Goal: Information Seeking & Learning: Check status

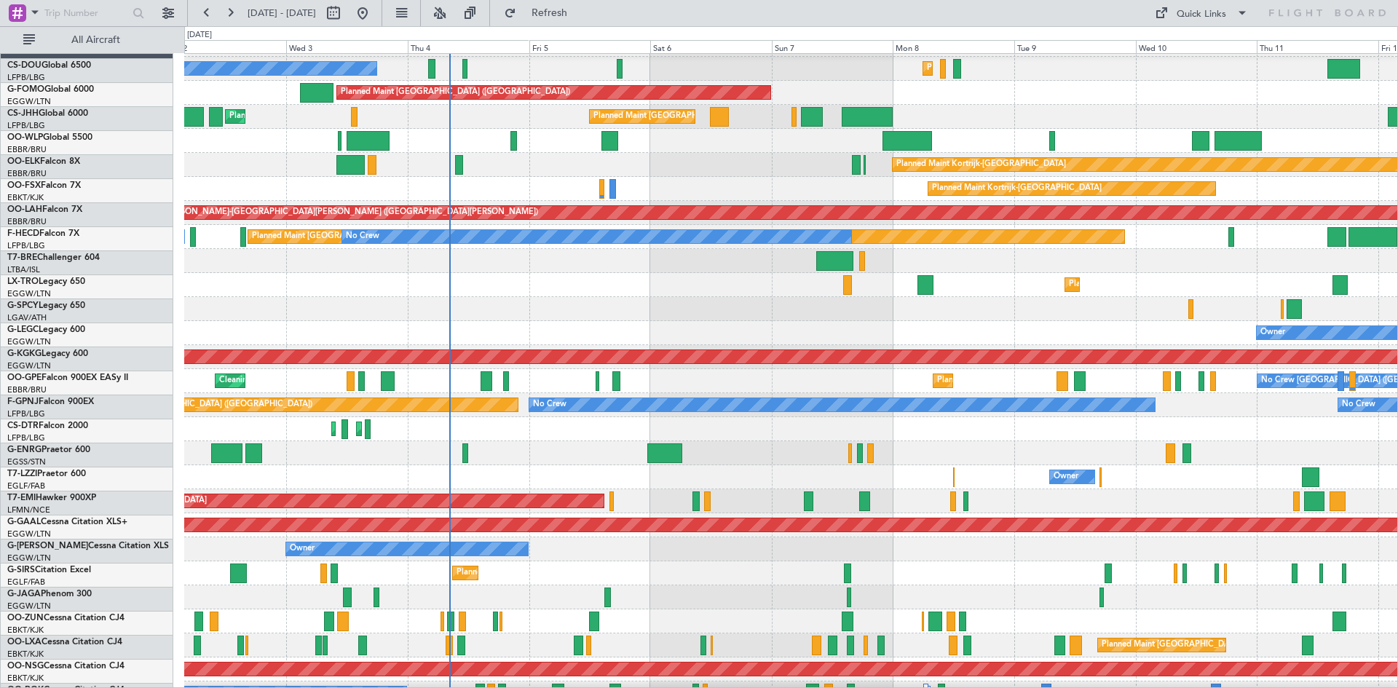
click at [742, 330] on div "Owner Owner" at bounding box center [790, 333] width 1213 height 24
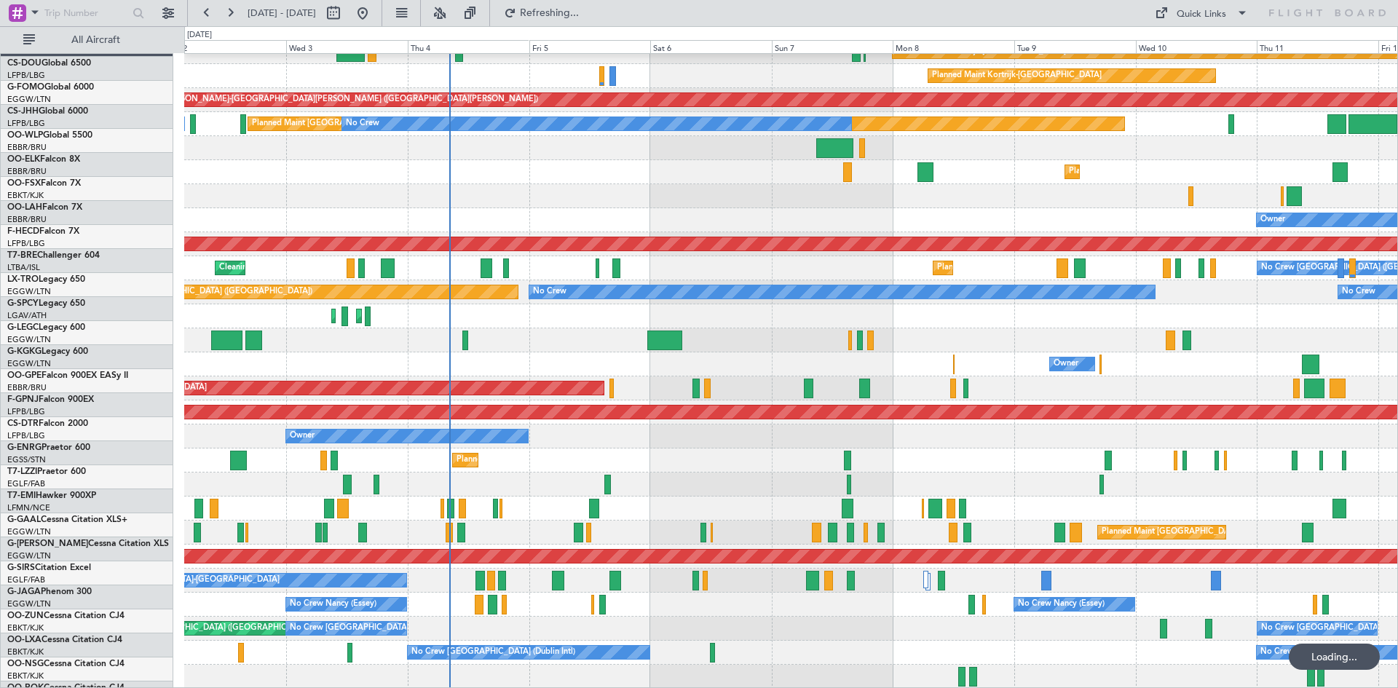
scroll to position [134, 0]
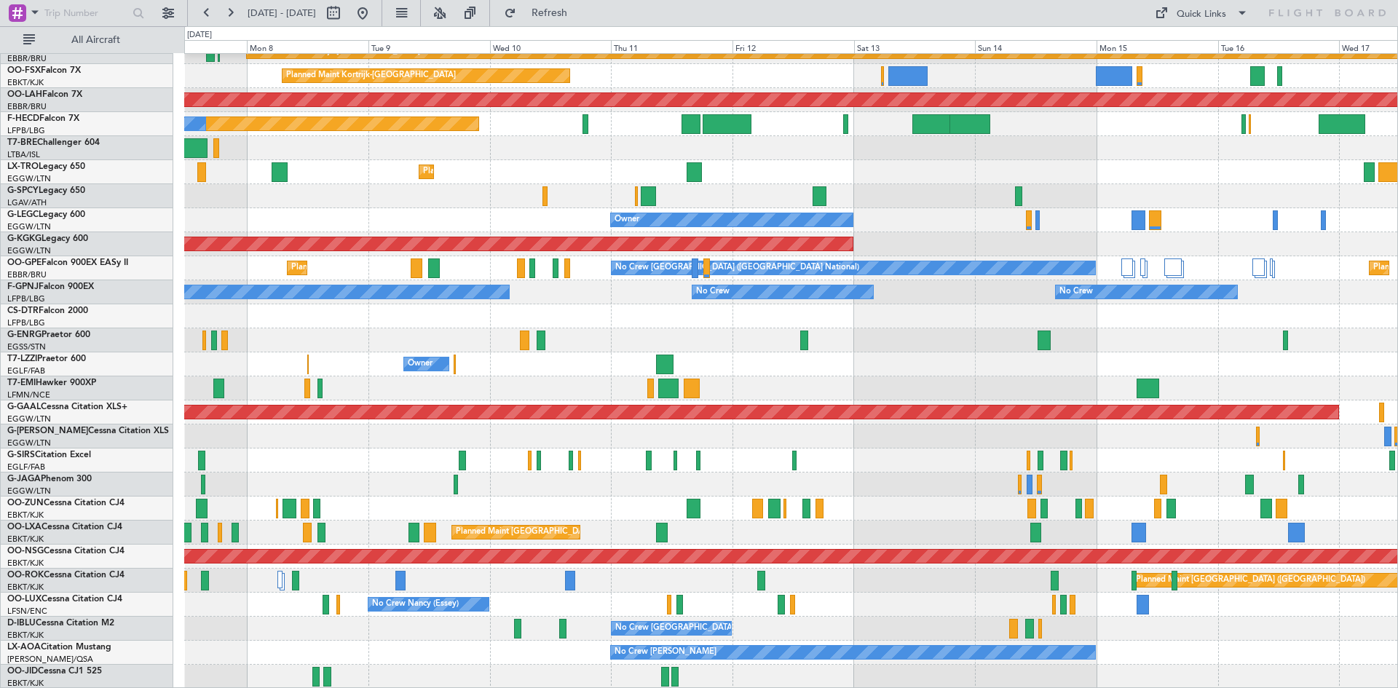
click at [400, 619] on div "No Crew [GEOGRAPHIC_DATA] ([GEOGRAPHIC_DATA] National)" at bounding box center [790, 629] width 1213 height 24
click at [970, 654] on div "Planned Maint Kortrijk-Wevelgem Planned Maint Kortrijk-Wevelgem Planned Maint A…" at bounding box center [790, 304] width 1213 height 769
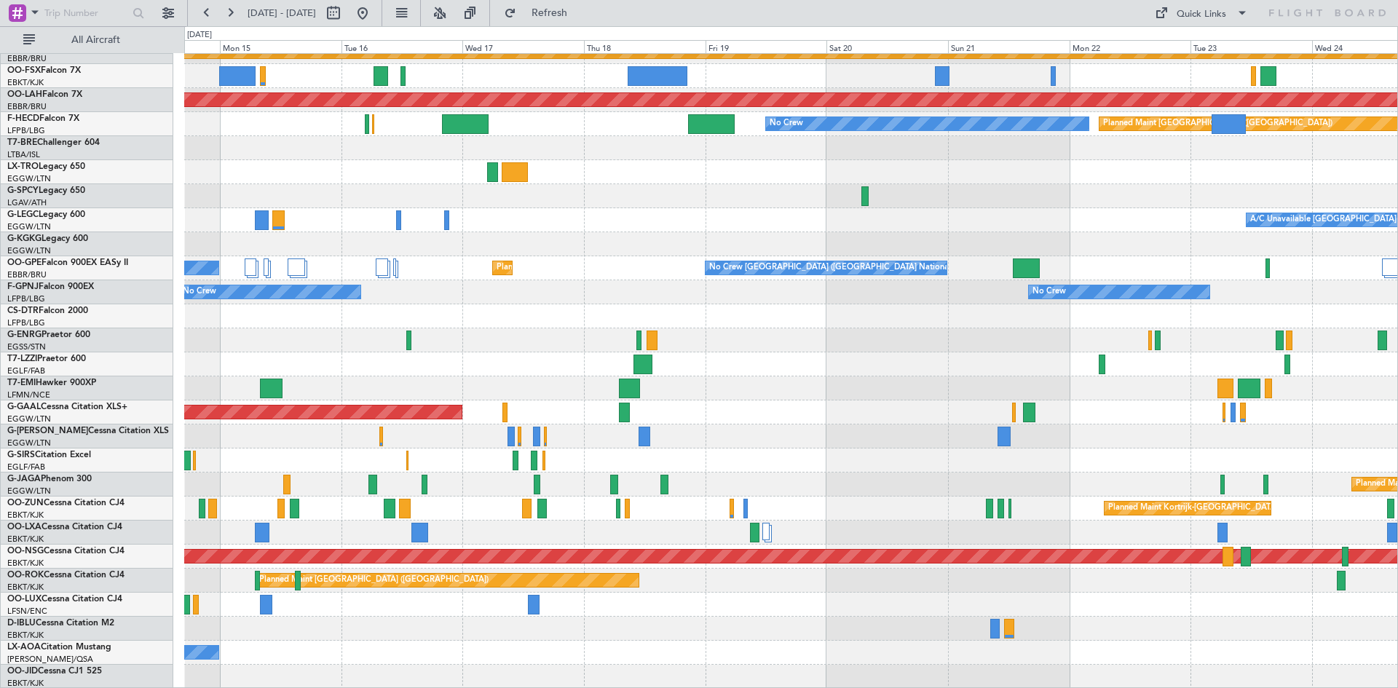
click at [455, 381] on div "Planned Maint Kortrijk-Wevelgem Planned Maint Alton-st Louis (St Louis Regl) No…" at bounding box center [790, 304] width 1213 height 769
click at [451, 14] on button at bounding box center [439, 12] width 23 height 23
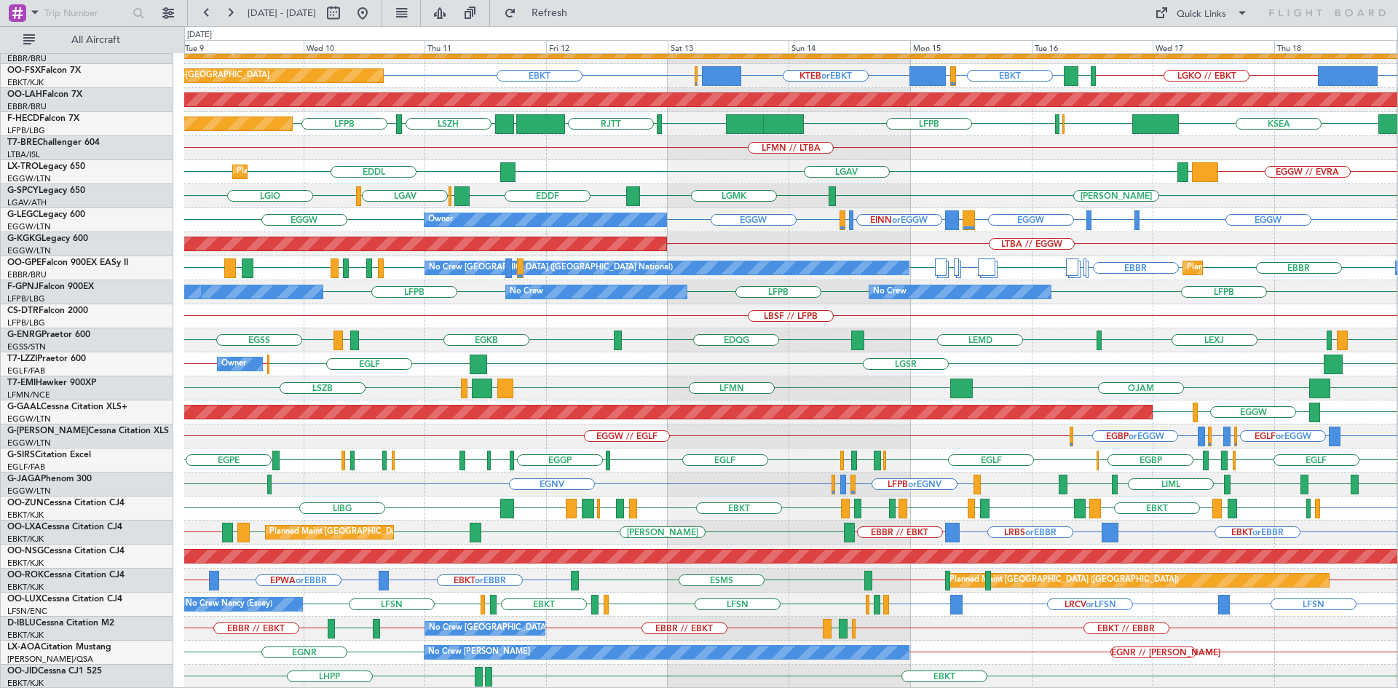
click at [1374, 499] on div "RJTT LTCG LIML ELLX LIML UBBB RJTT RJGG EBLG // EBBR Planned Maint Kortrijk-Wev…" at bounding box center [790, 304] width 1213 height 769
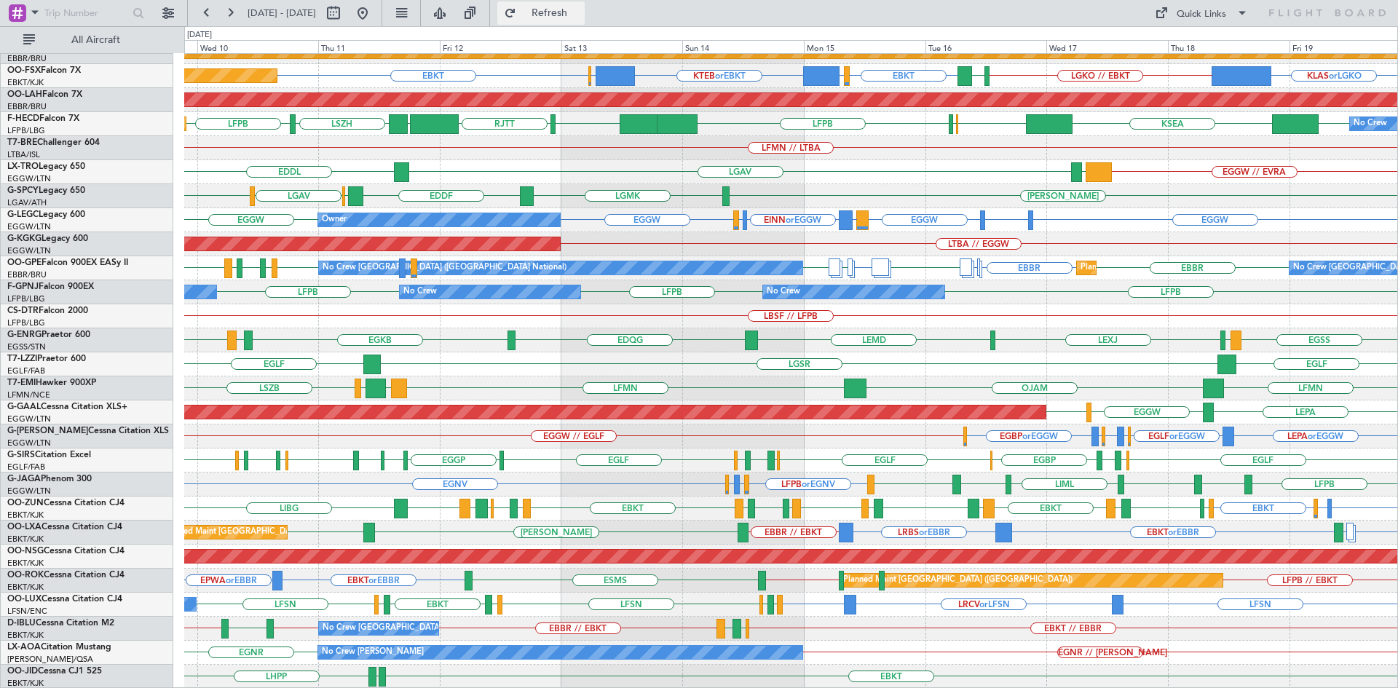
click at [558, 12] on button "Refresh" at bounding box center [540, 12] width 87 height 23
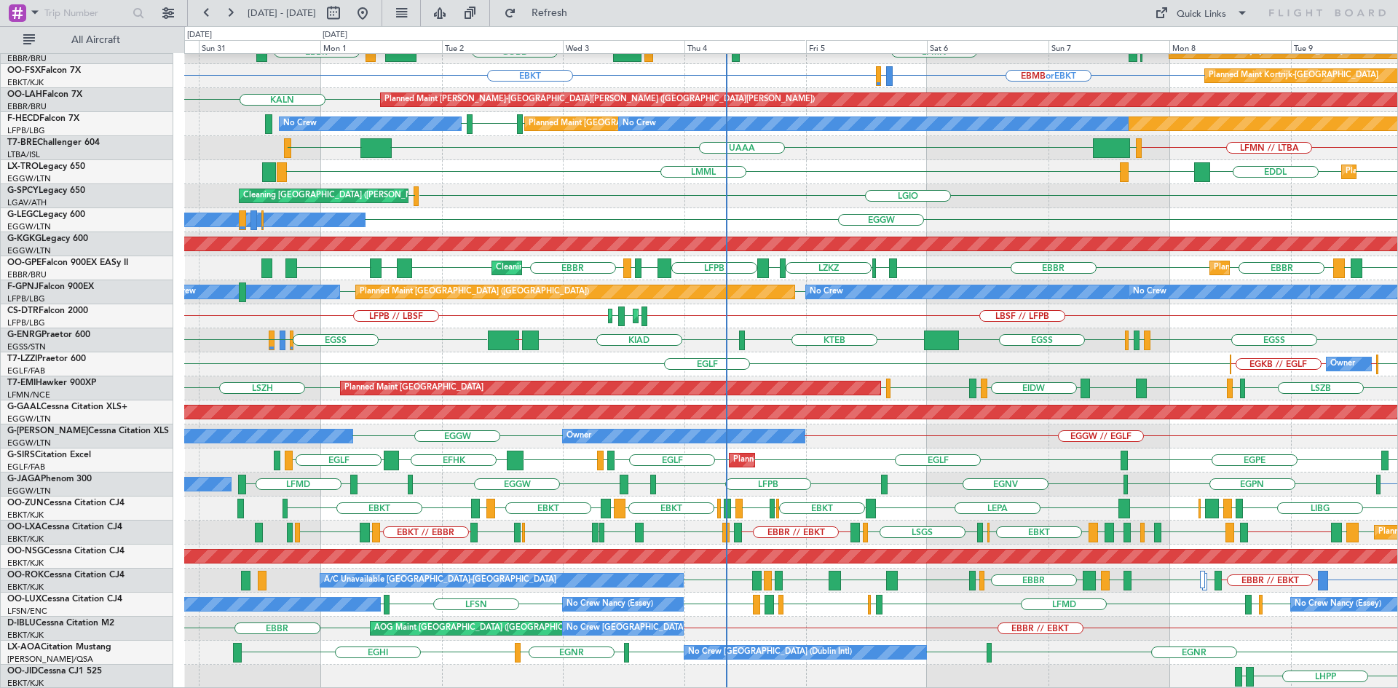
click at [649, 157] on div "KAUS KTEB KCMH EBLG EBBR LIRZ LIML ELLX EDDB Planned Maint Berlin (Brandenburg)…" at bounding box center [790, 304] width 1213 height 769
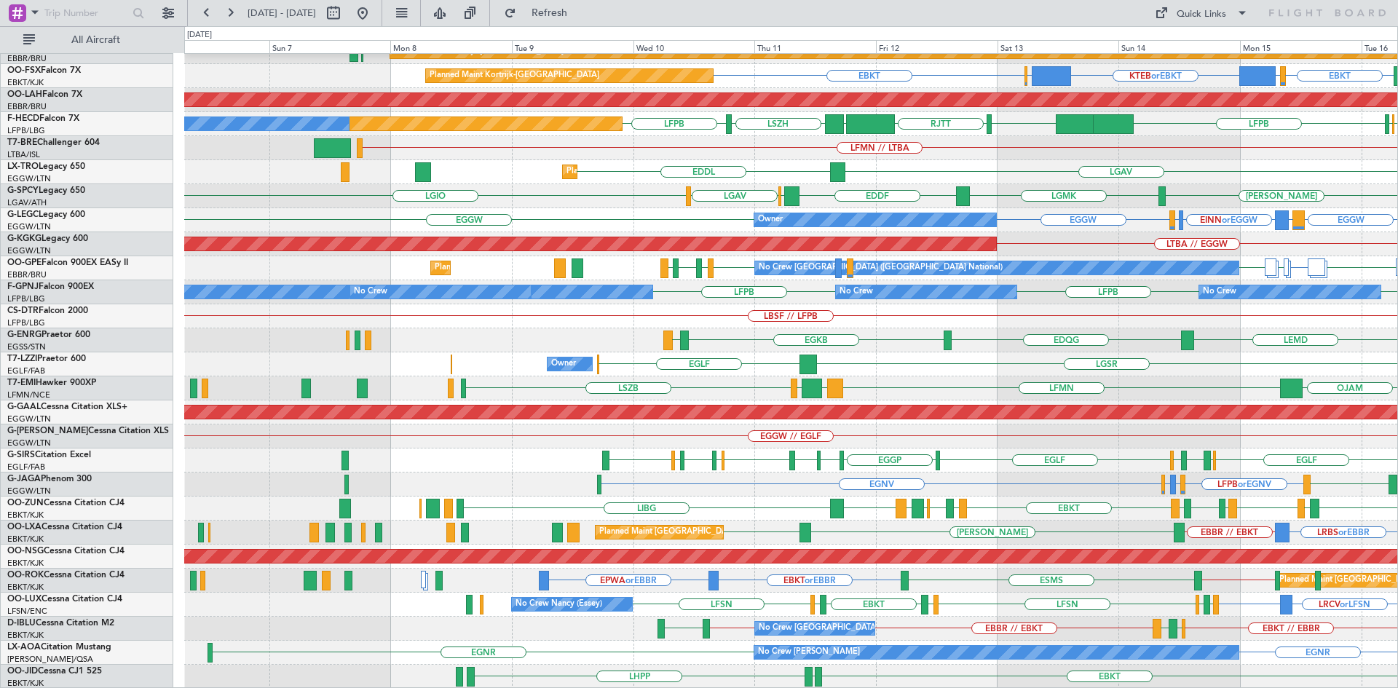
click at [1397, 606] on html "10 Sep 2025 - 20 Sep 2025 Refresh Quick Links All Aircraft RJTT LTCG LIML LIML …" at bounding box center [699, 344] width 1398 height 688
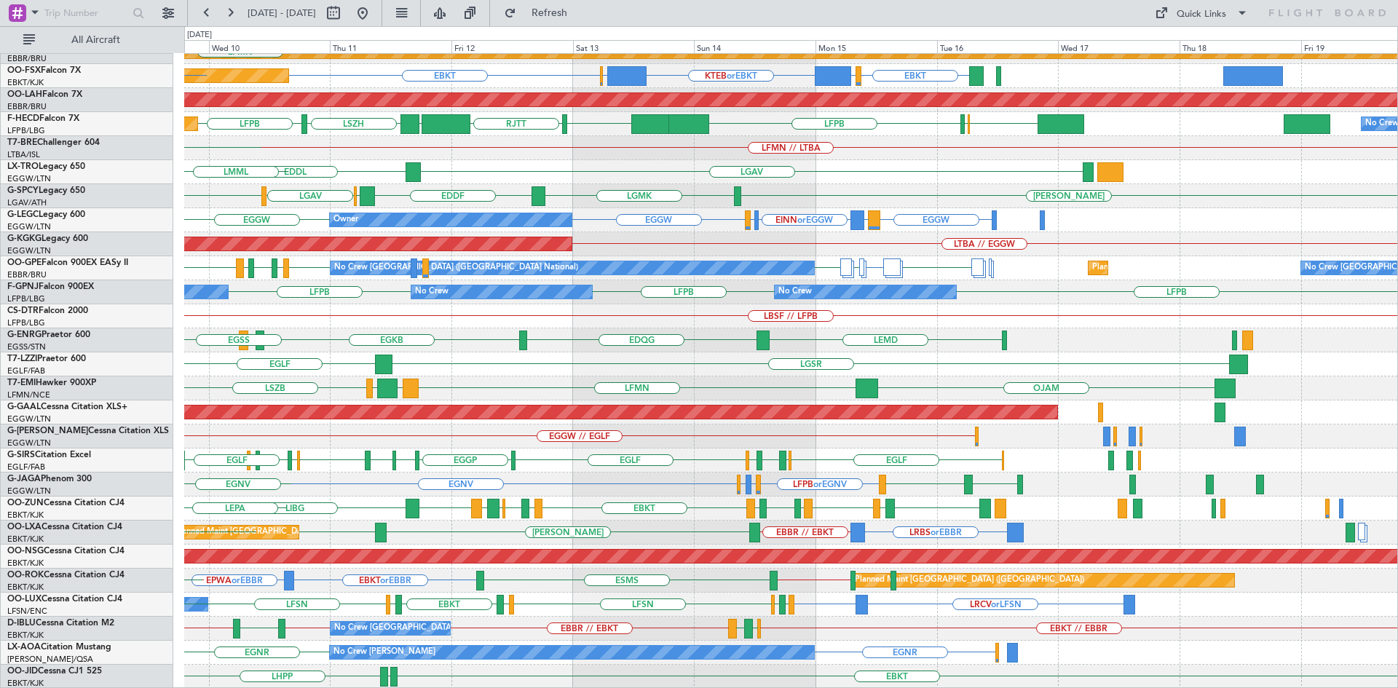
click at [538, 548] on div "RJTT LTCG LIML LIML UBBB RJTT RJGG ELLX KAUS Planned Maint Kortrijk-Wevelgem EB…" at bounding box center [790, 304] width 1213 height 769
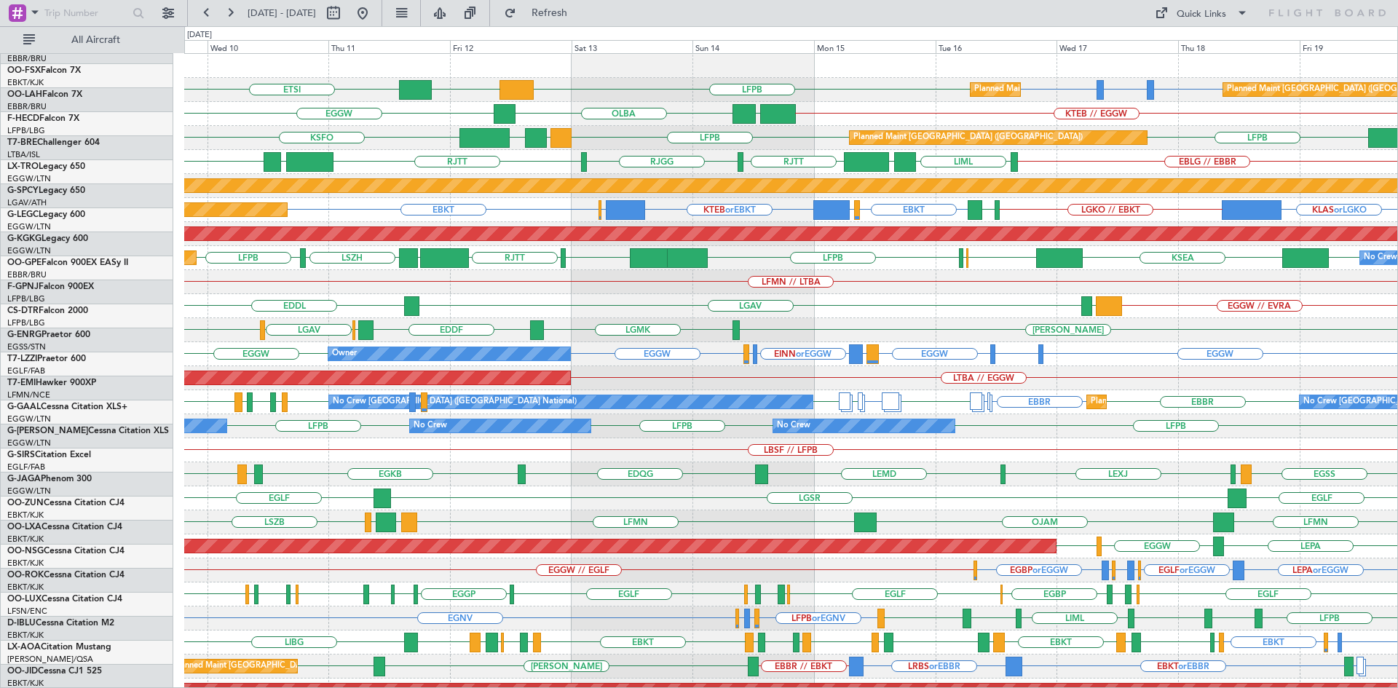
scroll to position [0, 0]
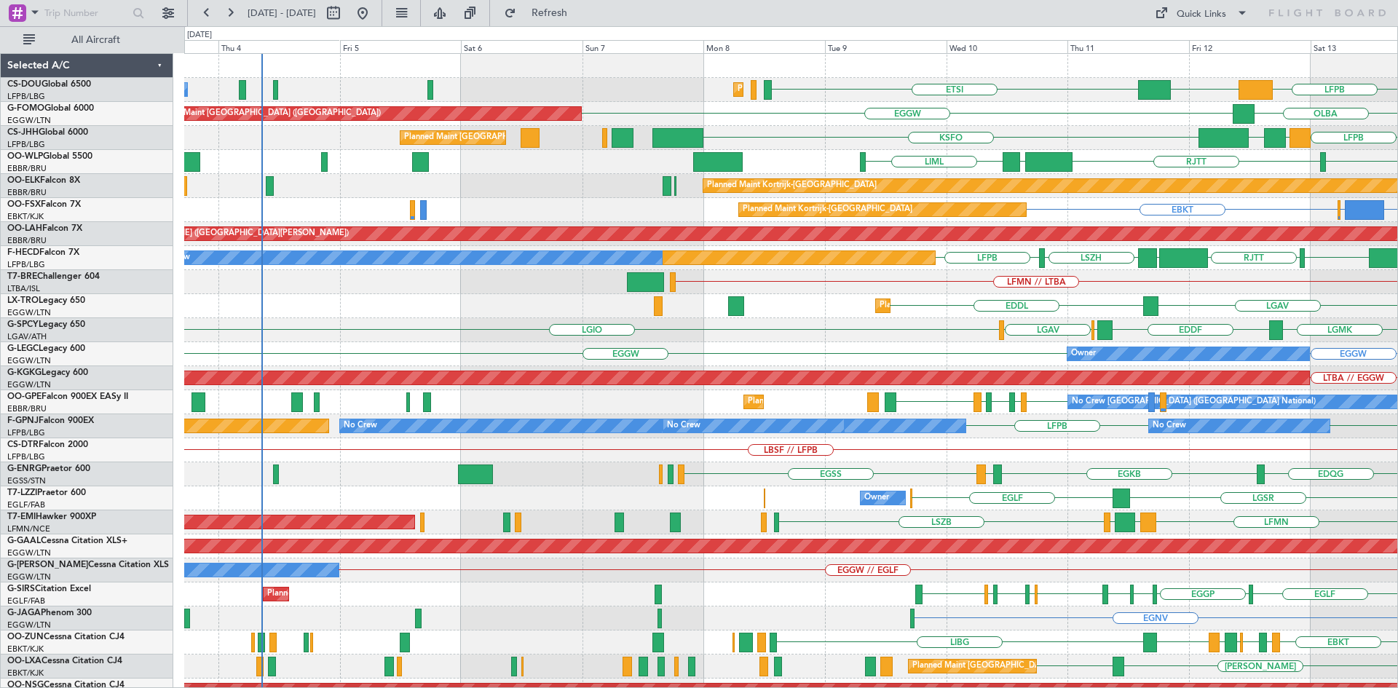
click at [1233, 317] on div "LFPB DGAA ETSI Planned Maint Paris (Le Bourget) No Crew Planned Maint Paris (Le…" at bounding box center [790, 438] width 1213 height 769
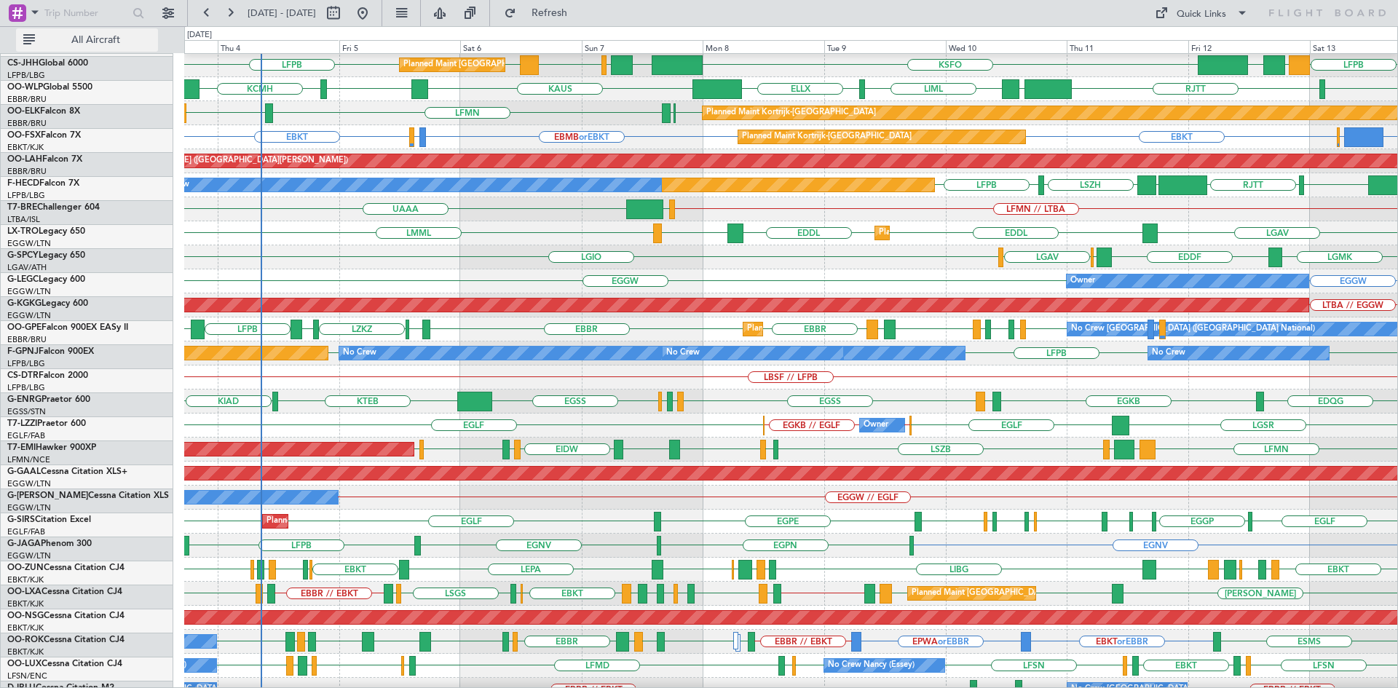
scroll to position [73, 0]
drag, startPoint x: 168, startPoint y: 15, endPoint x: 161, endPoint y: 49, distance: 34.3
click at [168, 15] on button at bounding box center [168, 12] width 23 height 23
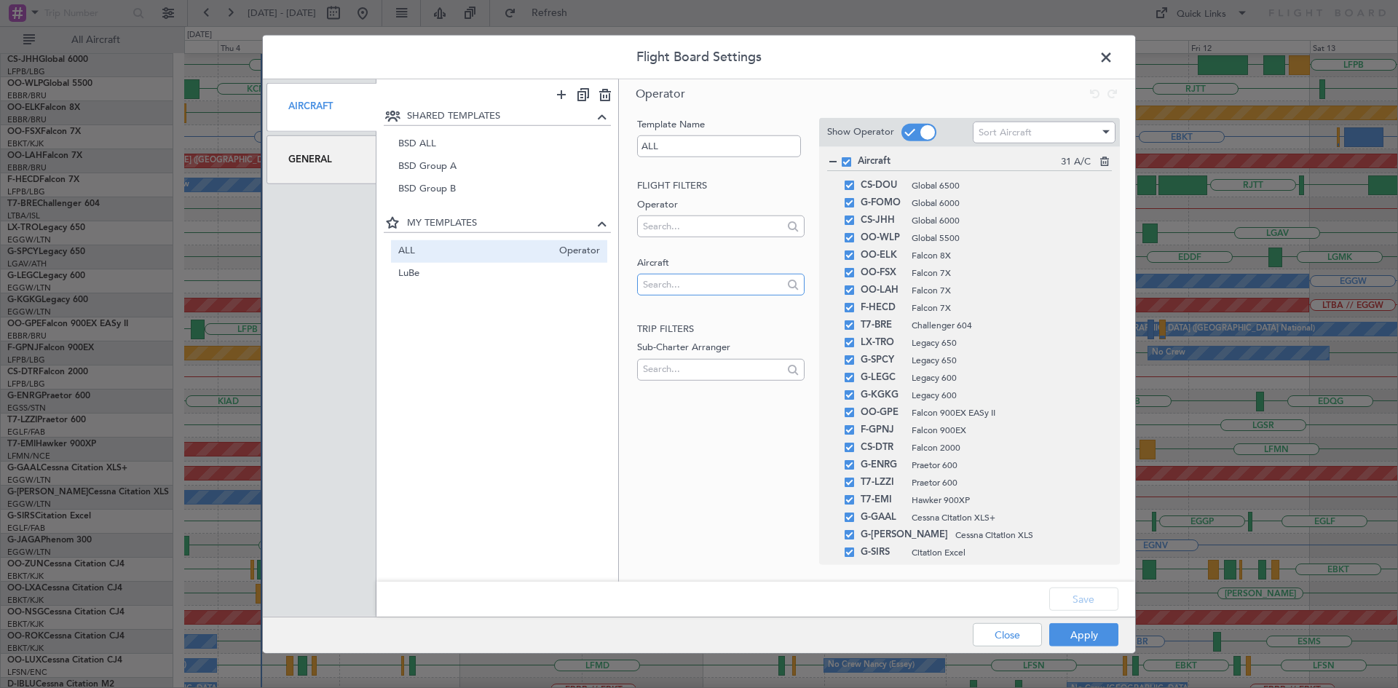
click at [703, 285] on input "text" at bounding box center [712, 284] width 139 height 22
type input "aie"
click at [714, 306] on span "OO-AIE" at bounding box center [720, 308] width 143 height 22
click at [1098, 588] on button "Save" at bounding box center [1083, 599] width 69 height 23
click at [1091, 640] on button "Apply" at bounding box center [1083, 634] width 69 height 23
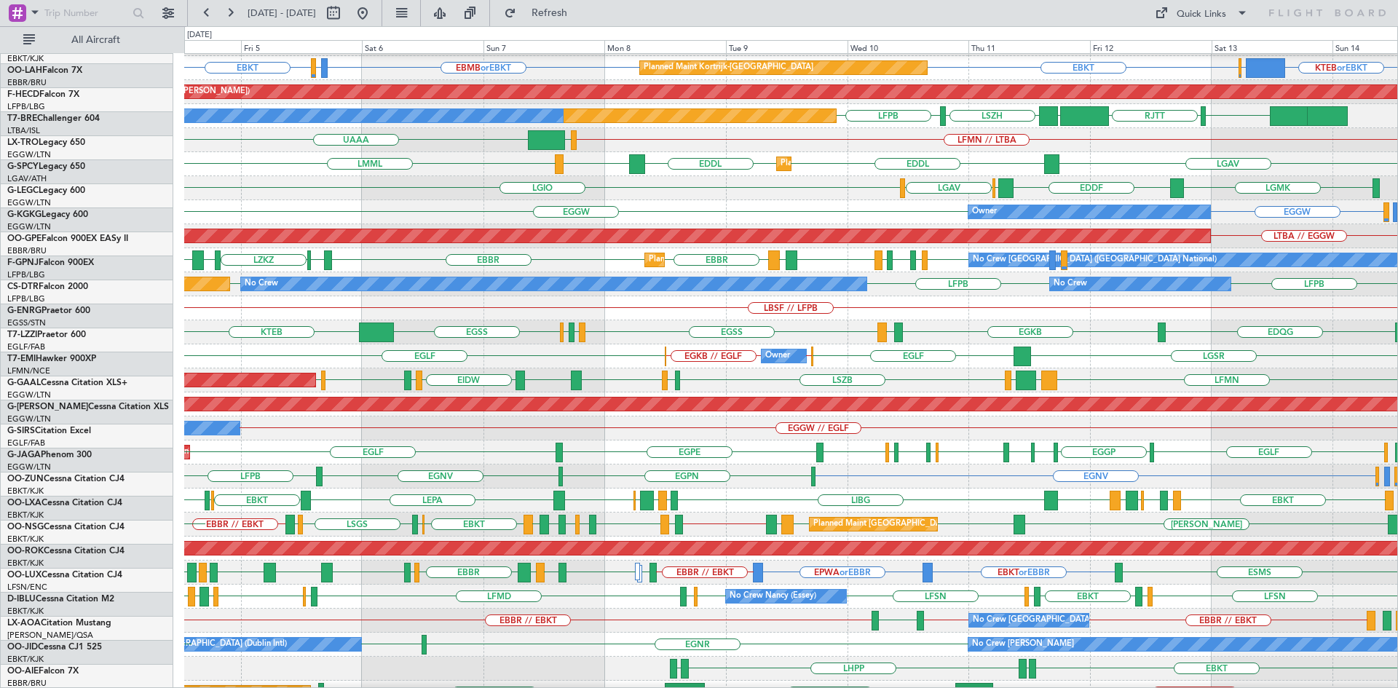
scroll to position [140, 0]
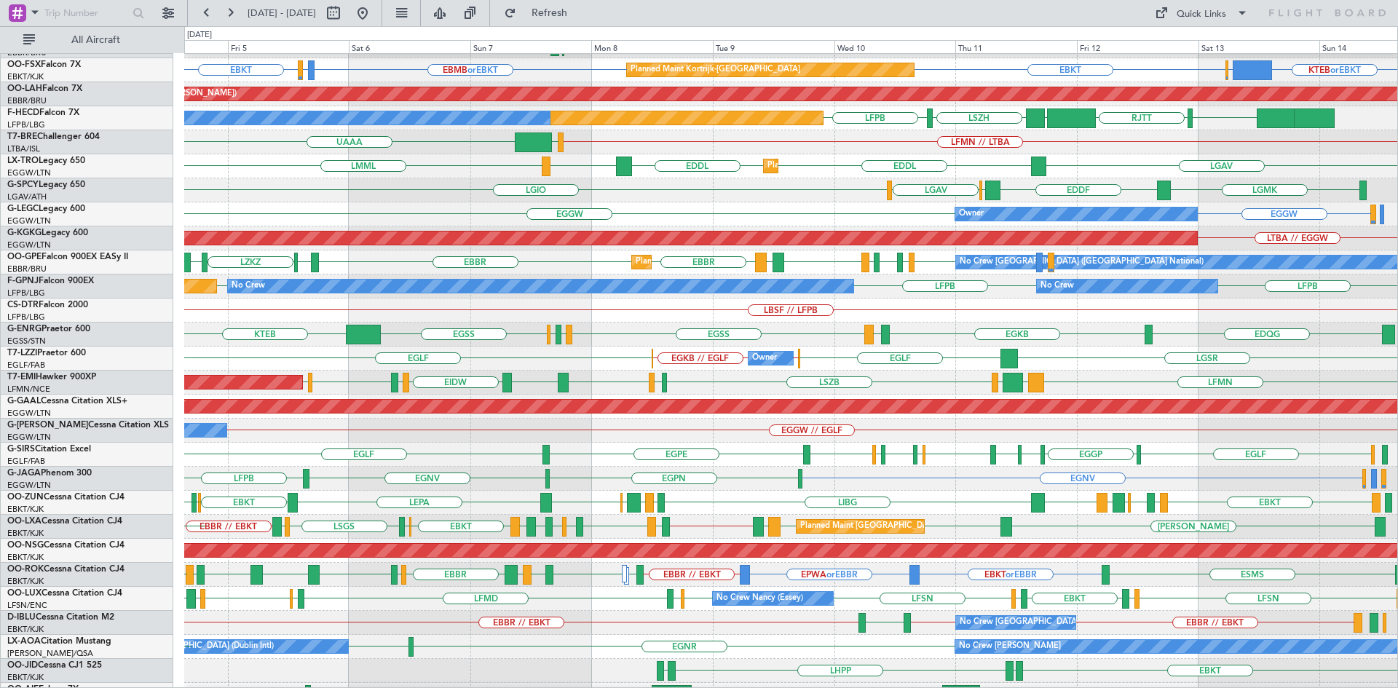
click at [775, 657] on div "EGNR EIDW No Crew Chester No Crew Dublin (Dublin Intl) EIDW" at bounding box center [790, 647] width 1213 height 24
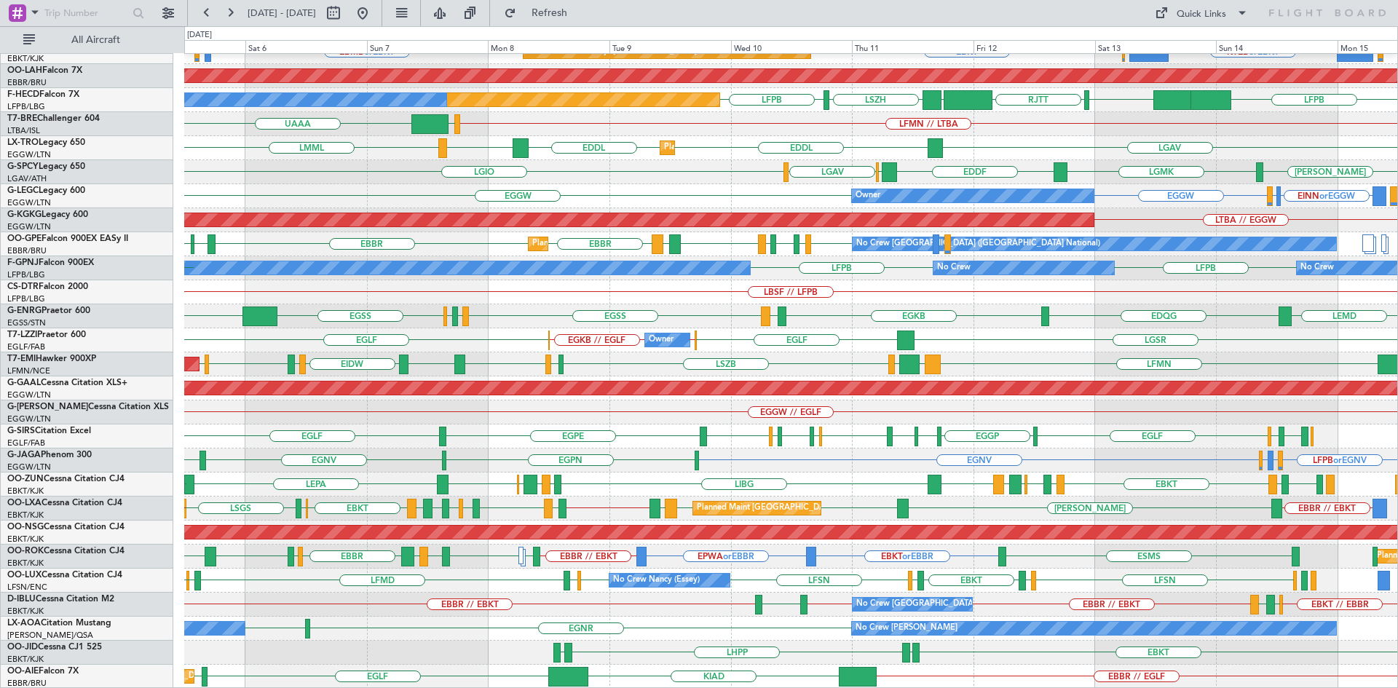
click at [794, 534] on div "Planned Maint Kortrijk-Wevelgem EBKT EBBR LFMN Planned Maint Kortrijk-Wevelgem …" at bounding box center [790, 292] width 1213 height 793
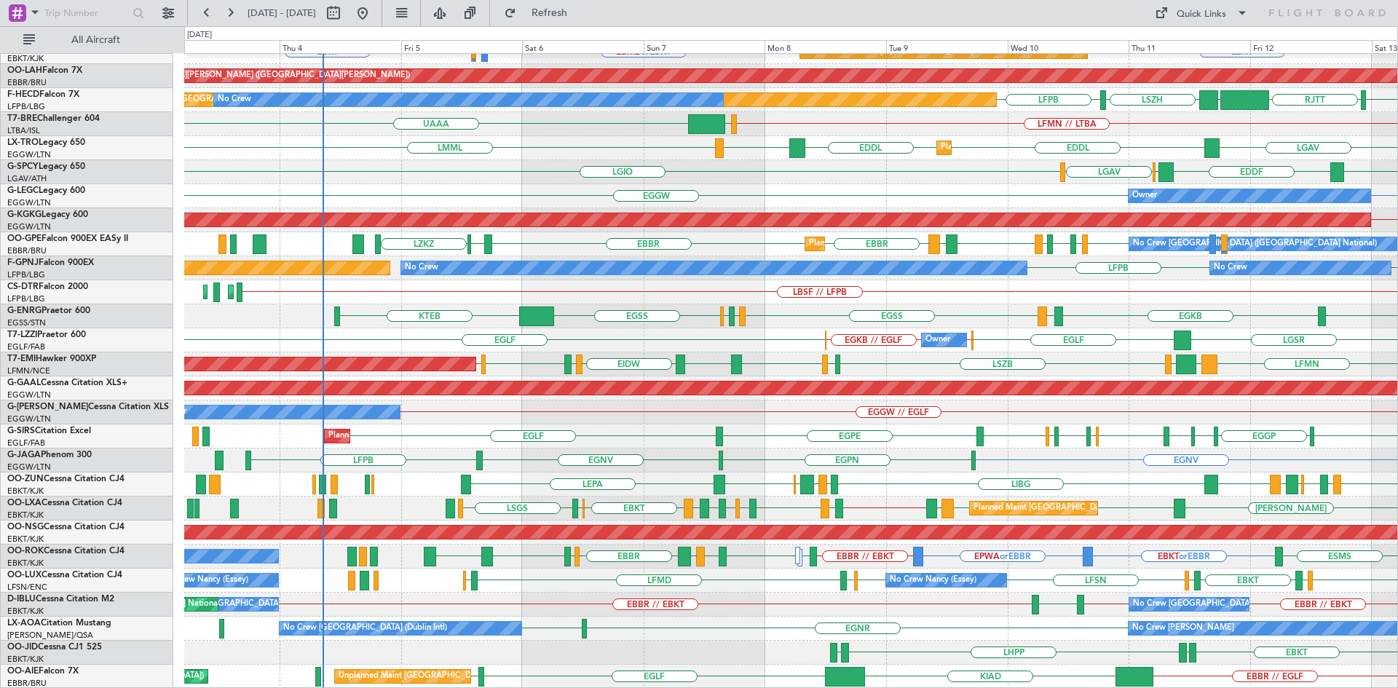
click at [1057, 521] on div "Planned Maint Kortrijk-Wevelgem EBKT EBBR LFMN Planned Maint Kortrijk-Wevelgem …" at bounding box center [790, 292] width 1213 height 793
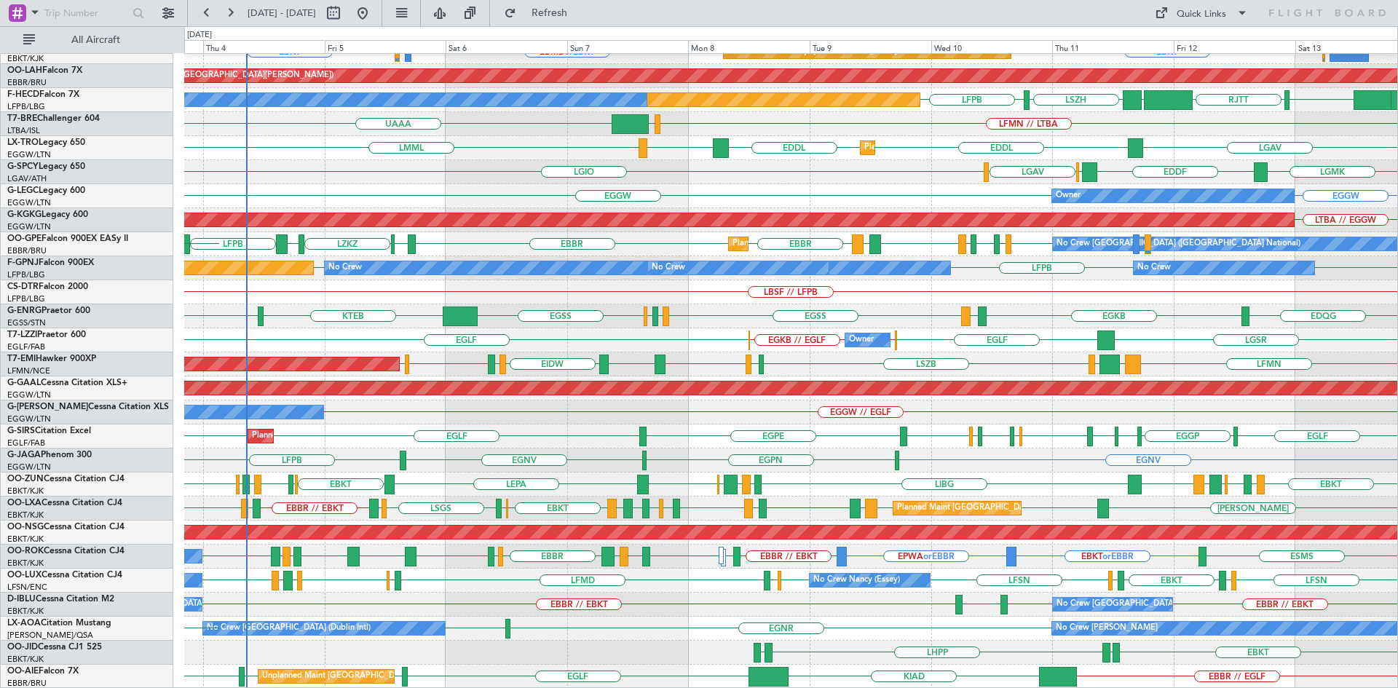
click at [879, 644] on div "EBKT LHPP EDDN EDDN" at bounding box center [790, 653] width 1213 height 24
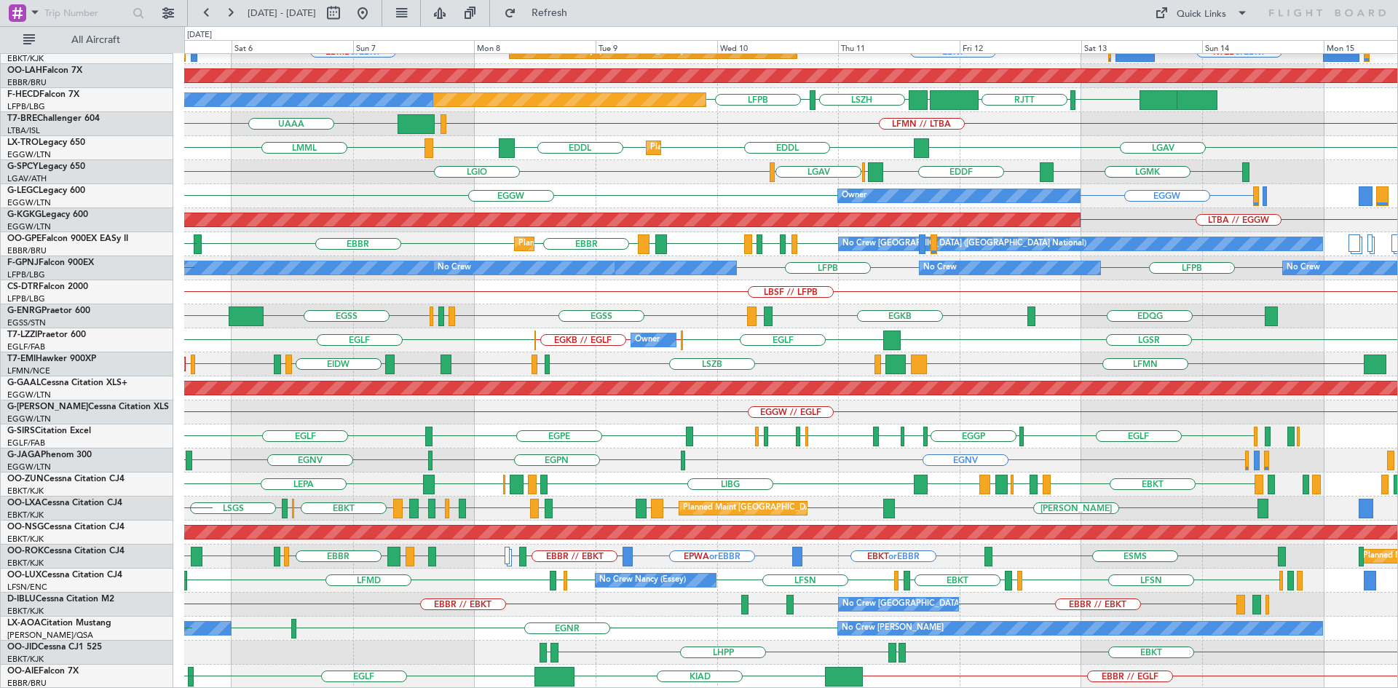
click at [715, 591] on div "Planned Maint Kortrijk-Wevelgem EBKT EBBR LFMN EBBR Planned Maint Kortrijk-Weve…" at bounding box center [790, 292] width 1213 height 793
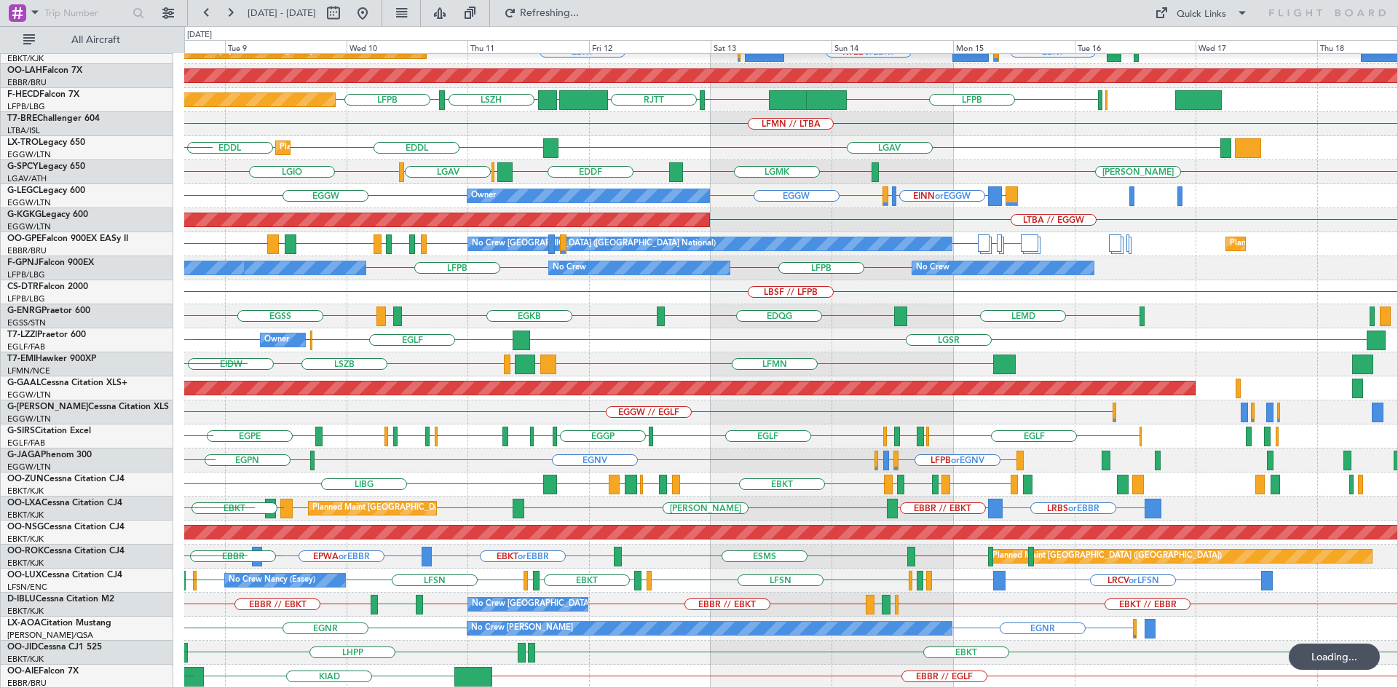
click at [323, 388] on div "Planned Maint Kortrijk-Wevelgem EBBR EBKT LFMN Planned Maint Kortrijk-Wevelgem …" at bounding box center [790, 292] width 1213 height 793
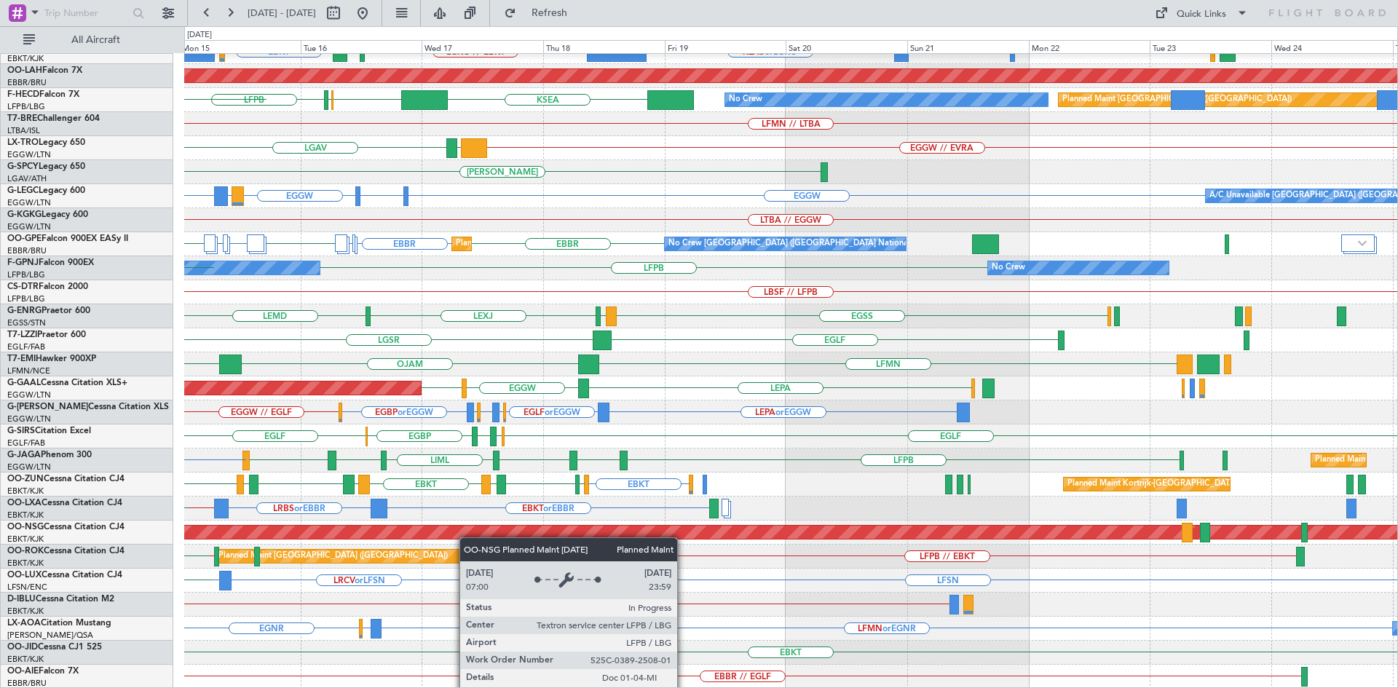
click at [391, 535] on div "Planned Maint Kortrijk-Wevelgem KLAS or LGKO LGKO // EBKT EBKT LSGG or EBKT LGA…" at bounding box center [790, 292] width 1213 height 793
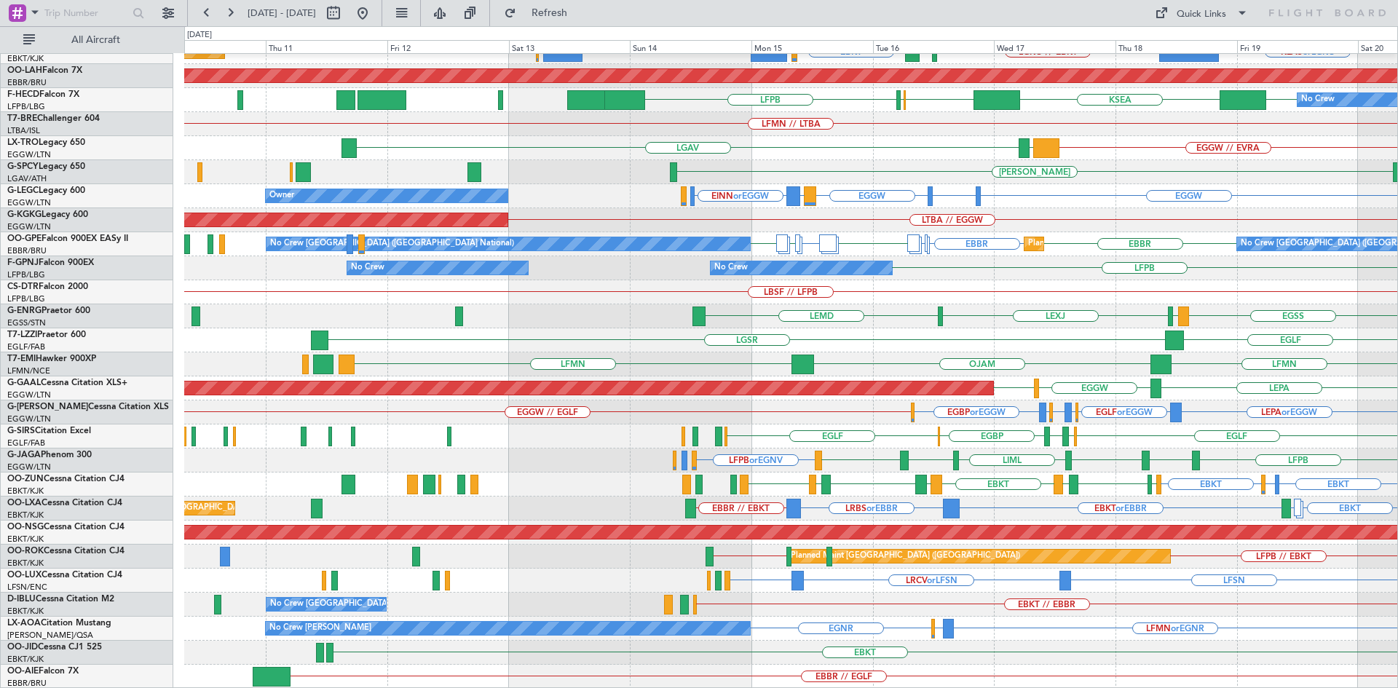
scroll to position [158, 0]
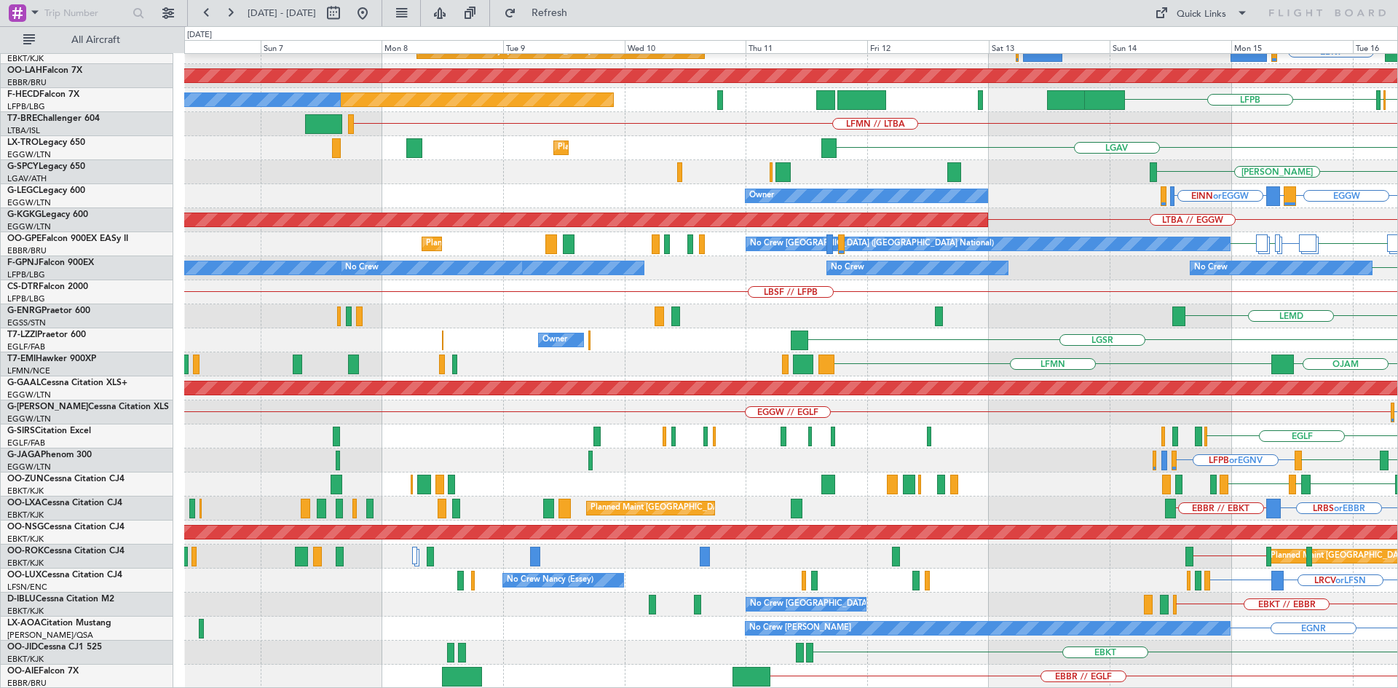
click at [1397, 408] on html "[DATE] - [DATE] Refresh Quick Links All Aircraft Planned Maint [GEOGRAPHIC_DATA…" at bounding box center [699, 344] width 1398 height 688
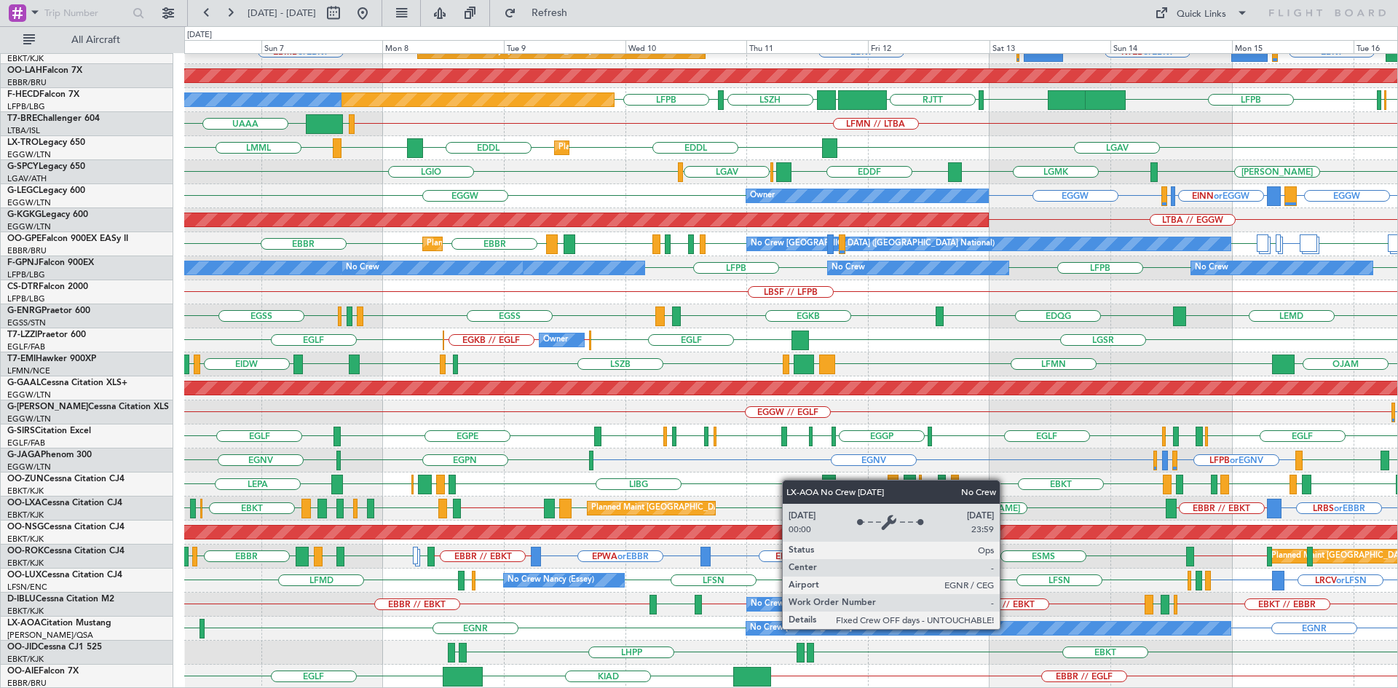
click at [1006, 628] on div "No Crew [PERSON_NAME]" at bounding box center [988, 628] width 484 height 13
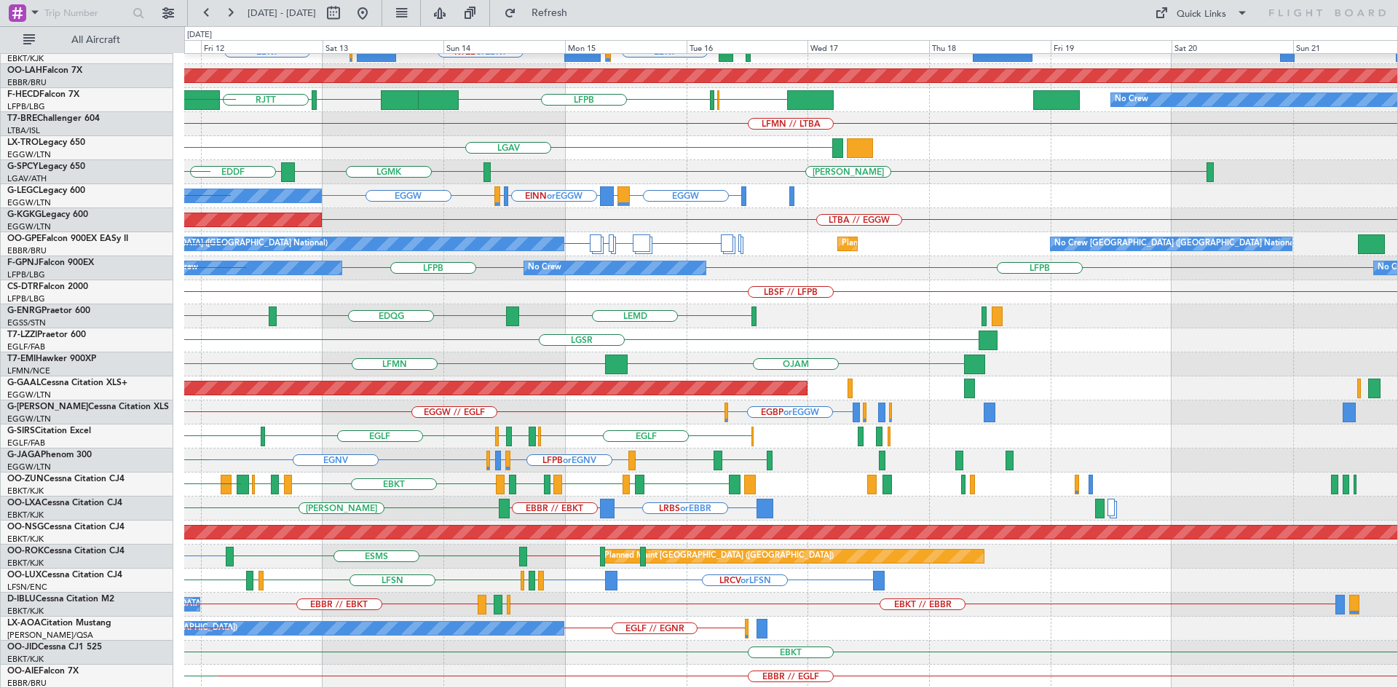
click at [323, 449] on div "Planned Maint Kortrijk-[GEOGRAPHIC_DATA] EBKT EBKT LSGG or EBKT KTEB or EBKT EB…" at bounding box center [790, 292] width 1213 height 793
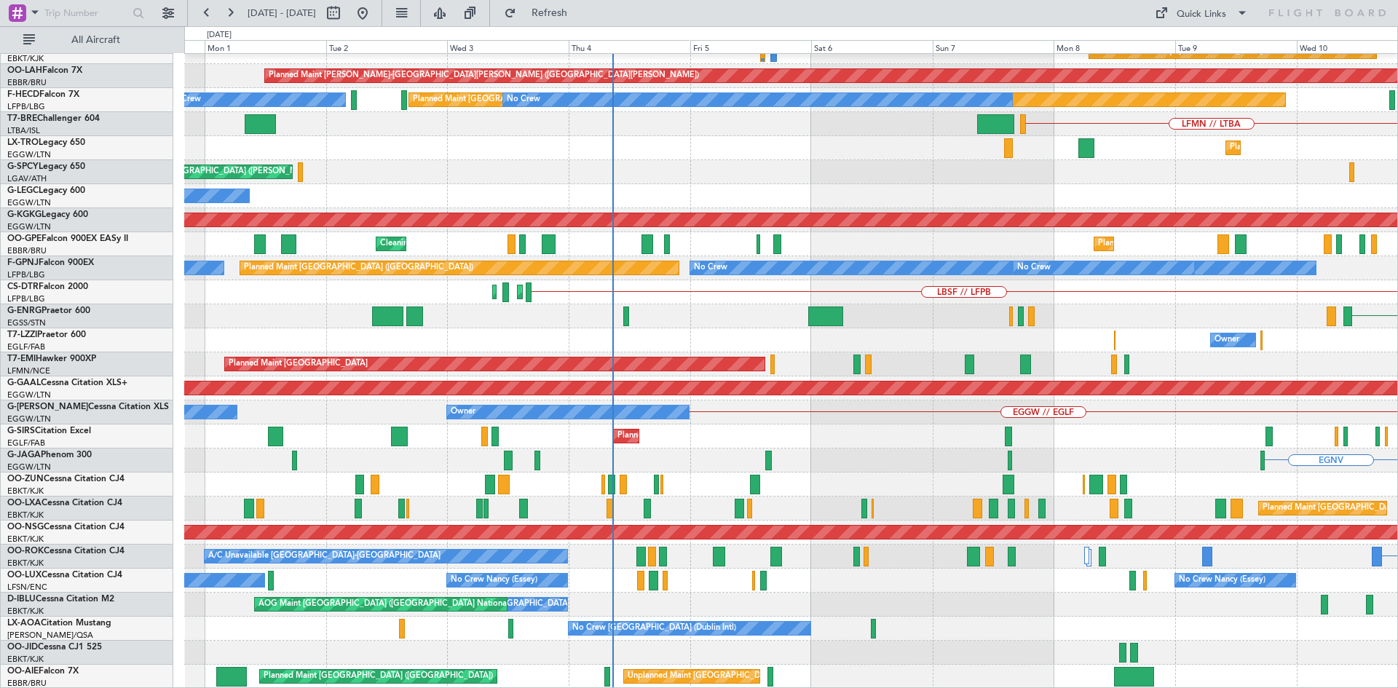
click at [1397, 335] on html "[DATE] - [DATE] Refresh Quick Links All Aircraft Planned Maint [GEOGRAPHIC_DATA…" at bounding box center [699, 344] width 1398 height 688
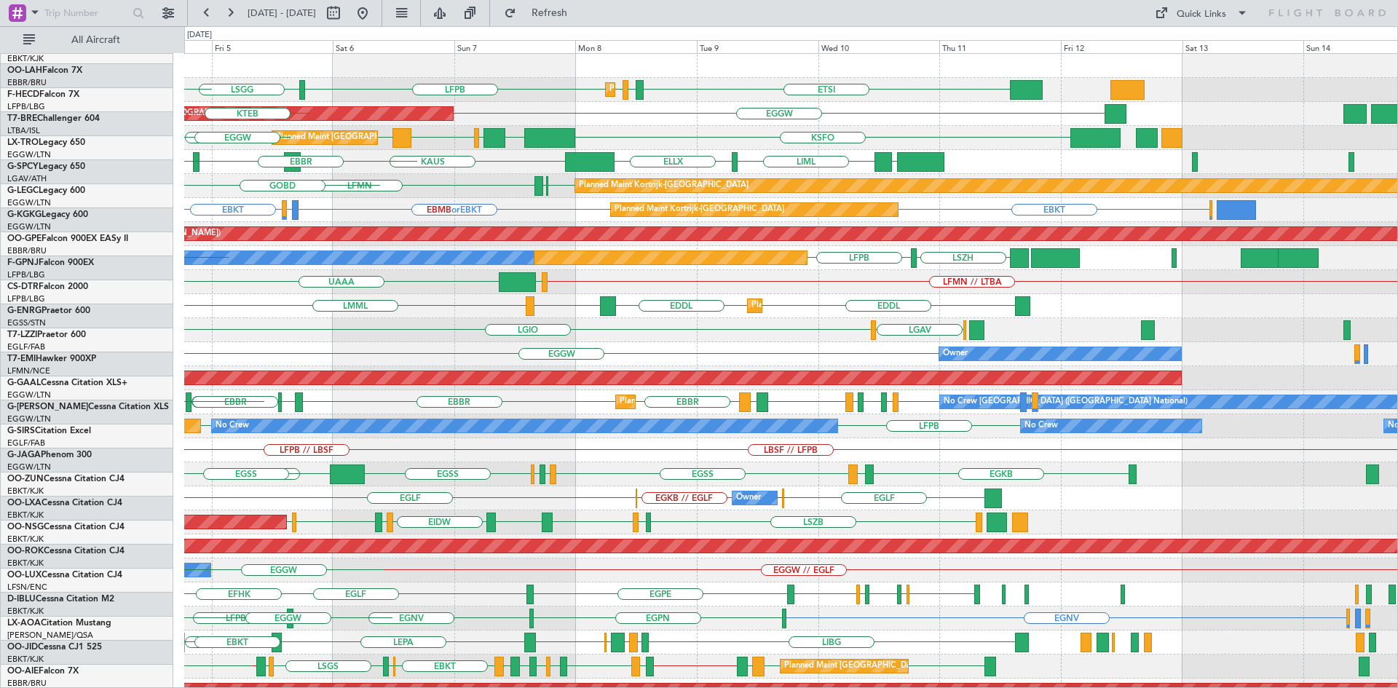
scroll to position [0, 0]
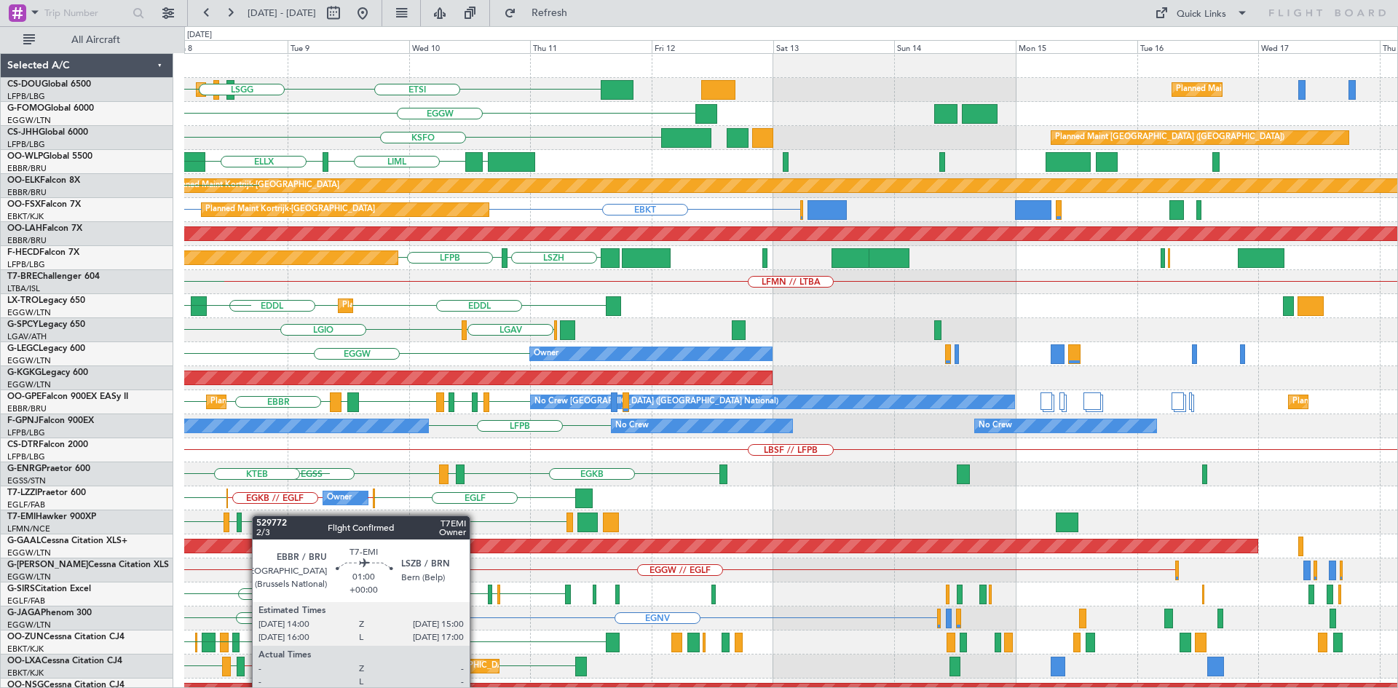
click at [269, 514] on div "ETSI EGGW LFPB LFPB Planned Maint [GEOGRAPHIC_DATA] ([GEOGRAPHIC_DATA]) Planned…" at bounding box center [790, 450] width 1213 height 793
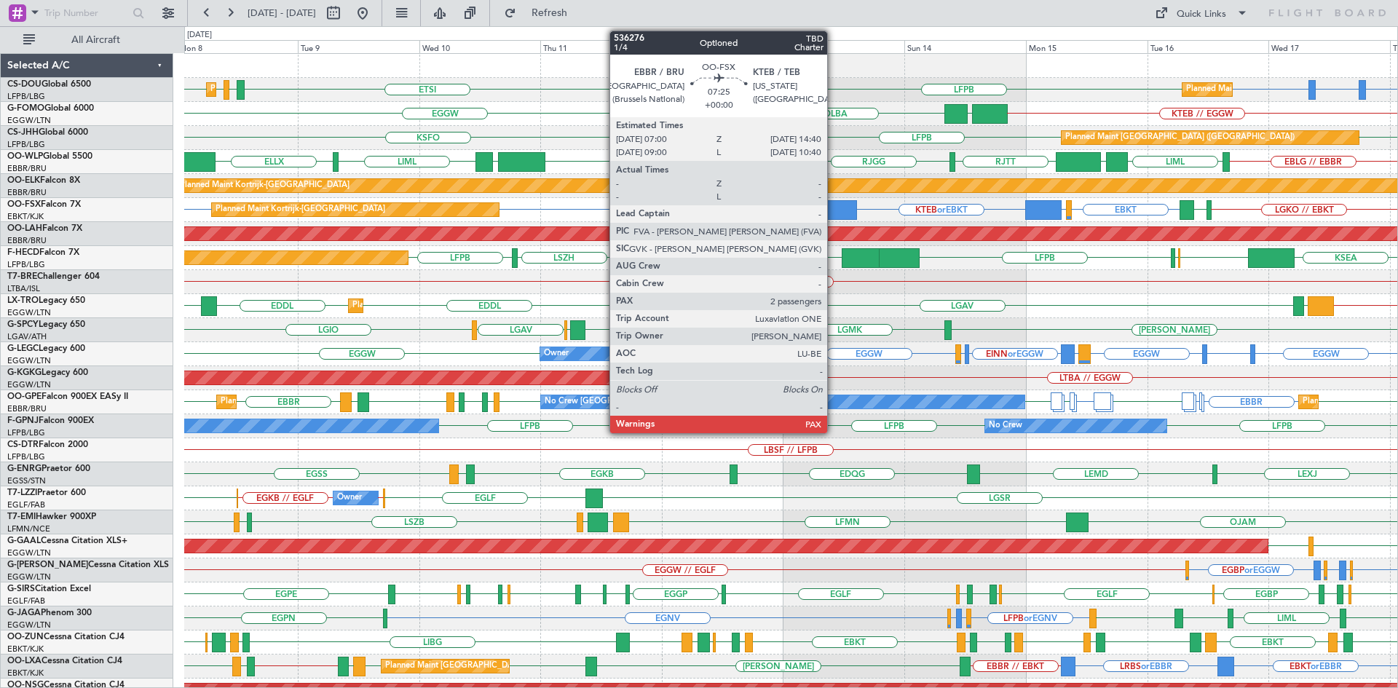
click at [834, 207] on div at bounding box center [837, 210] width 39 height 20
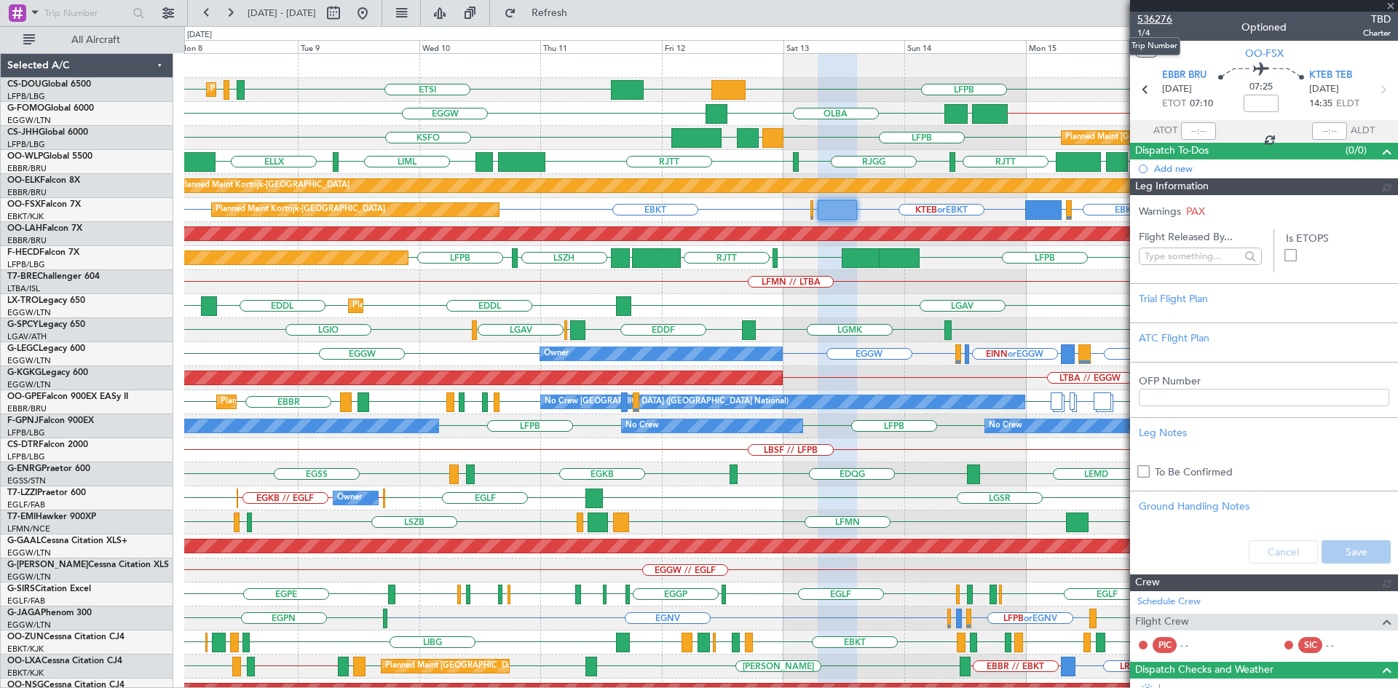
click at [1154, 17] on span "536276" at bounding box center [1154, 19] width 35 height 15
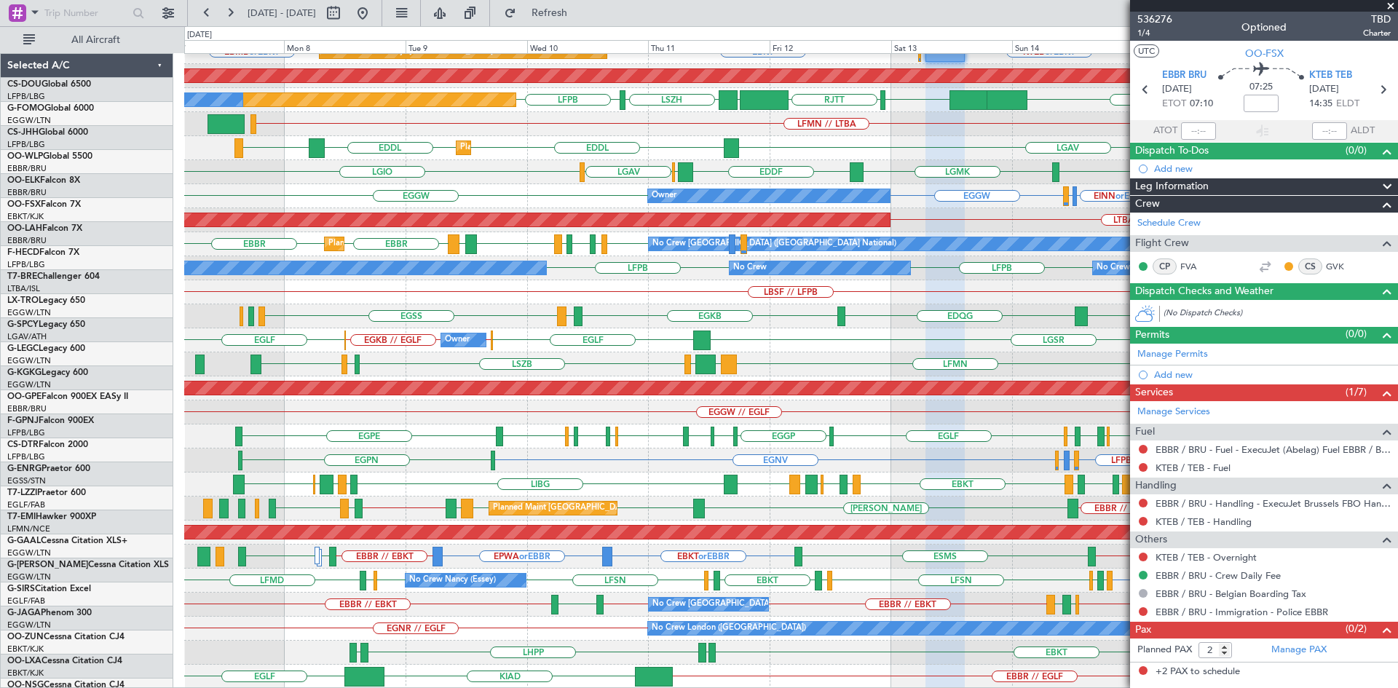
scroll to position [158, 0]
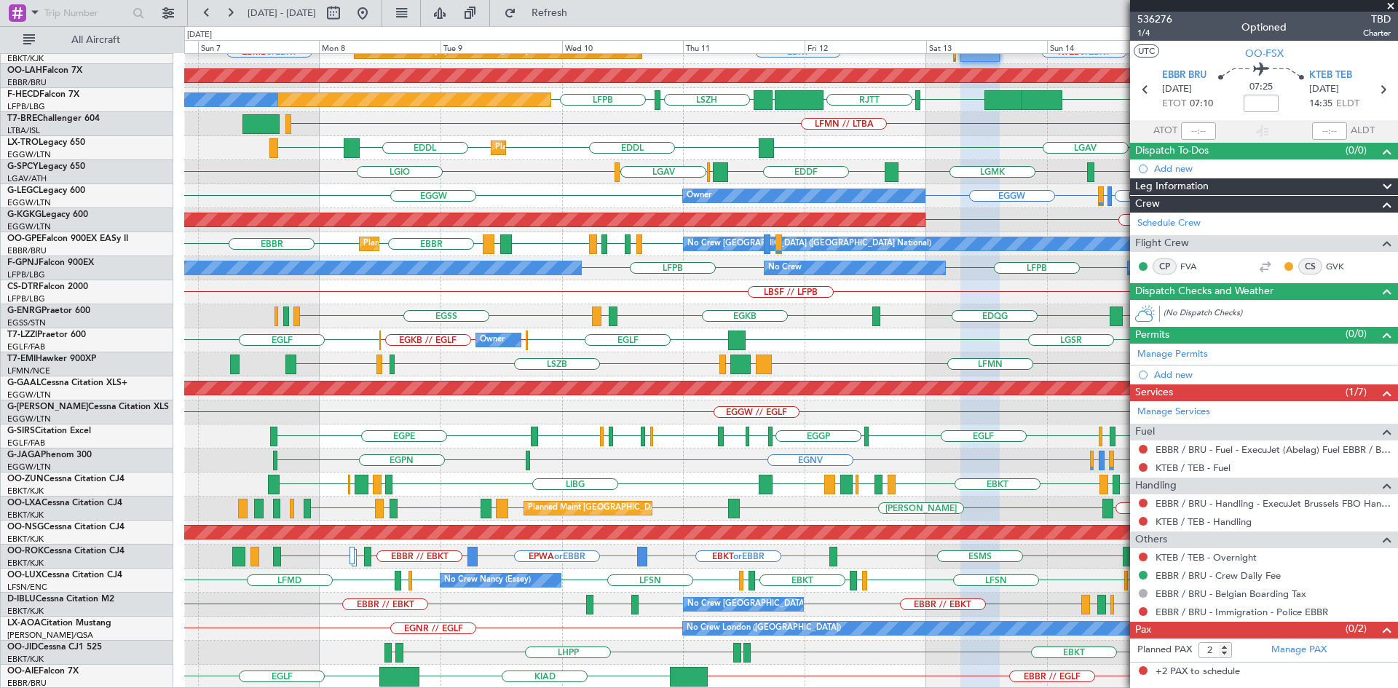
click at [699, 0] on html "[DATE] - [DATE] Refresh Quick Links All Aircraft Planned Maint [GEOGRAPHIC_DATA…" at bounding box center [699, 344] width 1398 height 688
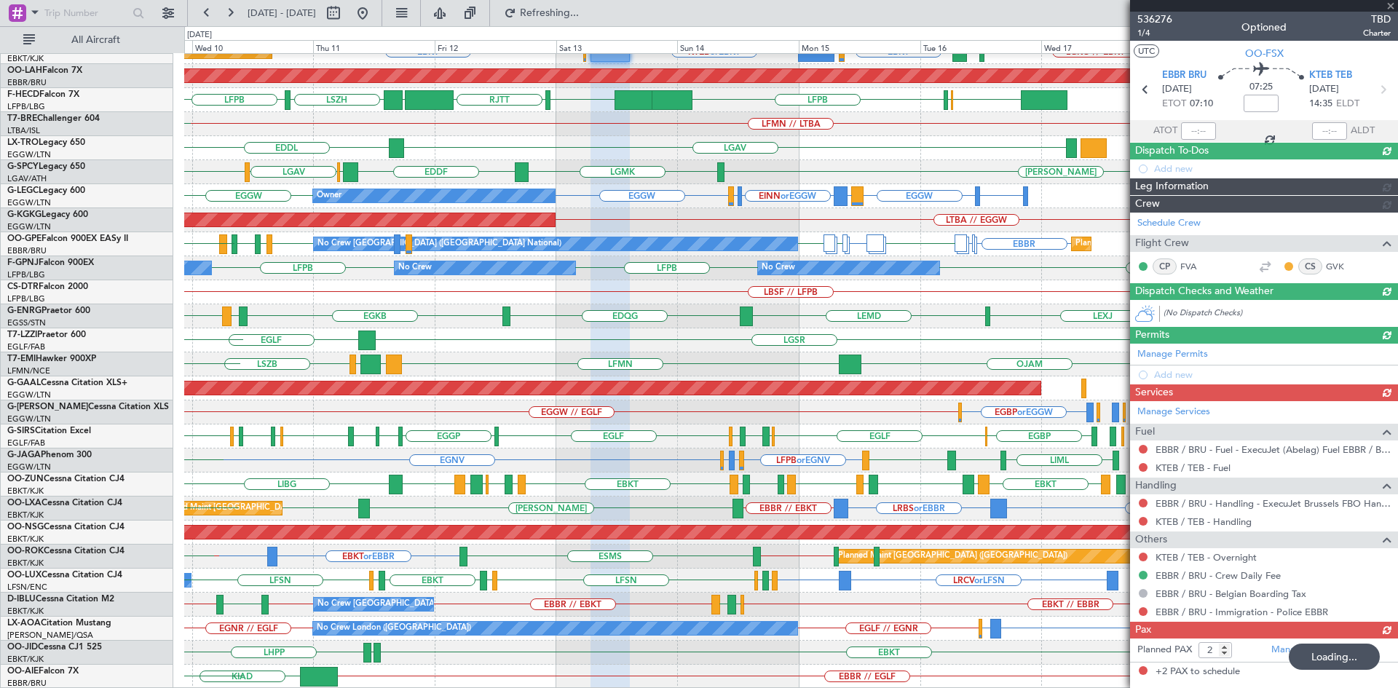
click at [501, 411] on div "Planned Maint Kortrijk-[GEOGRAPHIC_DATA] [GEOGRAPHIC_DATA] EBKT LFMN Planned Ma…" at bounding box center [790, 292] width 1213 height 793
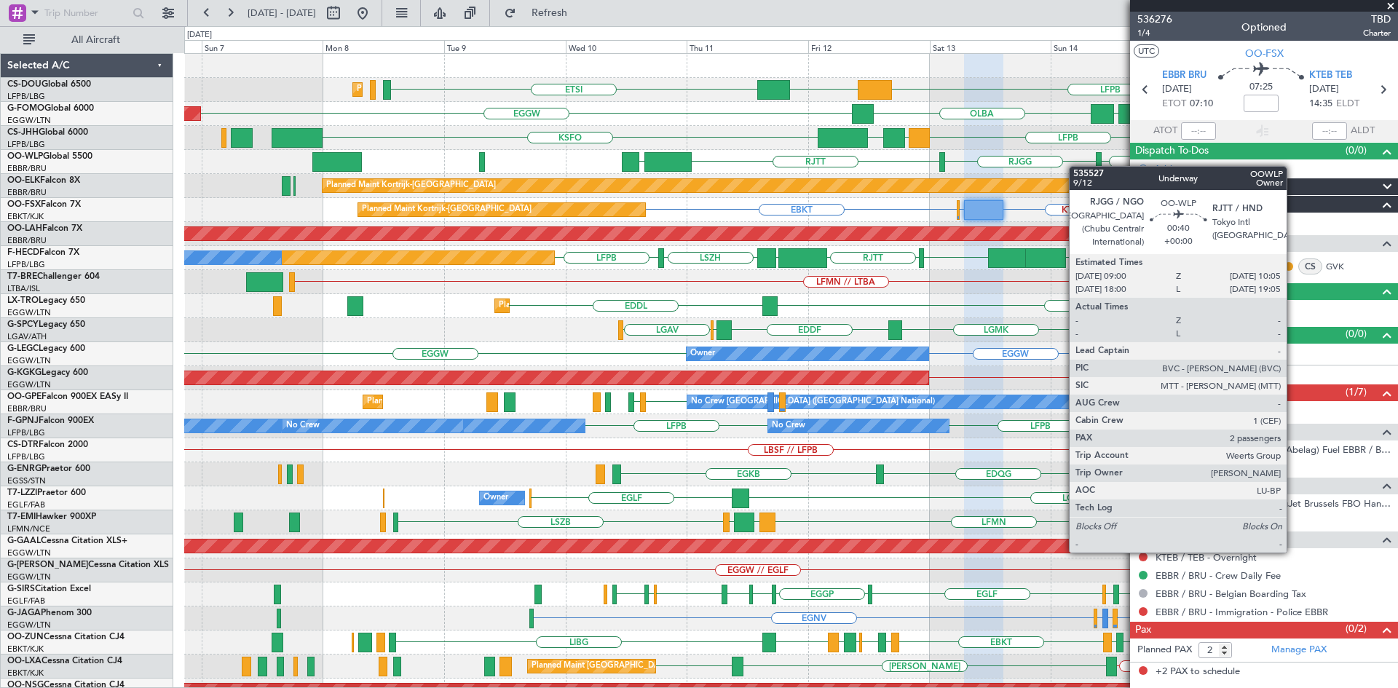
scroll to position [0, 0]
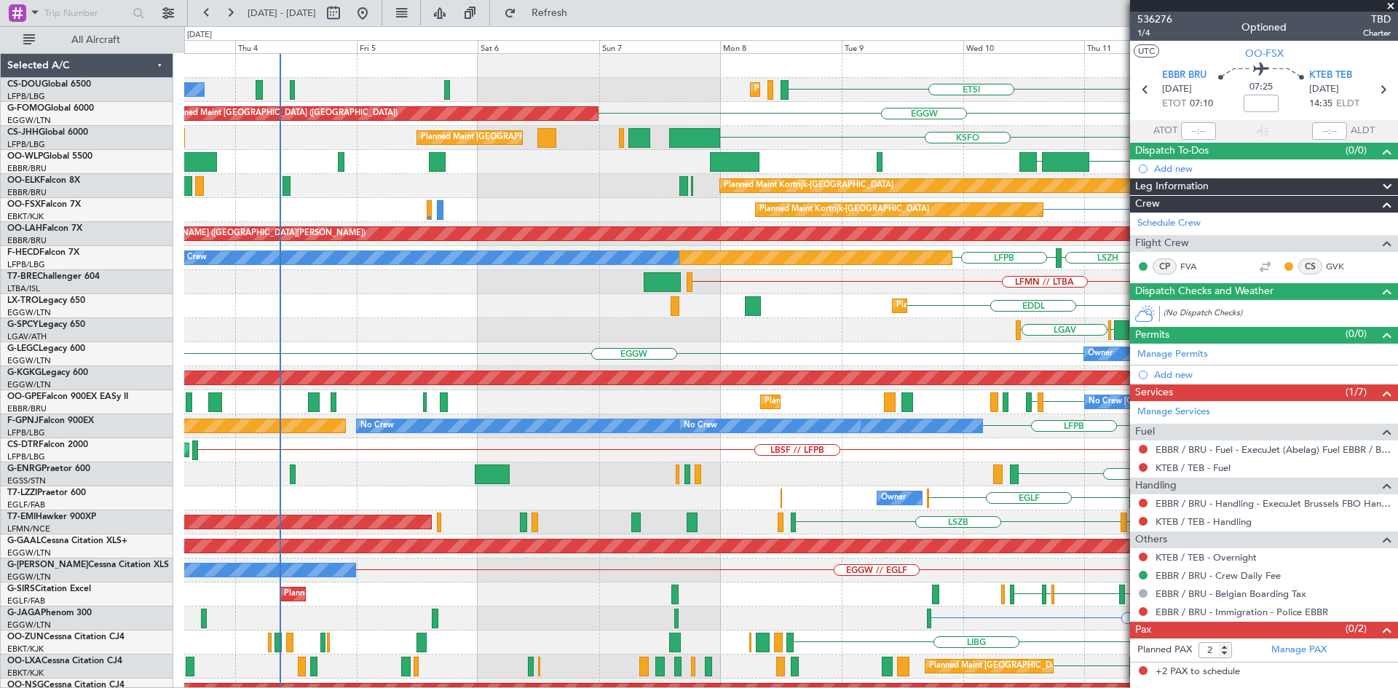
click at [1397, 208] on html "[DATE] - [DATE] Refresh Quick Links All Aircraft LFPB DGAA ETSI Planned Maint […" at bounding box center [699, 344] width 1398 height 688
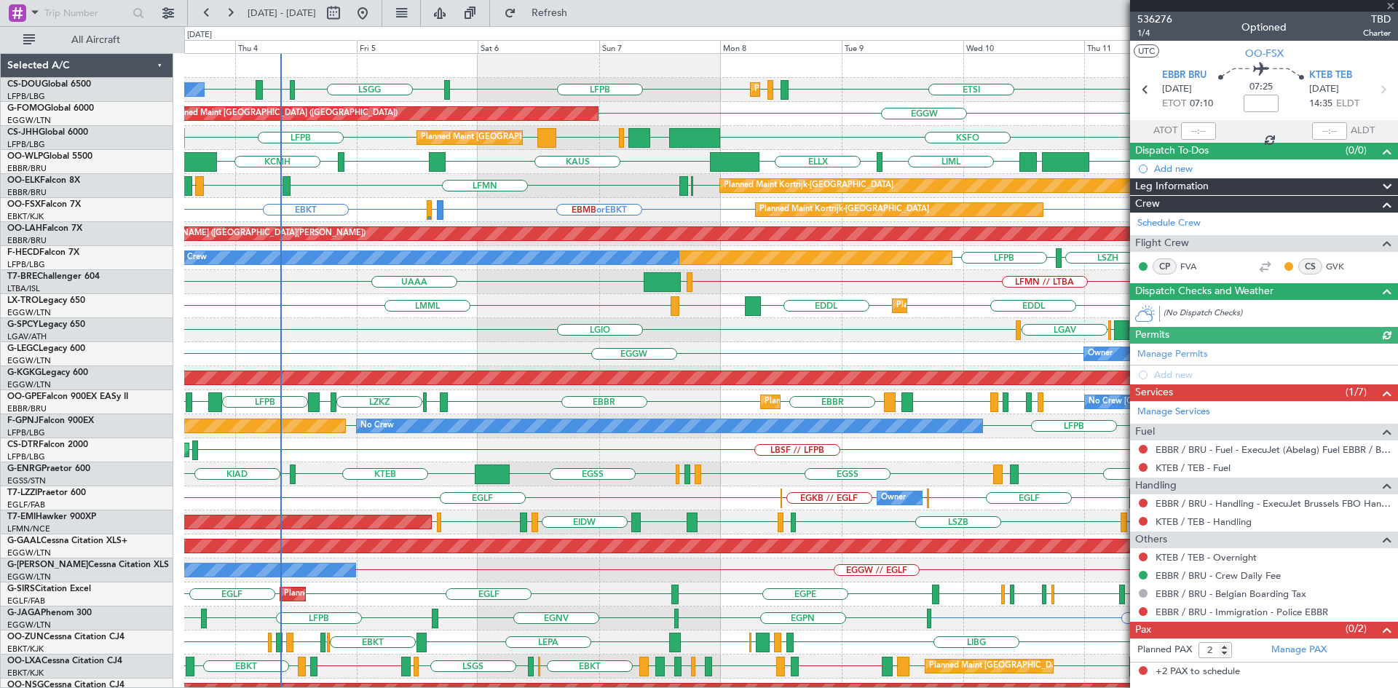
click at [1388, 5] on div at bounding box center [1264, 6] width 268 height 12
click at [1388, 6] on span at bounding box center [1390, 6] width 15 height 13
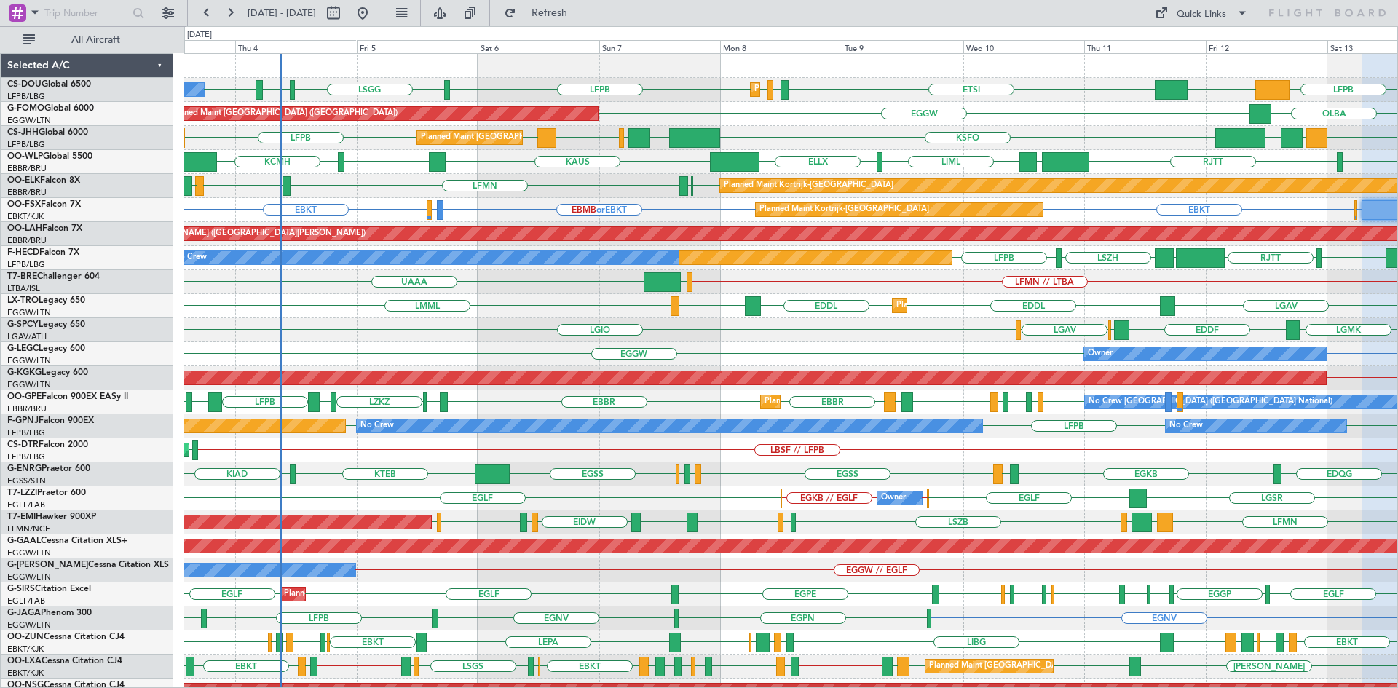
type input "0"
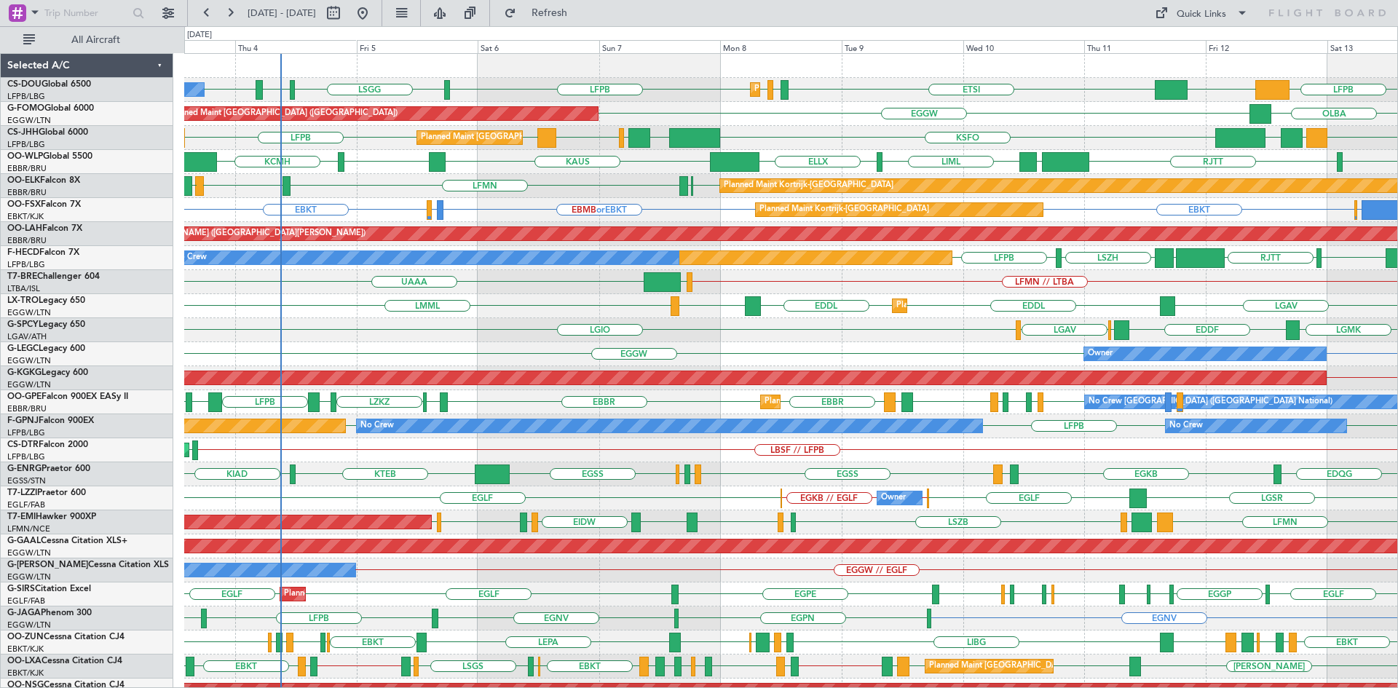
scroll to position [158, 0]
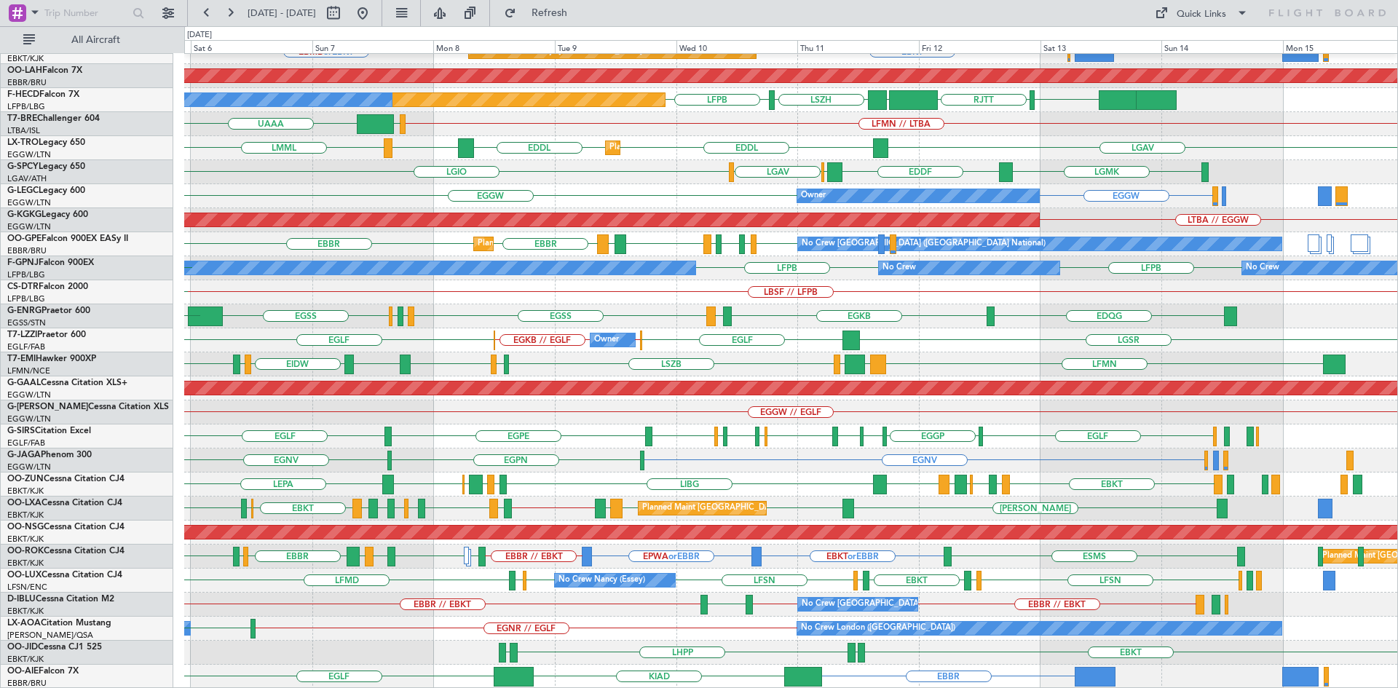
click at [737, 493] on div "EBKT [GEOGRAPHIC_DATA] LFMN Planned Maint [GEOGRAPHIC_DATA]-[GEOGRAPHIC_DATA] […" at bounding box center [790, 292] width 1213 height 793
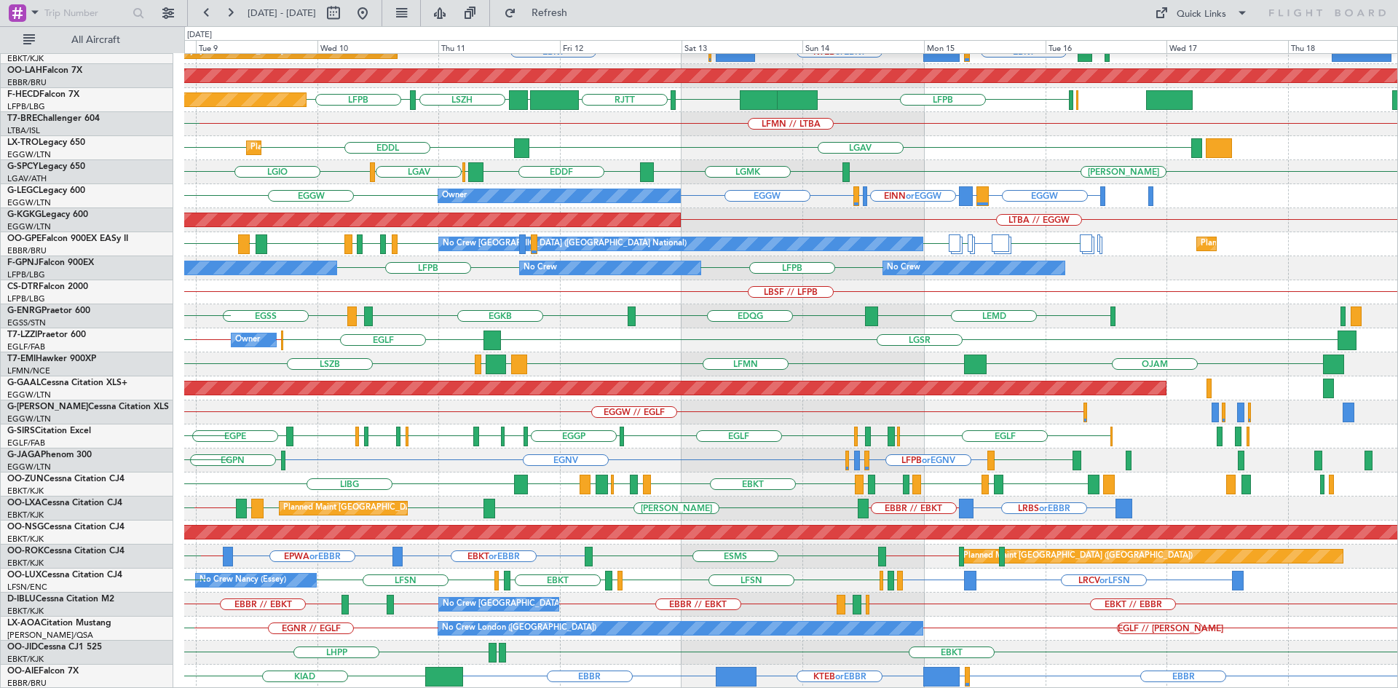
click at [804, 467] on div "Planned Maint Kortrijk-[GEOGRAPHIC_DATA] [GEOGRAPHIC_DATA] EBKT LFMN Planned Ma…" at bounding box center [790, 292] width 1213 height 793
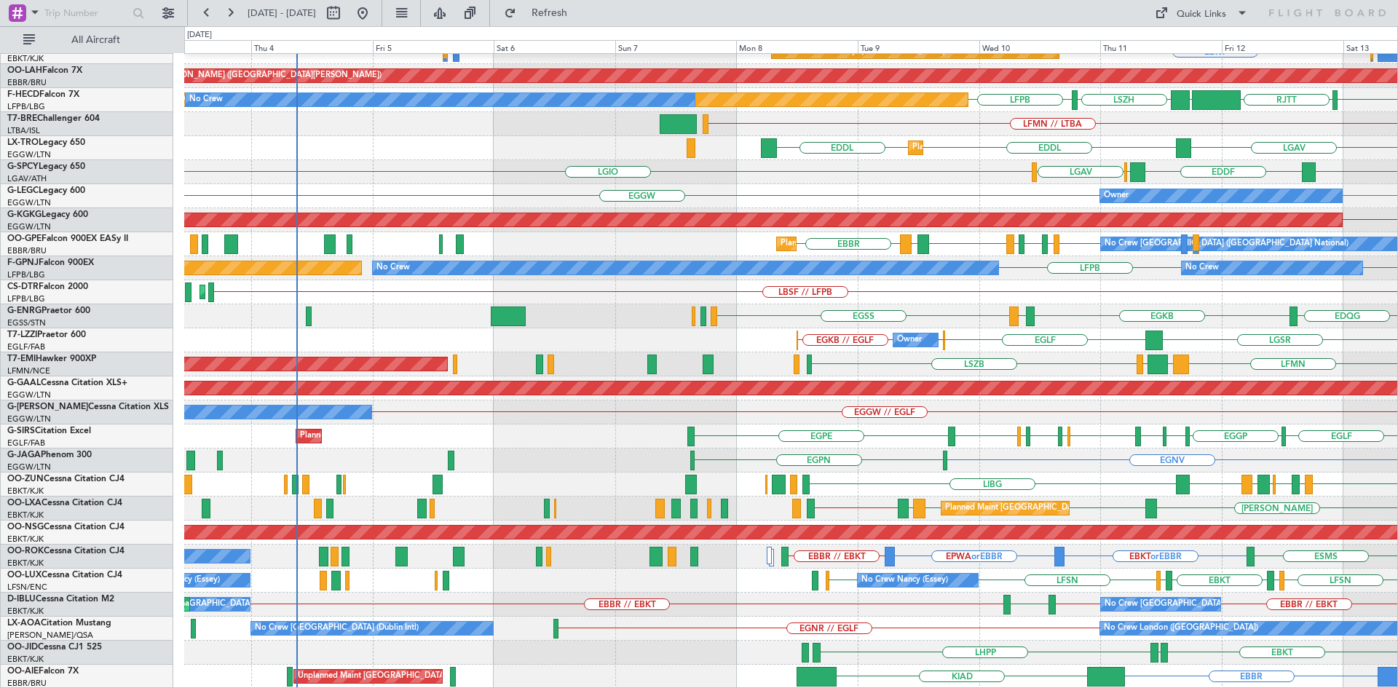
click at [1371, 411] on div "Planned Maint Kortrijk-[GEOGRAPHIC_DATA] Planned Maint [GEOGRAPHIC_DATA]-[GEOGR…" at bounding box center [790, 292] width 1213 height 793
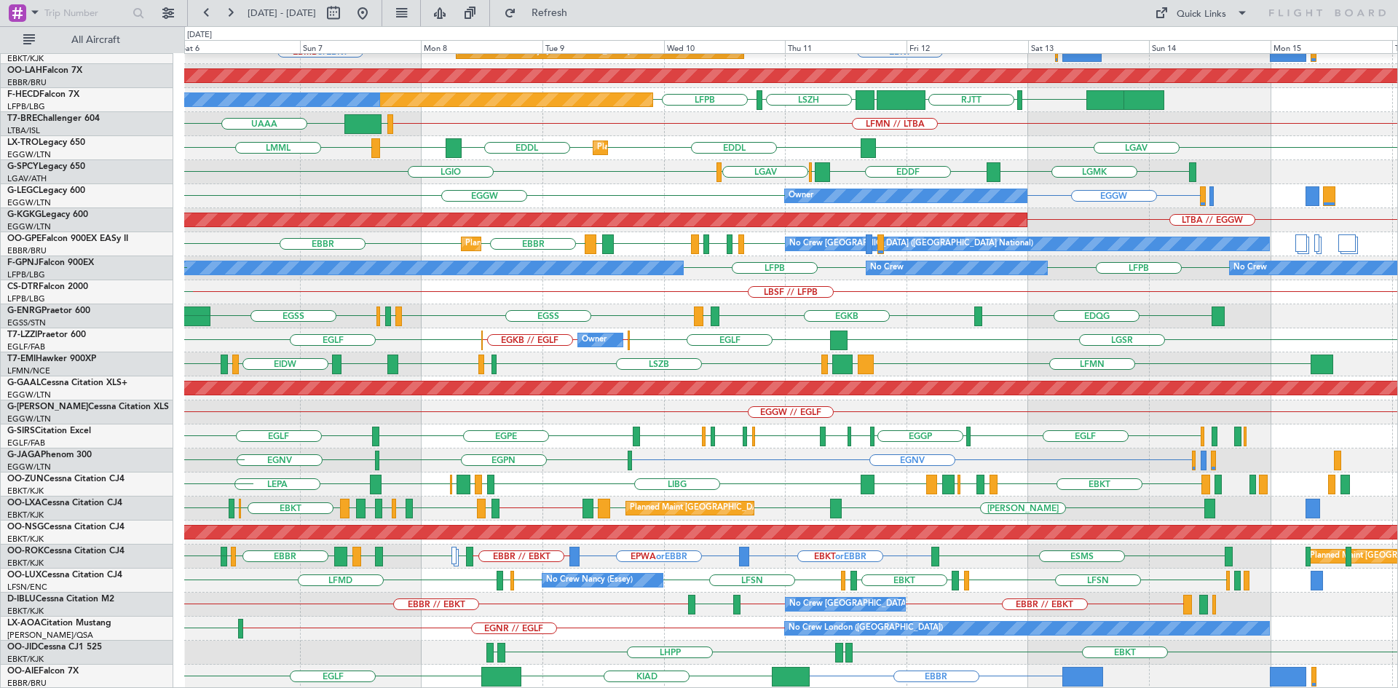
click at [632, 600] on div "Planned Maint Kortrijk-[GEOGRAPHIC_DATA] EBKT [GEOGRAPHIC_DATA] LFMN [GEOGRAPHI…" at bounding box center [790, 292] width 1213 height 793
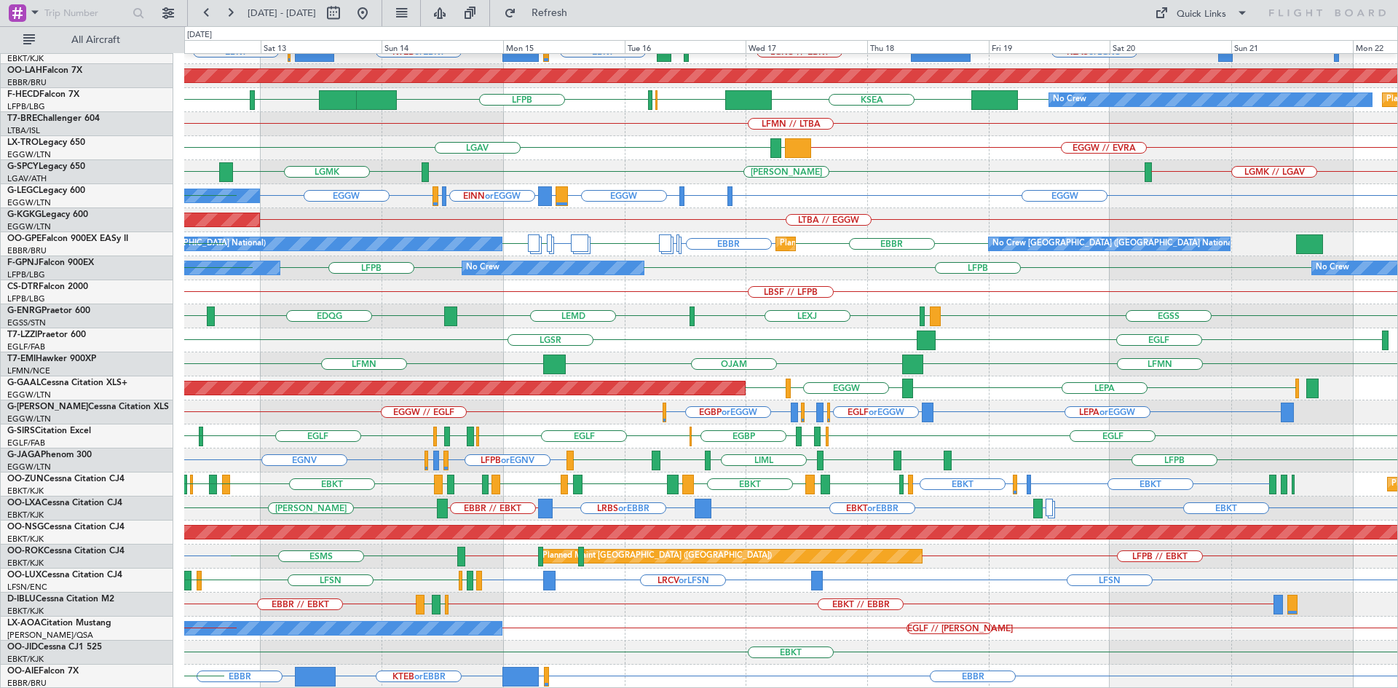
click at [962, 599] on div "EBKT // EBBR [GEOGRAPHIC_DATA] LFMN EBBR // EBKT [GEOGRAPHIC_DATA] EBKT // EBBR…" at bounding box center [790, 605] width 1213 height 24
click at [564, 24] on button "Refresh" at bounding box center [540, 12] width 87 height 23
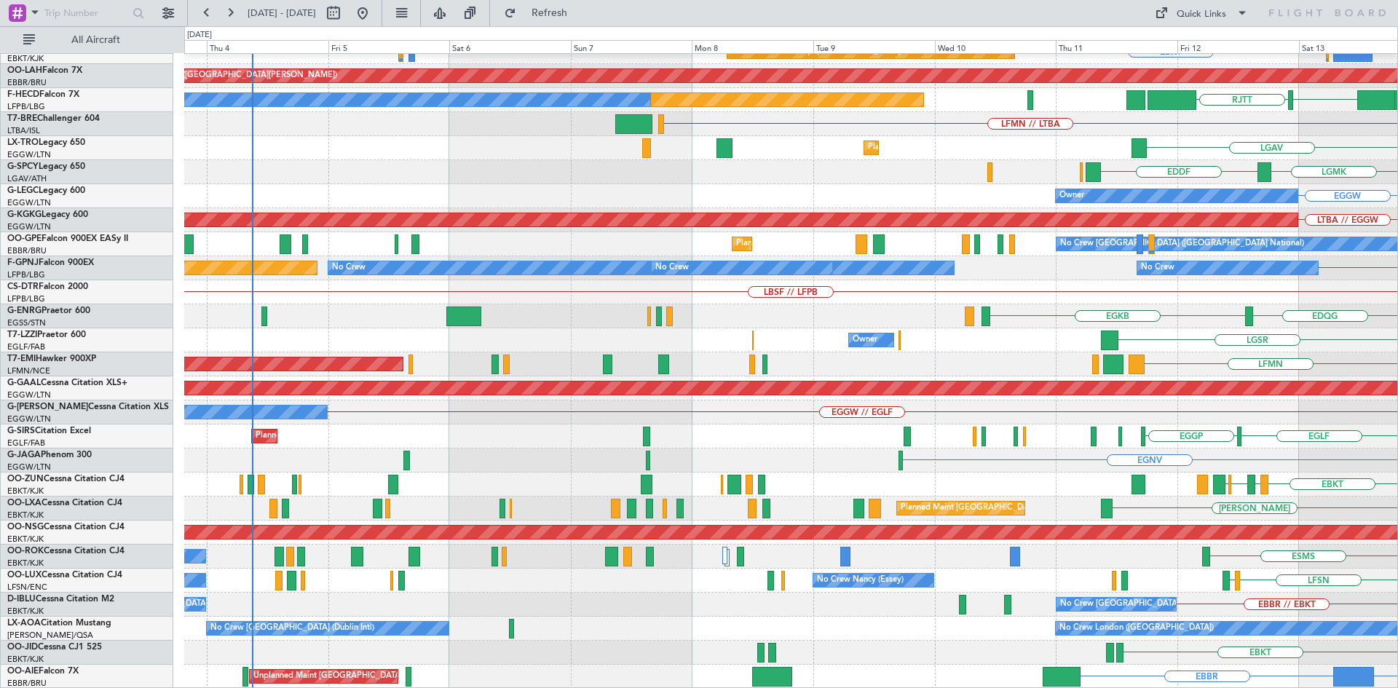
click at [1397, 280] on html "[DATE] - [DATE] Refresh Quick Links All Aircraft Planned Maint [GEOGRAPHIC_DATA…" at bounding box center [699, 344] width 1398 height 688
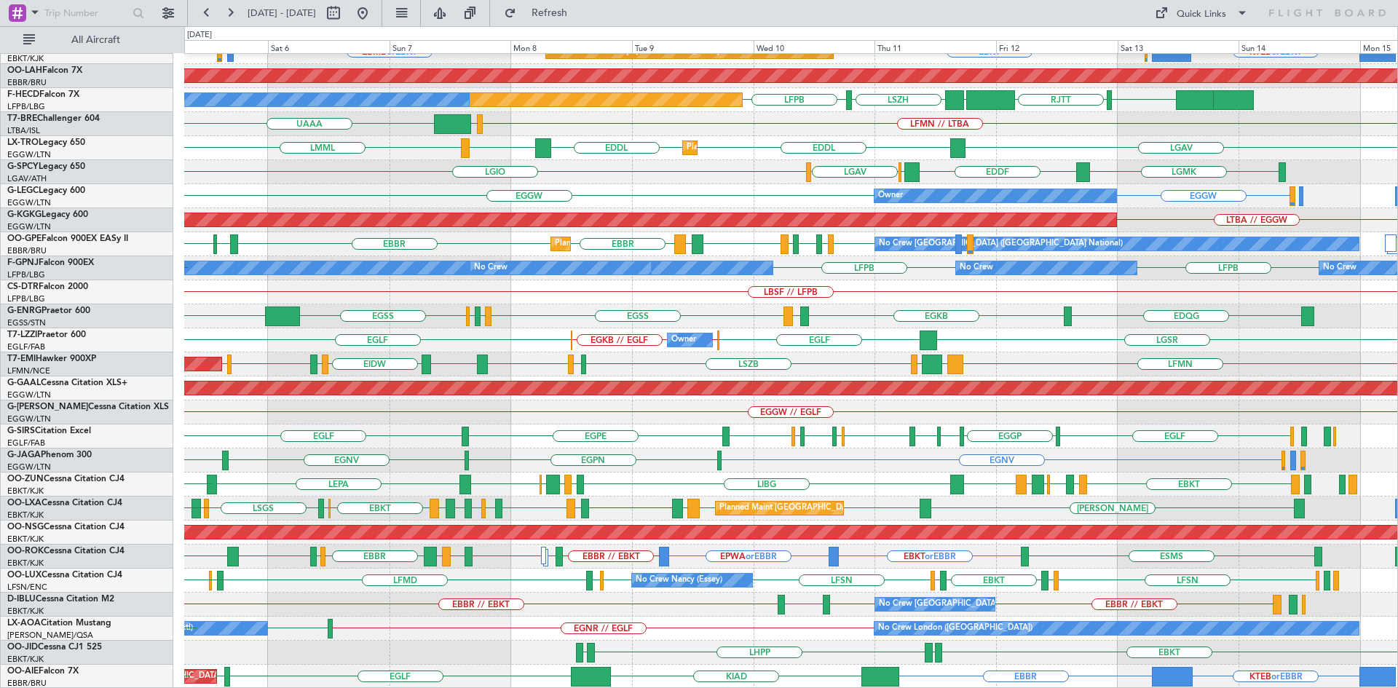
click at [656, 543] on div "LFMN EBKT EBBR Planned Maint Kortrijk-Wevelgem EBBR KTEB or EBKT EBBR or EBKT E…" at bounding box center [790, 292] width 1213 height 793
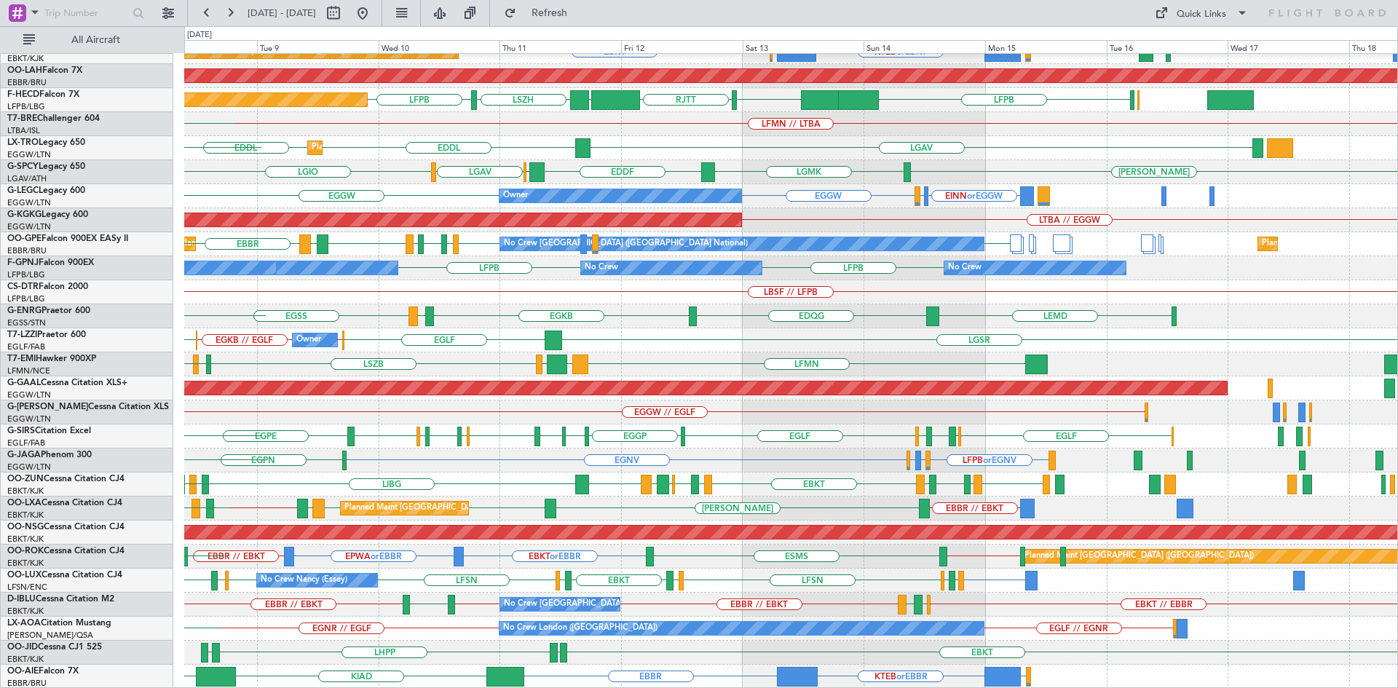
click at [817, 379] on div "Planned Maint Kortrijk-Wevelgem EBBR EBKT LFMN Planned Maint Kortrijk-Wevelgem …" at bounding box center [790, 292] width 1213 height 793
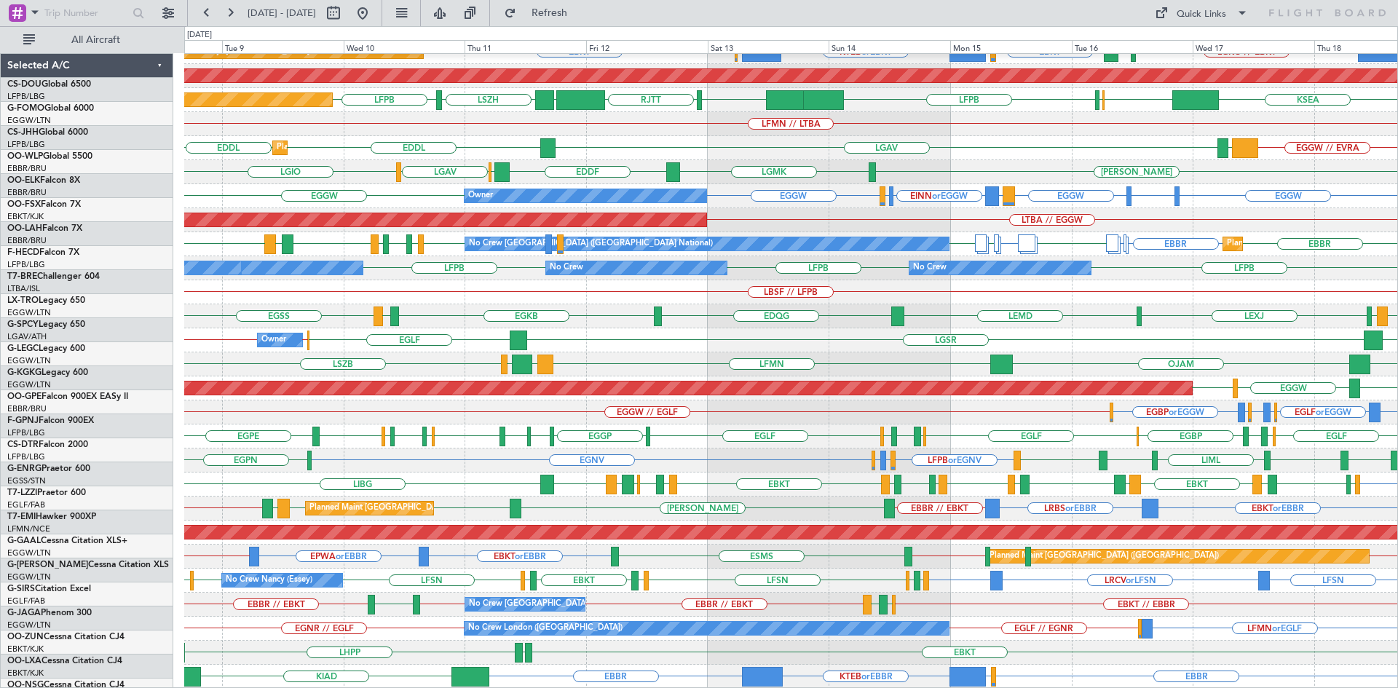
scroll to position [158, 0]
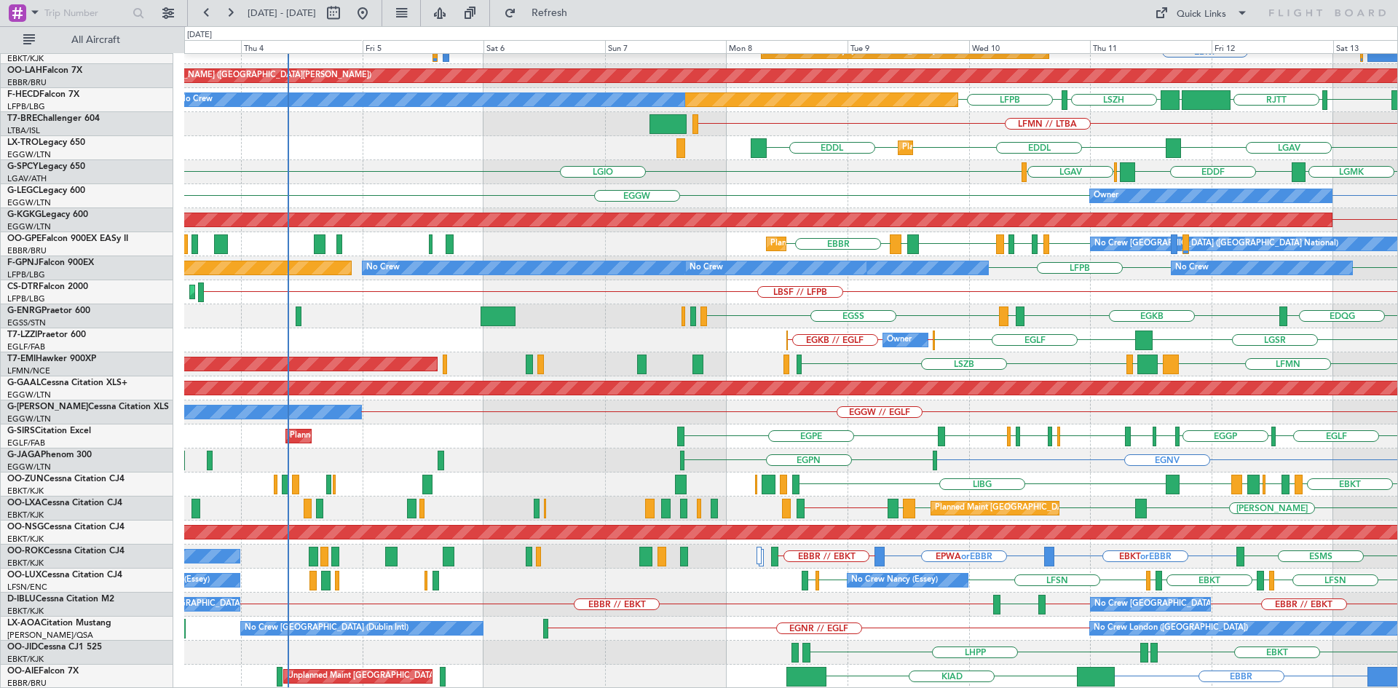
click at [1196, 291] on div "Planned Maint Kortrijk-Wevelgem EBKT Planned Maint Kortrijk-Wevelgem EBBR or EB…" at bounding box center [790, 292] width 1213 height 793
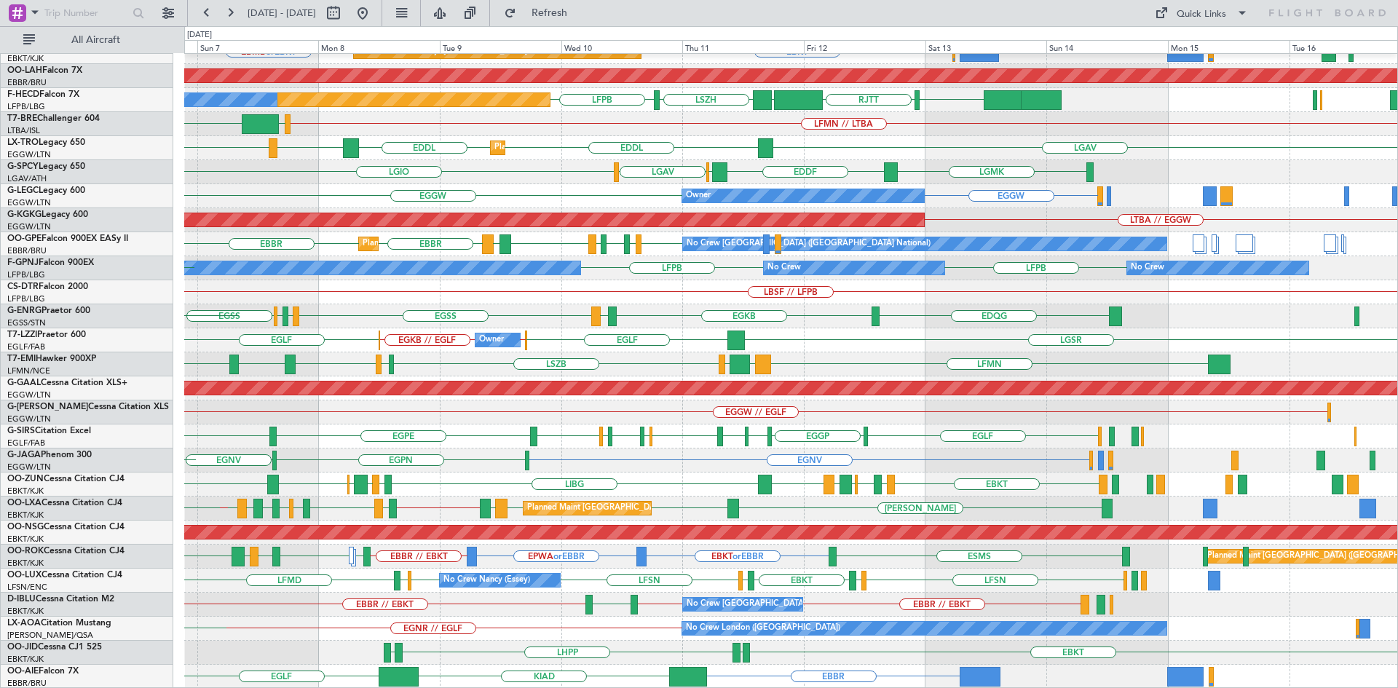
click at [727, 510] on div "EBKT EBBR LFMN Planned Maint Kortrijk-Wevelgem EBKT EBMB or EBKT EBBR or EBKT P…" at bounding box center [790, 292] width 1213 height 793
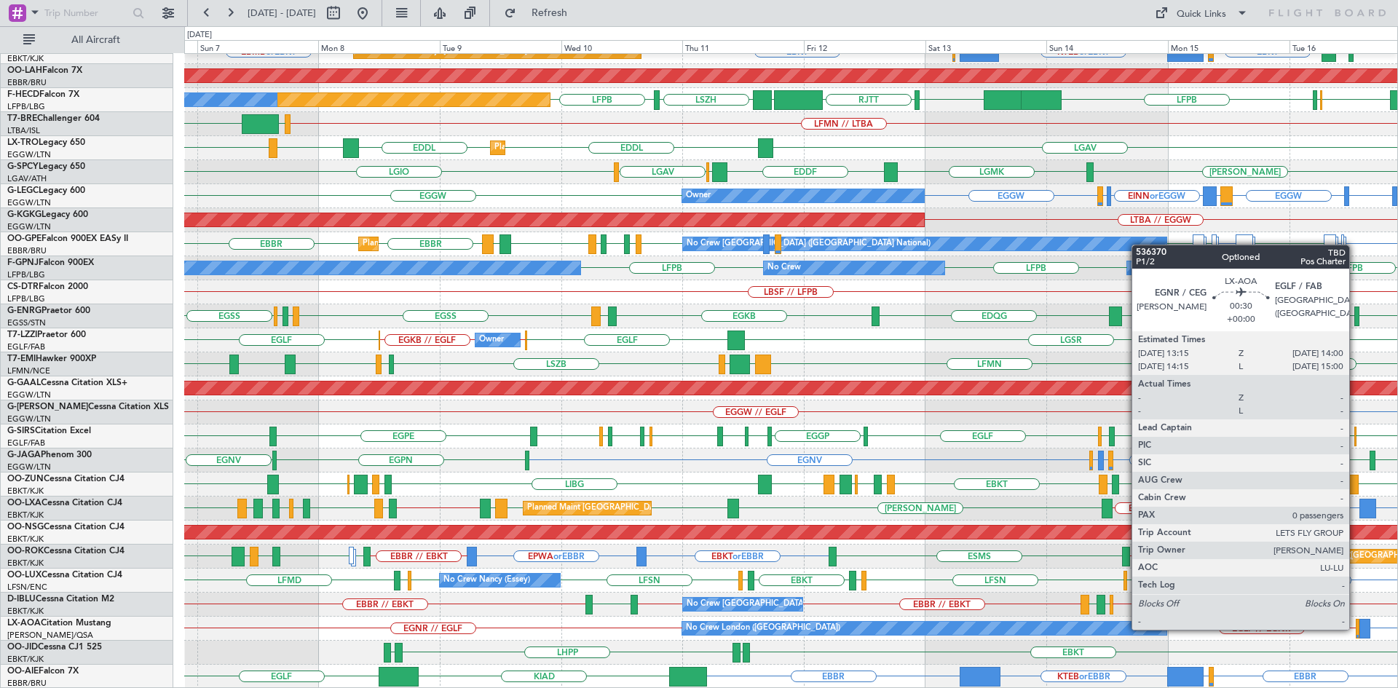
click at [1356, 628] on div at bounding box center [1358, 629] width 4 height 20
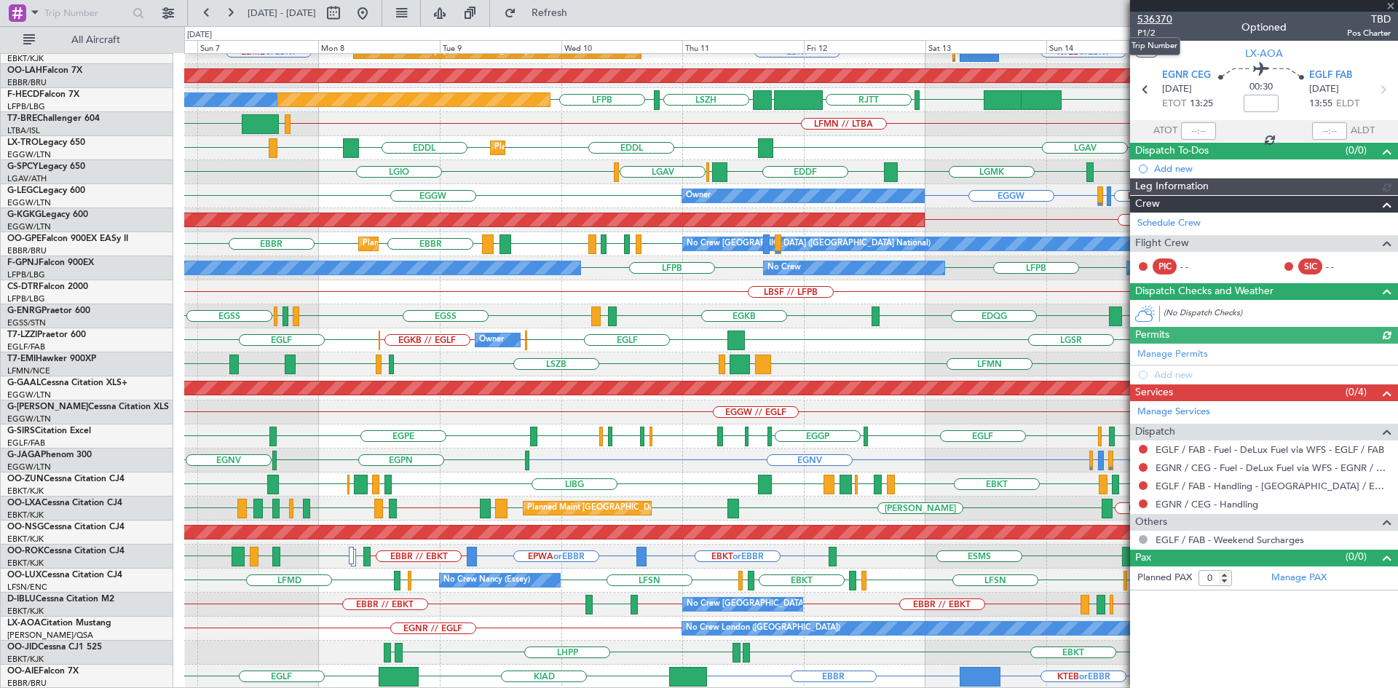
click at [1161, 23] on span "536370" at bounding box center [1154, 19] width 35 height 15
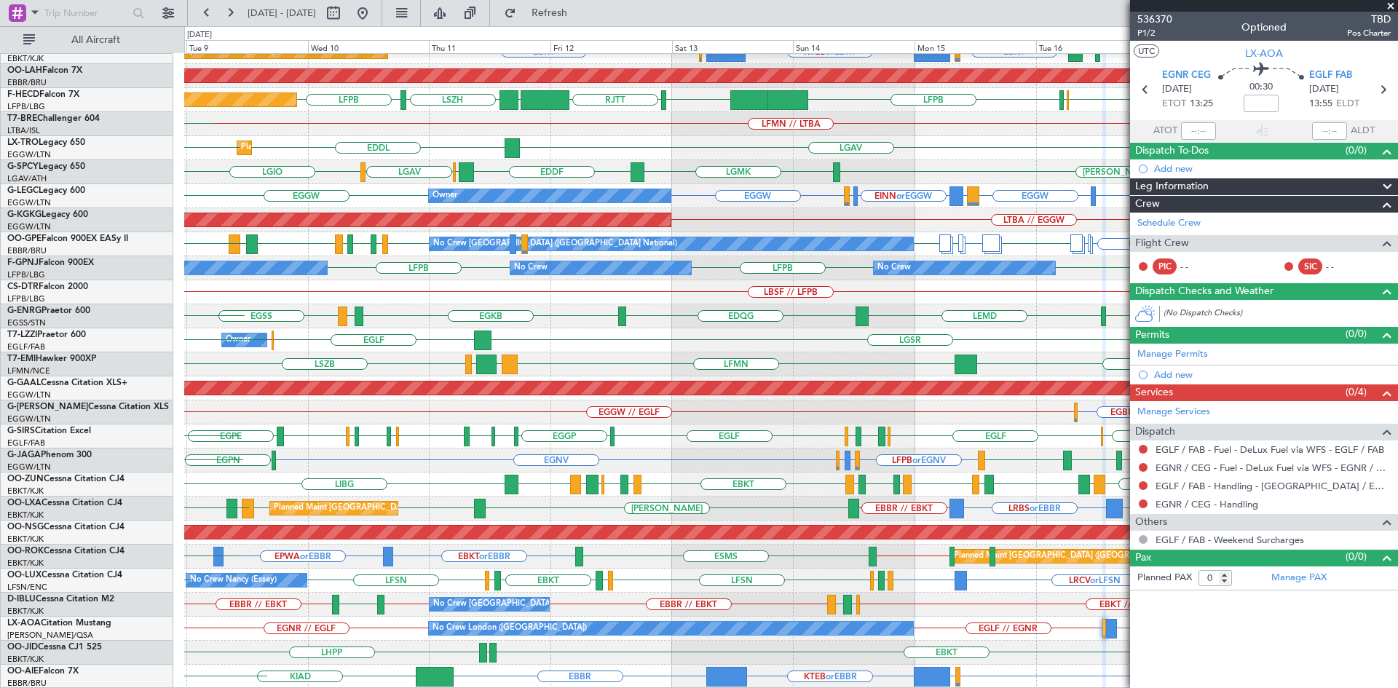
click at [786, 326] on div "Planned Maint Kortrijk-Wevelgem EBBR EBKT LFMN LGKO // EBKT EBKT EBKT LSGG or E…" at bounding box center [790, 292] width 1213 height 793
click at [1393, 9] on span at bounding box center [1390, 6] width 15 height 13
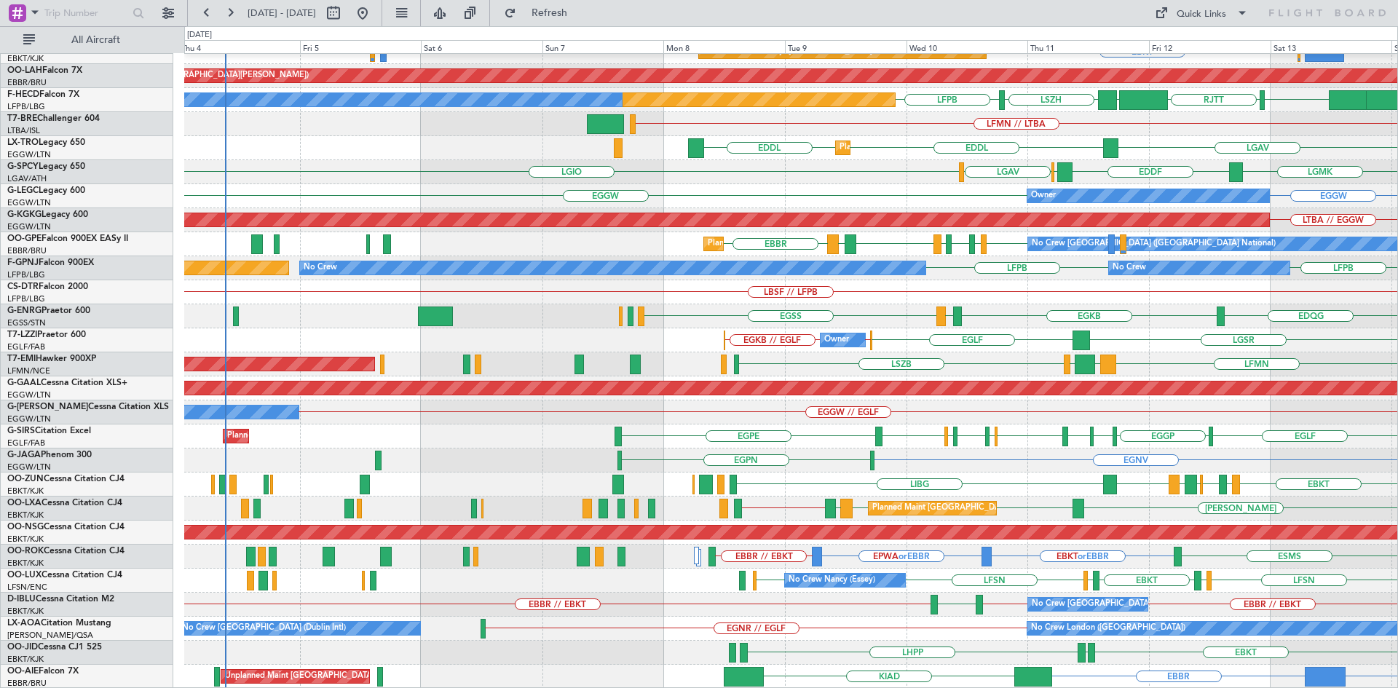
click at [1285, 417] on div "Planned Maint Kortrijk-Wevelgem EBKT EBBR or EBKT Planned Maint Kortrijk-Wevelg…" at bounding box center [790, 292] width 1213 height 793
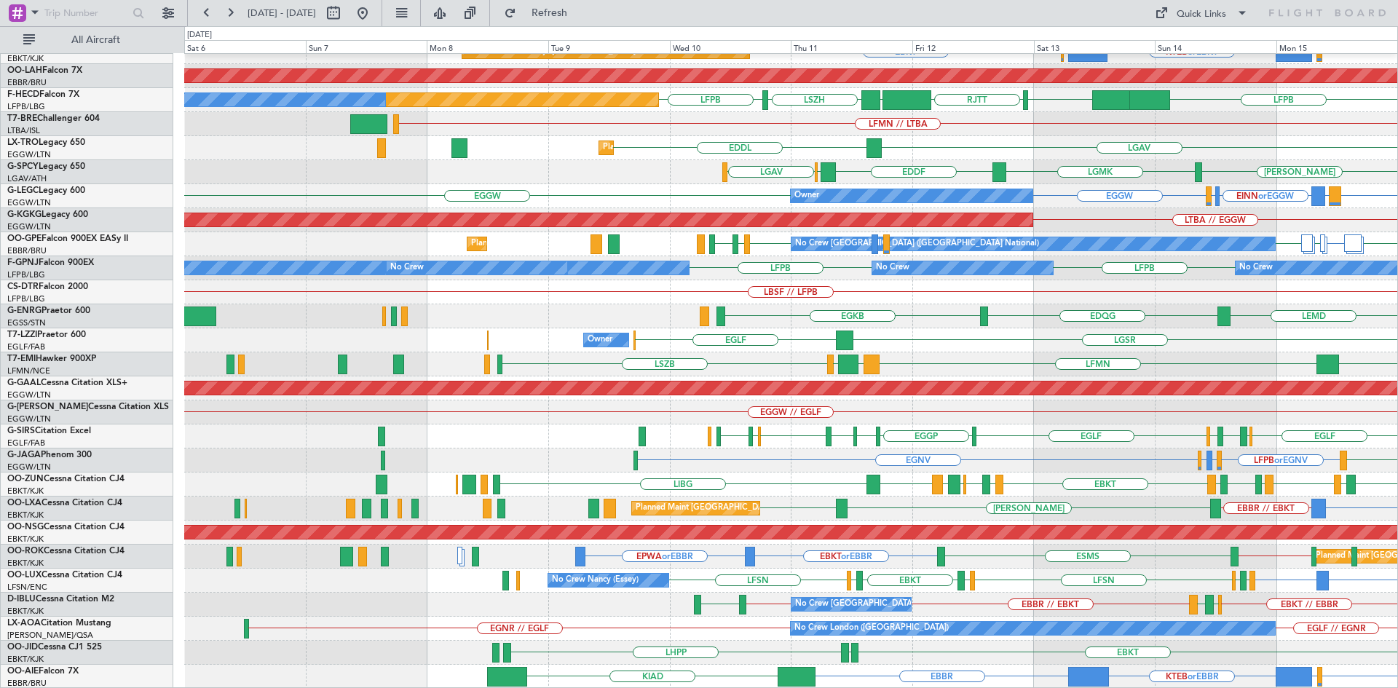
click at [1082, 451] on div "Planned Maint Kortrijk-Wevelgem EBKT EBKT LSGG or EBKT KTEB or EBKT EBBR or EBK…" at bounding box center [790, 292] width 1213 height 793
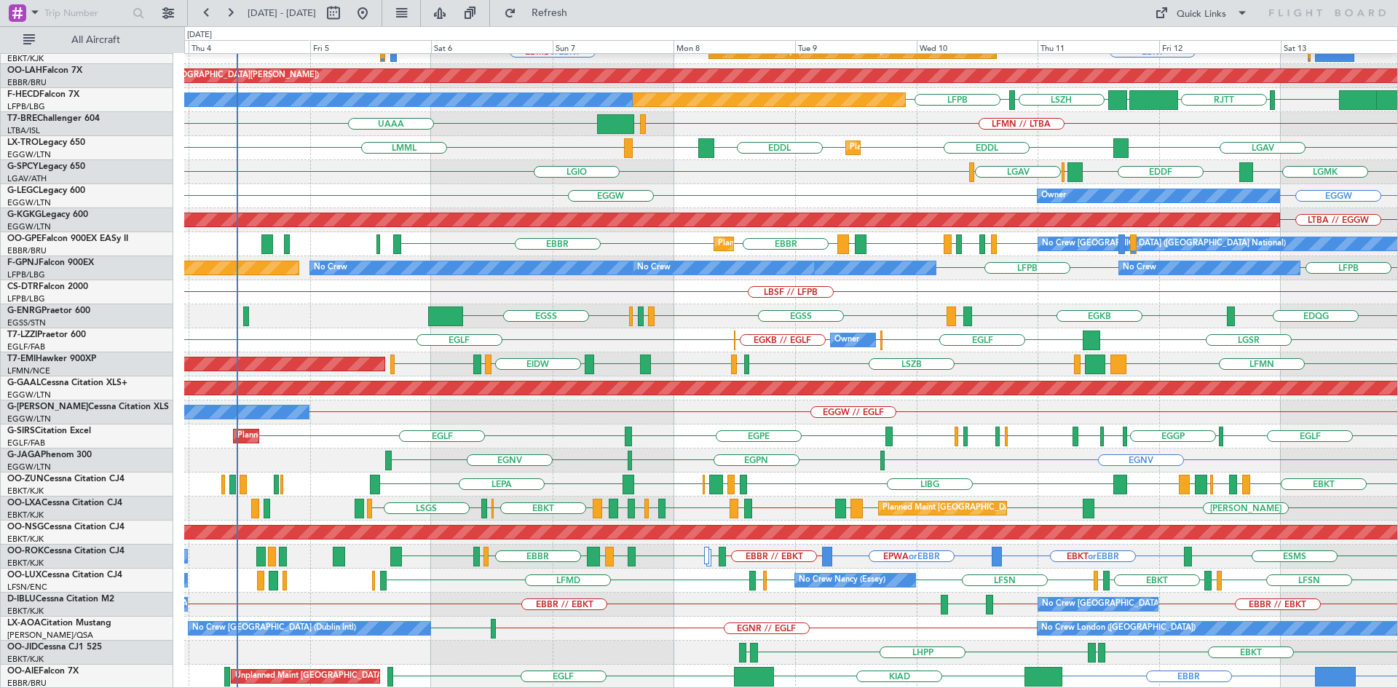
click at [619, 569] on div "Planned Maint Kortrijk-Wevelgem EBKT EBBR LFMN Planned Maint Kortrijk-Wevelgem …" at bounding box center [790, 292] width 1213 height 793
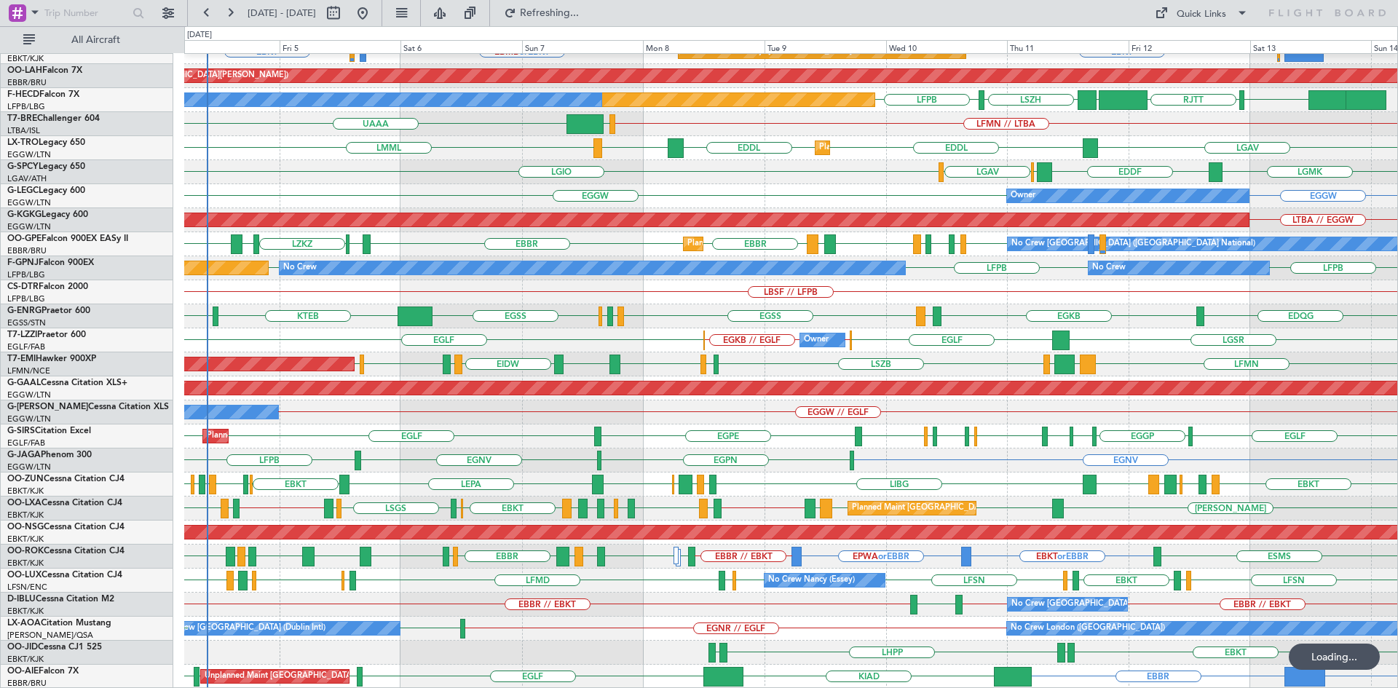
click at [754, 455] on div "EBKT EBBR LFMN EBBR Planned Maint Kortrijk-Wevelgem EBKT EBMB or EBKT KTEB or E…" at bounding box center [790, 292] width 1213 height 793
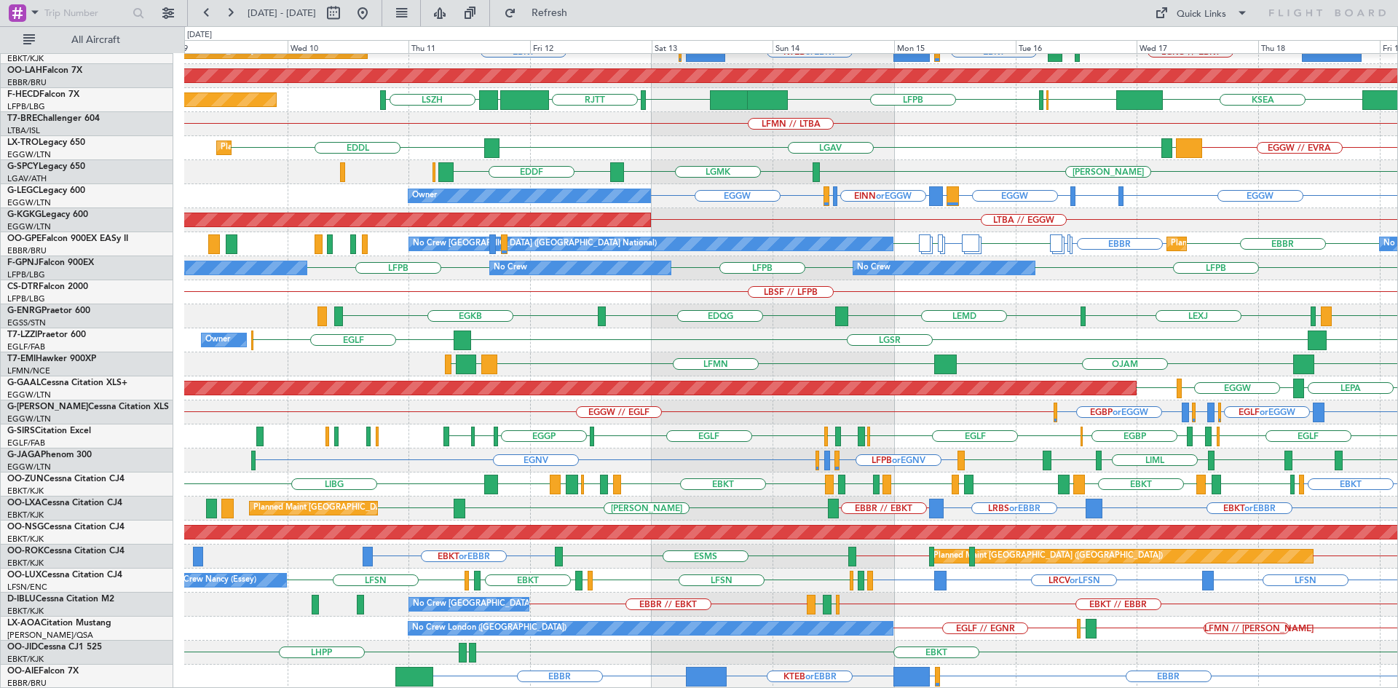
click at [1172, 609] on div "Planned Maint Kortrijk-Wevelgem EBKT KLAS or LGKO LGKO // EBKT EBKT LSGG or EBK…" at bounding box center [790, 292] width 1213 height 793
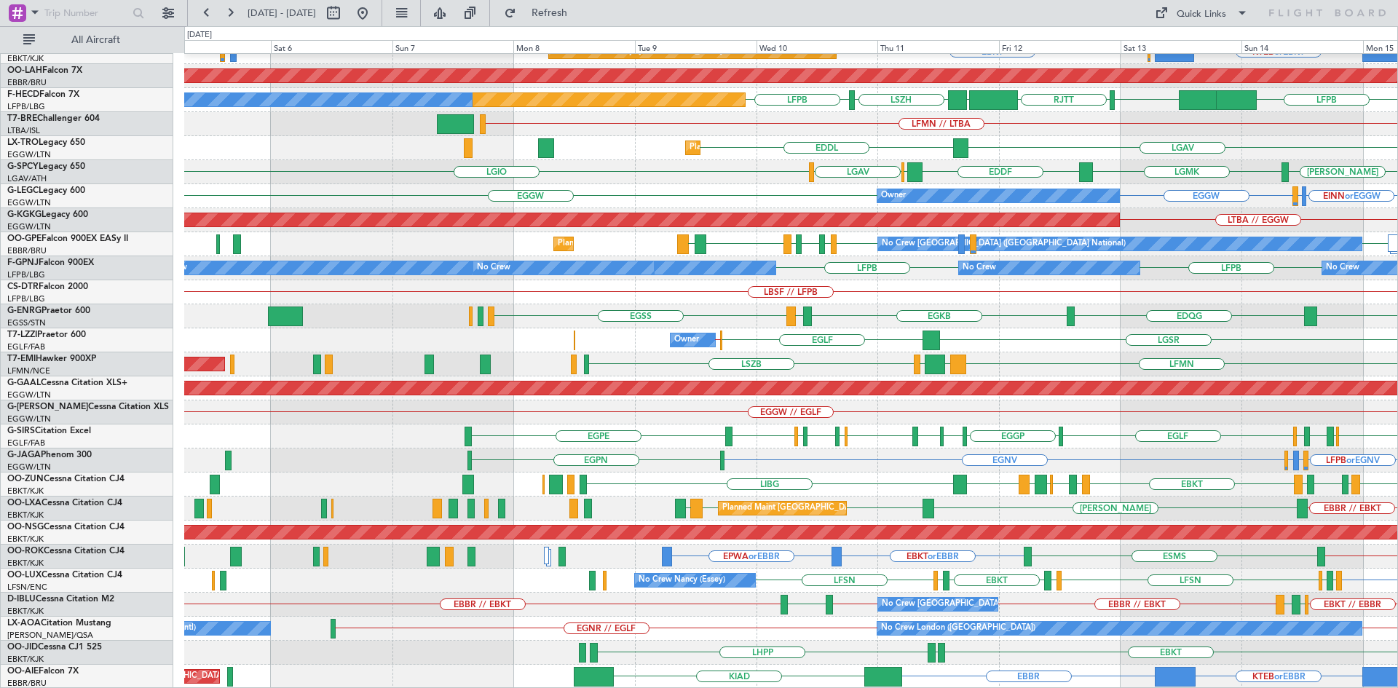
click at [1397, 459] on html "09 Sep 2025 - 19 Sep 2025 Refresh Quick Links All Aircraft Planned Maint Kortri…" at bounding box center [699, 344] width 1398 height 688
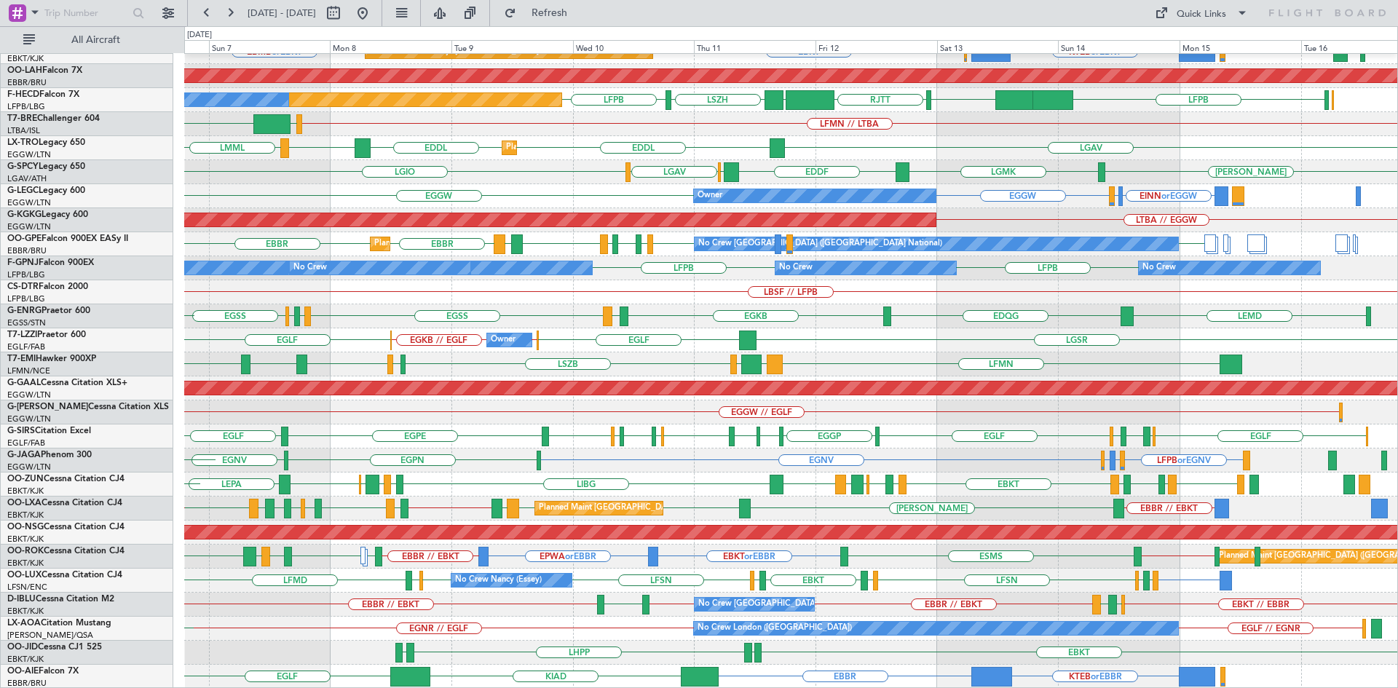
click at [890, 508] on div "Planned Maint Kortrijk-Wevelgem EBKT EBBR LFMN Planned Maint Kortrijk-Wevelgem …" at bounding box center [790, 292] width 1213 height 793
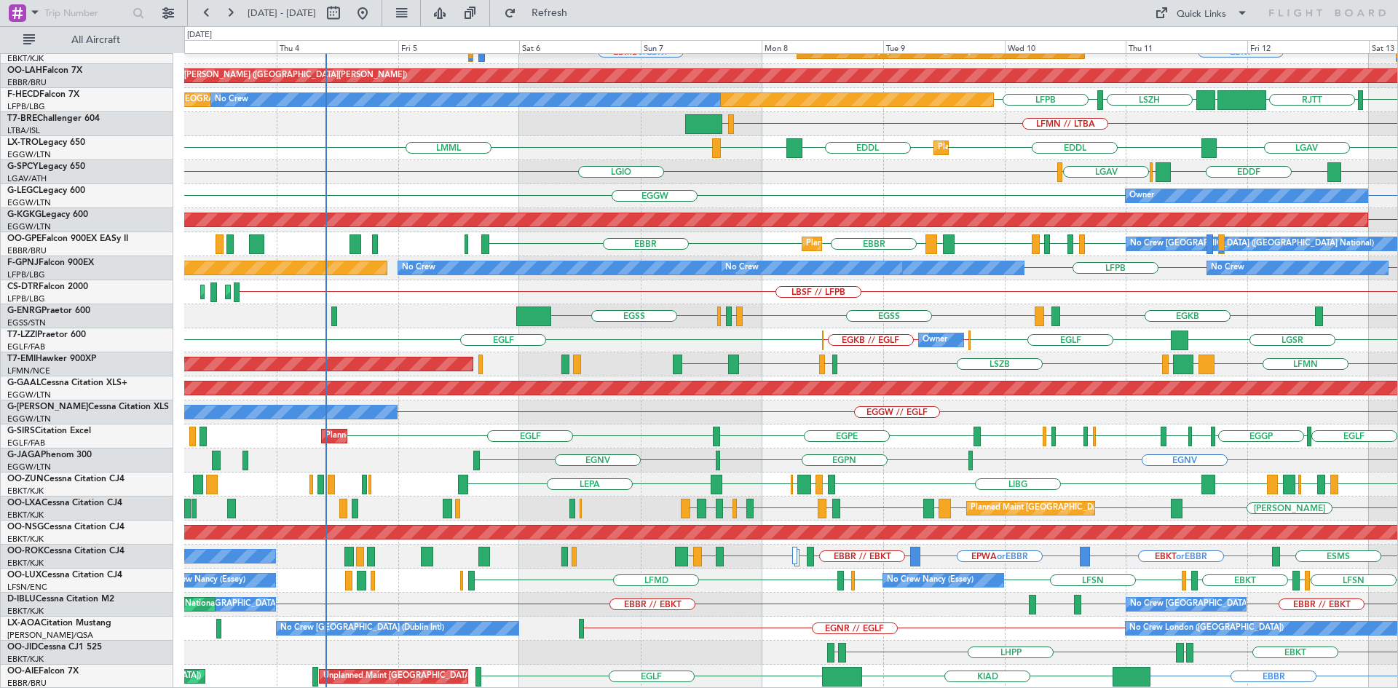
click at [1309, 438] on div "Planned Maint Kortrijk-Wevelgem EBKT EBBR LFMN Planned Maint Kortrijk-Wevelgem …" at bounding box center [790, 292] width 1213 height 793
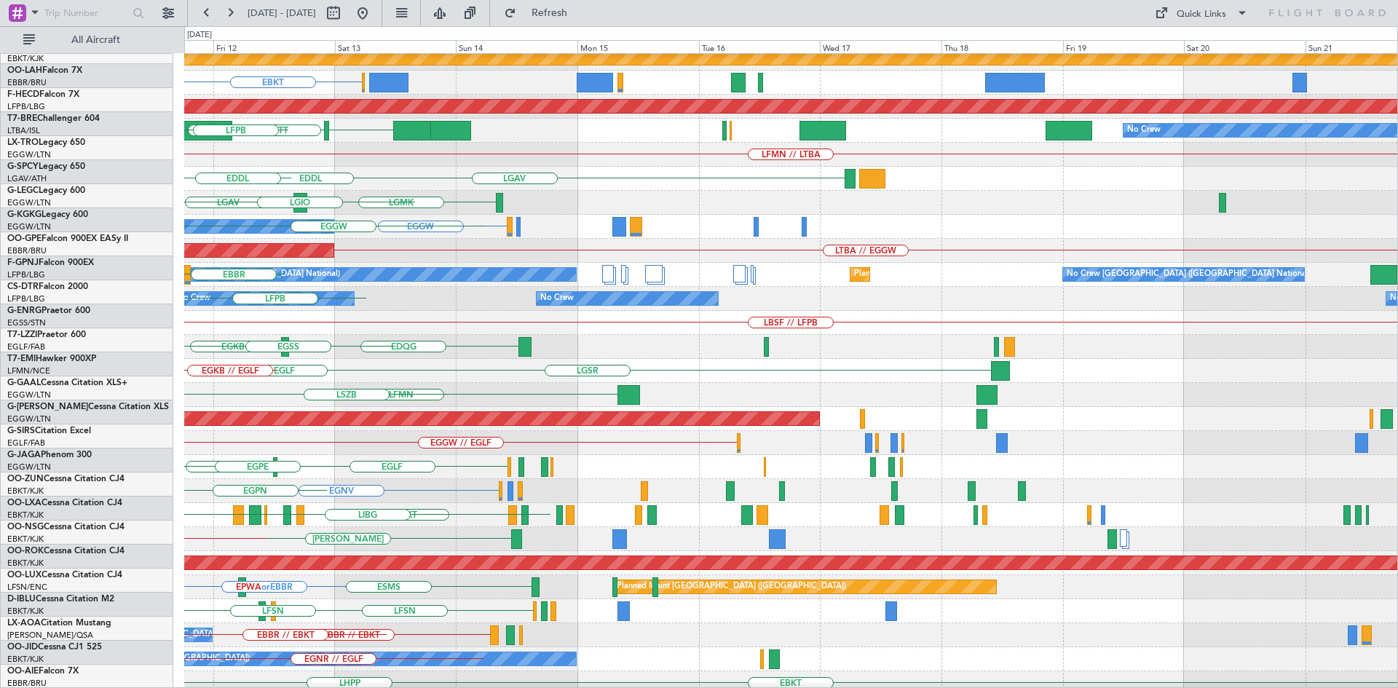
scroll to position [127, 0]
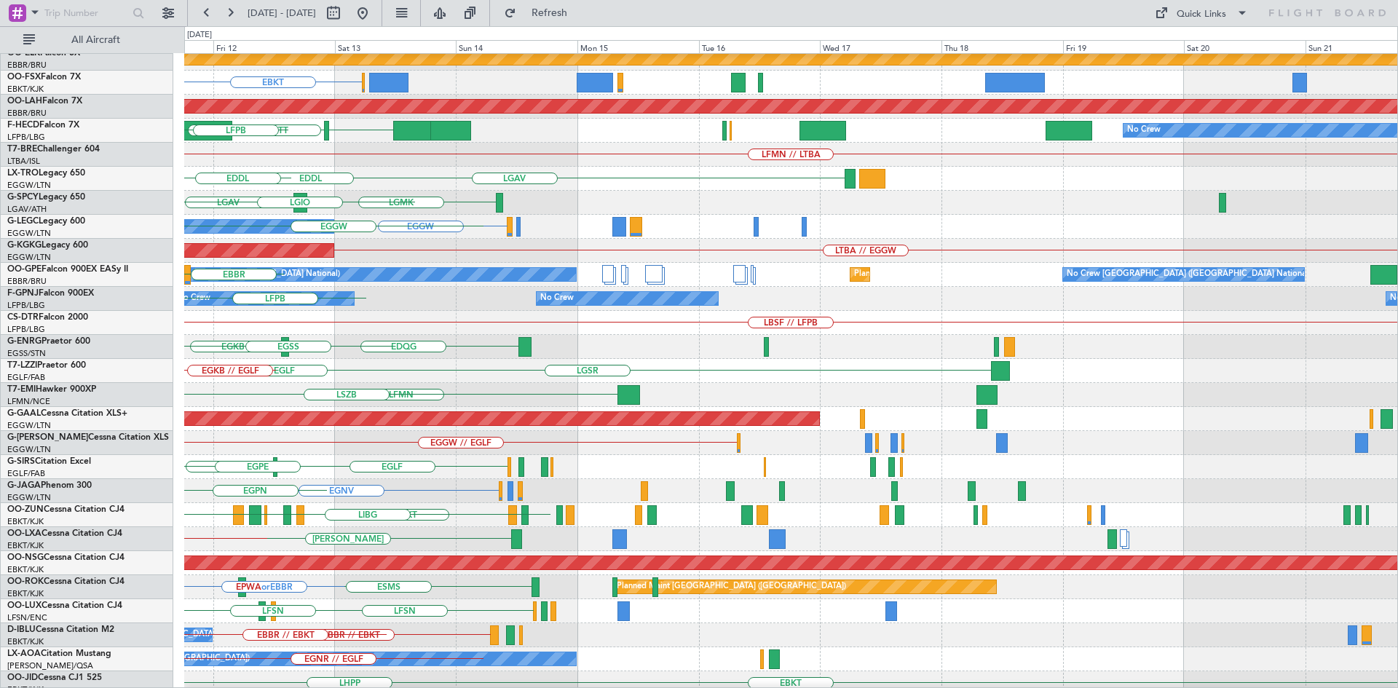
click at [0, 249] on div "RJTT LTCG LIML ELLX Planned Maint Kortrijk-Wevelgem EBKT Planned Maint Kortrijk…" at bounding box center [699, 357] width 1398 height 662
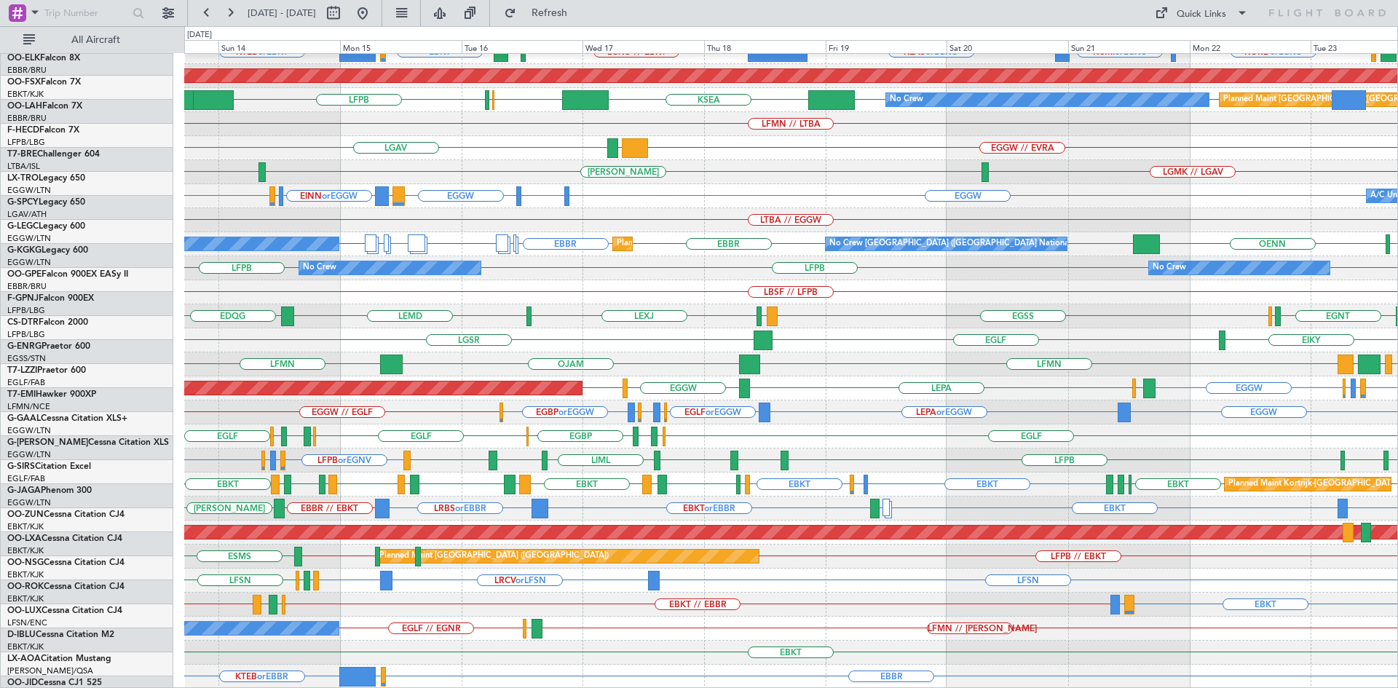
scroll to position [158, 0]
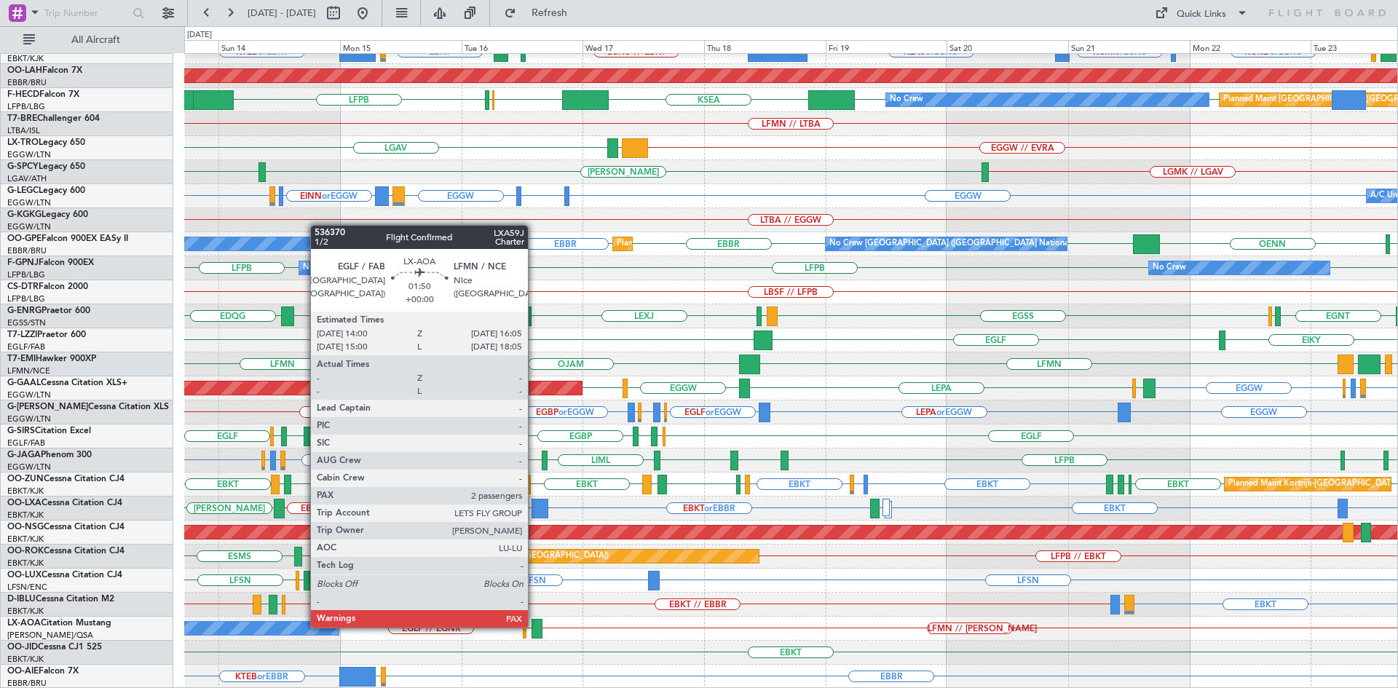
click at [534, 626] on div at bounding box center [536, 629] width 11 height 20
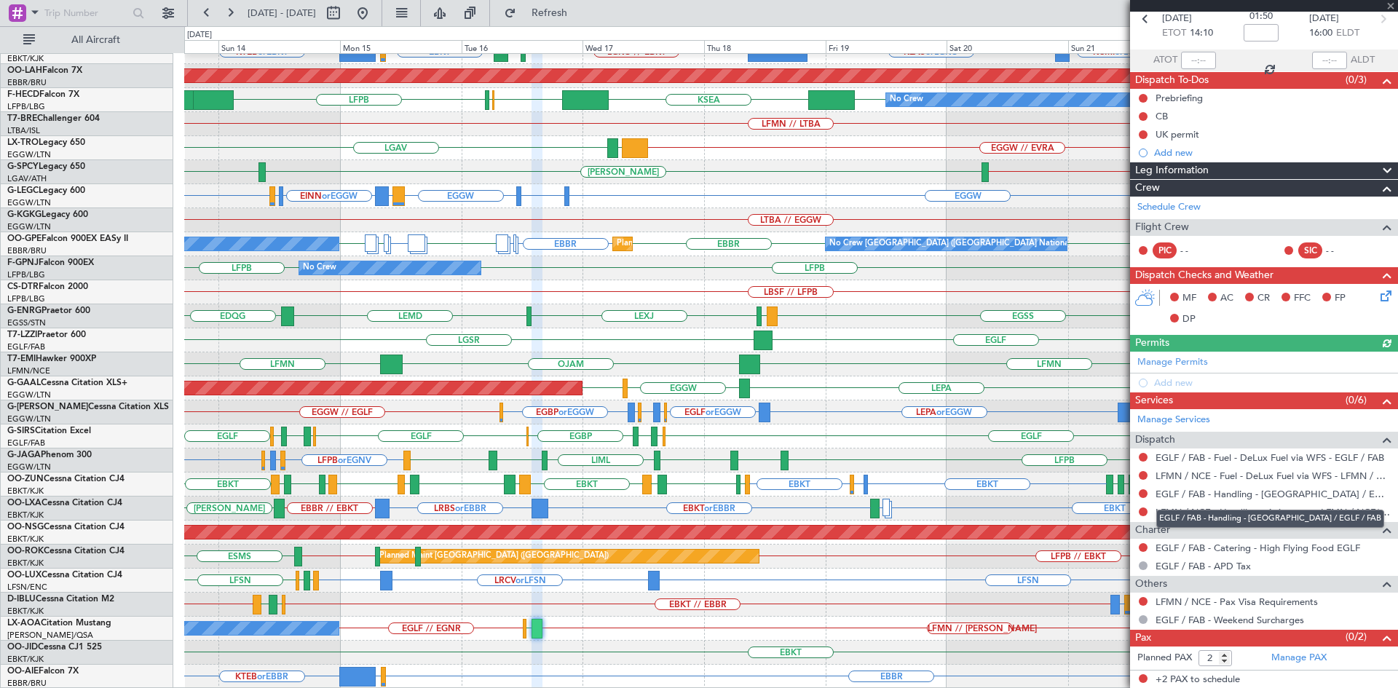
scroll to position [0, 0]
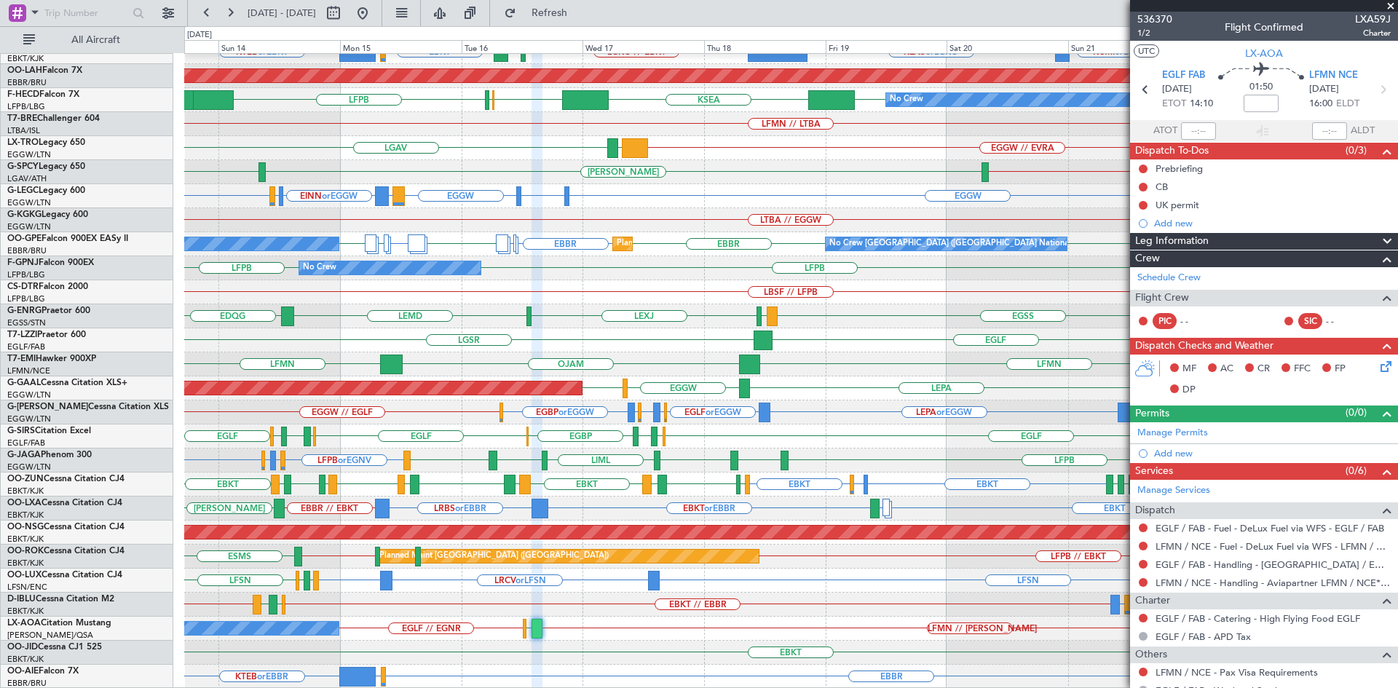
click at [1389, 6] on span at bounding box center [1390, 6] width 15 height 13
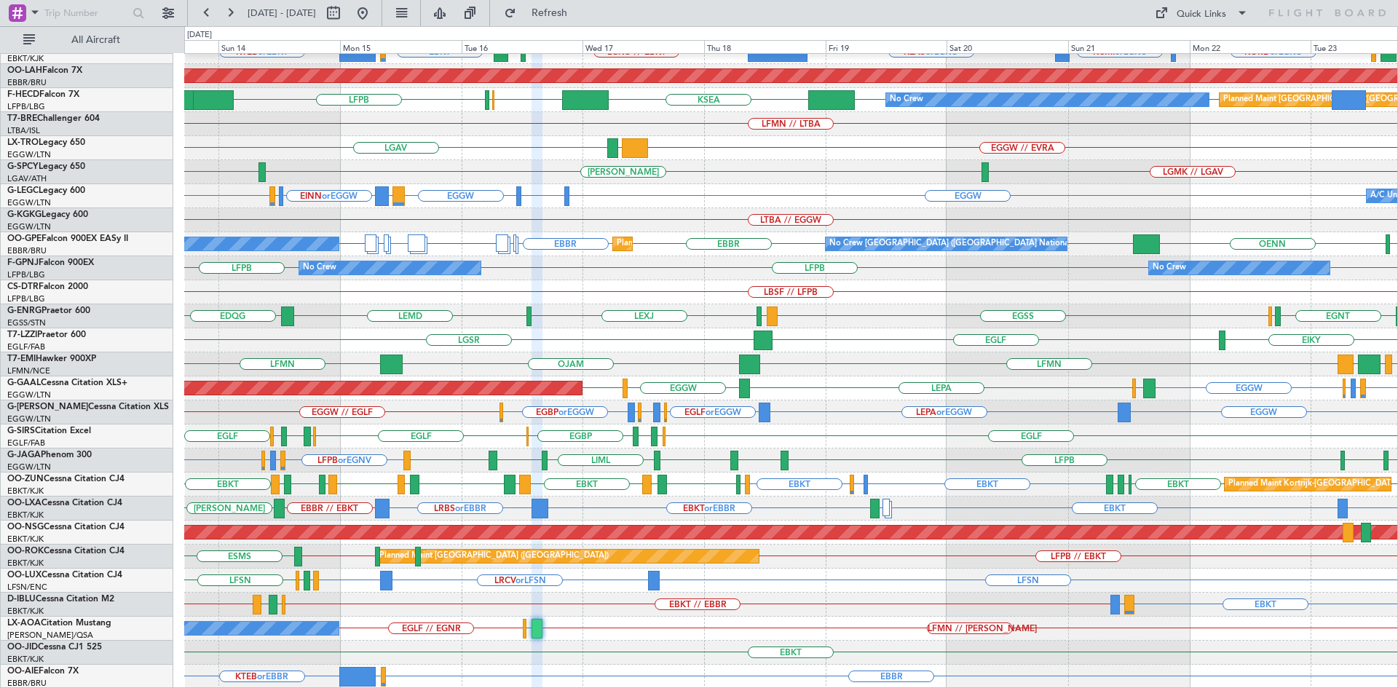
type input "0"
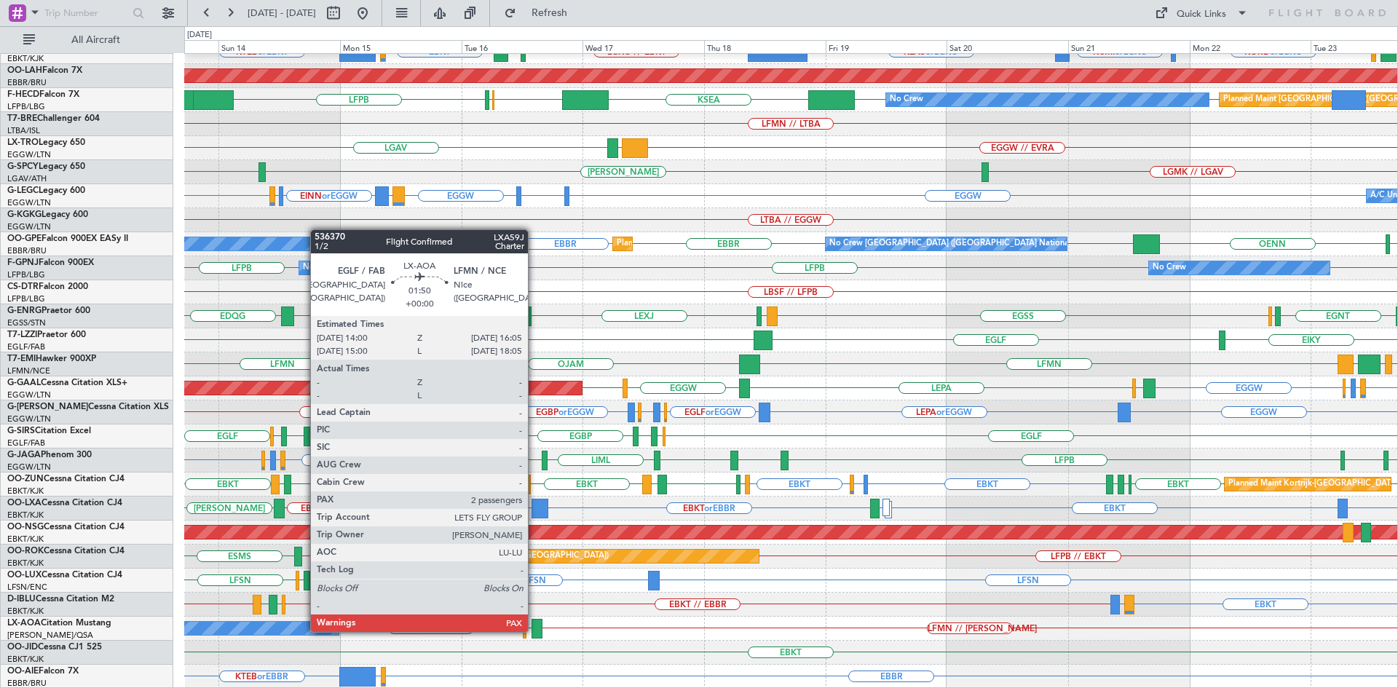
click at [534, 630] on div at bounding box center [536, 629] width 11 height 20
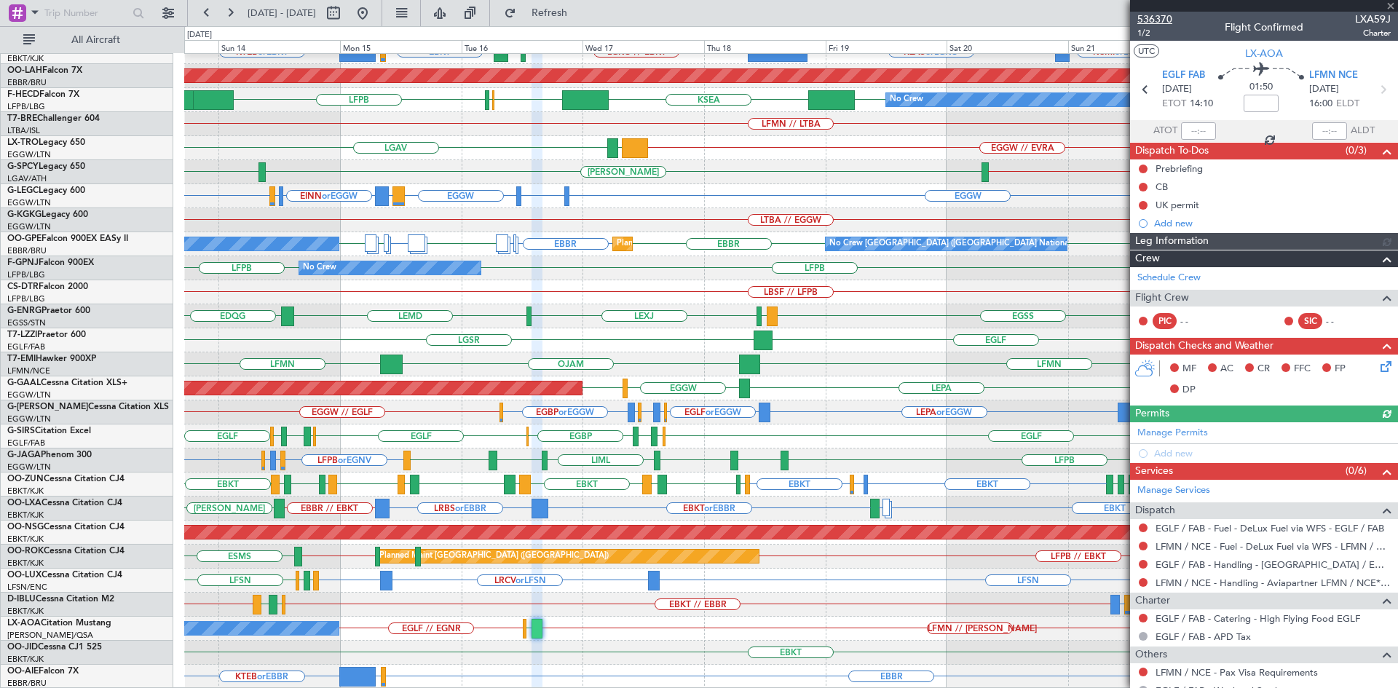
click at [1151, 19] on span "536370" at bounding box center [1154, 19] width 35 height 15
click at [809, 617] on div "LFMN // LELL EGLF EGLF // EGNR No Crew London (Farnborough) No Crew Sabadell" at bounding box center [790, 629] width 1213 height 24
click at [1388, 4] on div at bounding box center [1264, 6] width 268 height 12
click at [1391, 7] on span at bounding box center [1390, 6] width 15 height 13
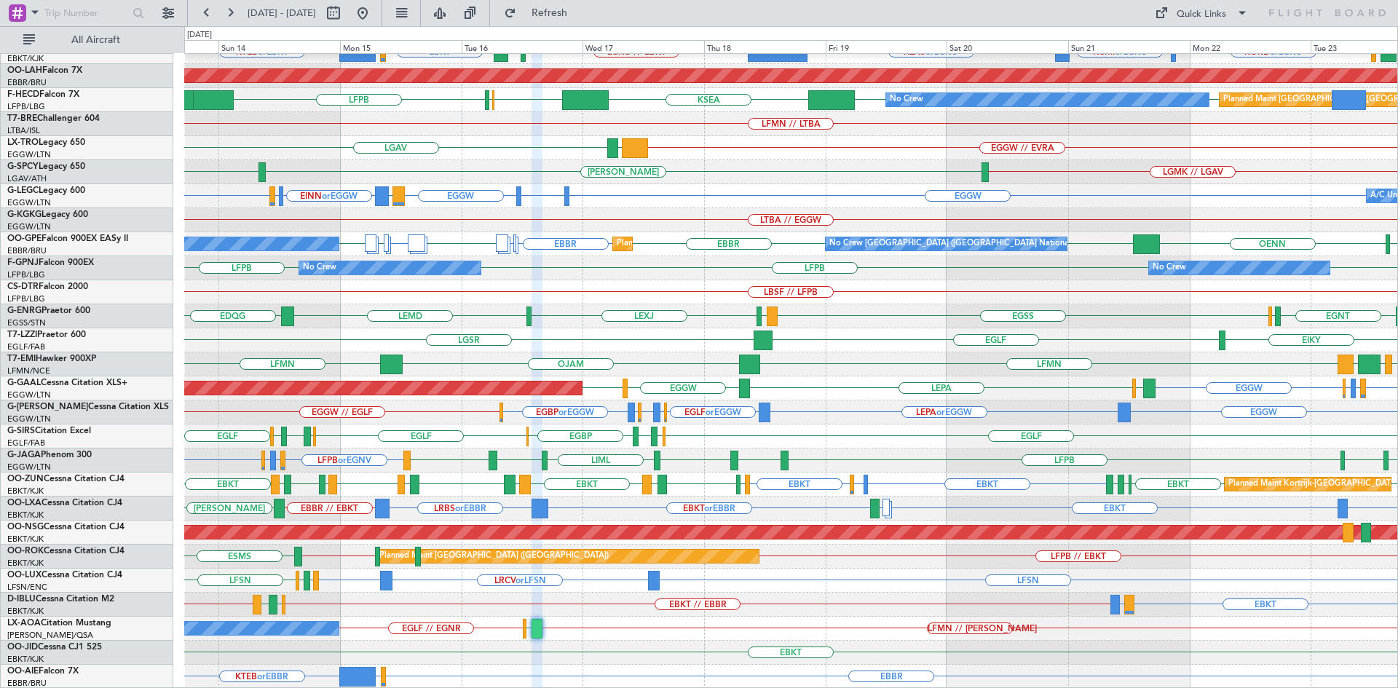
type input "0"
drag, startPoint x: 601, startPoint y: 25, endPoint x: 590, endPoint y: 58, distance: 34.8
click at [592, 25] on fb-refresh-button "Refresh" at bounding box center [541, 13] width 102 height 26
click at [580, 13] on span "Refresh" at bounding box center [549, 13] width 61 height 10
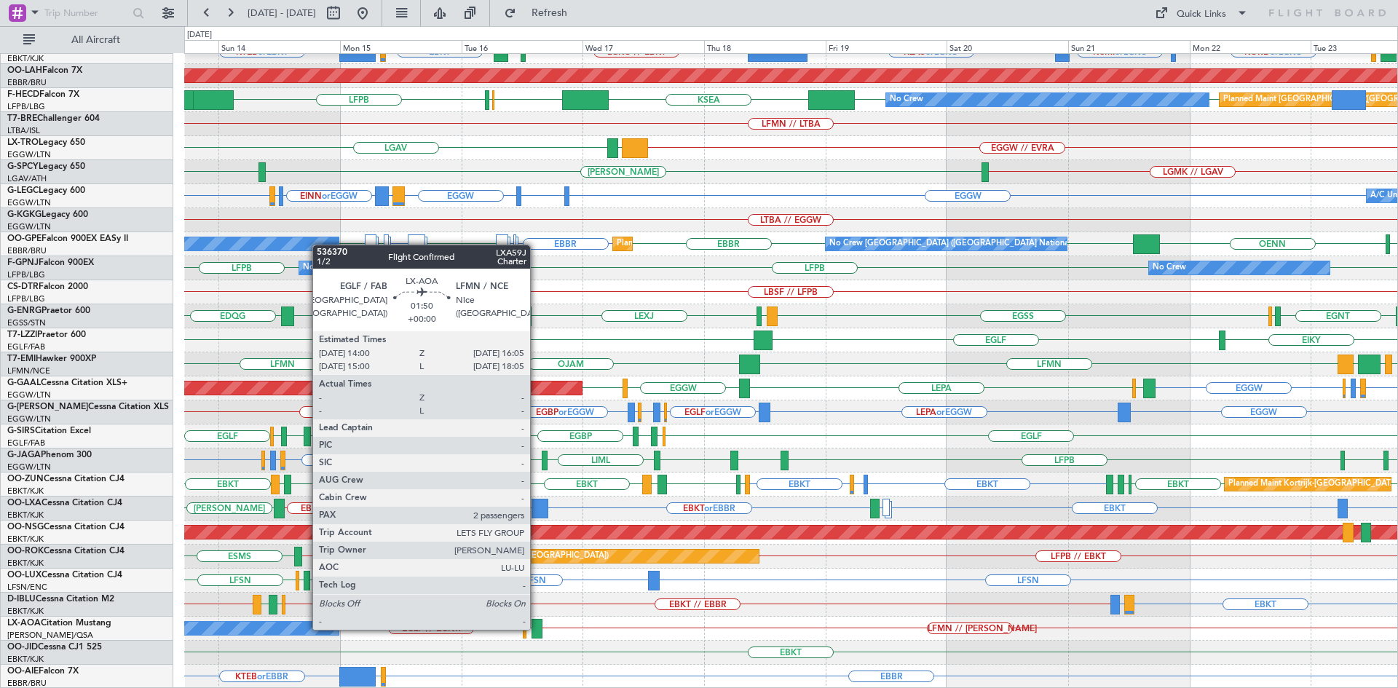
click at [537, 628] on div at bounding box center [536, 629] width 11 height 20
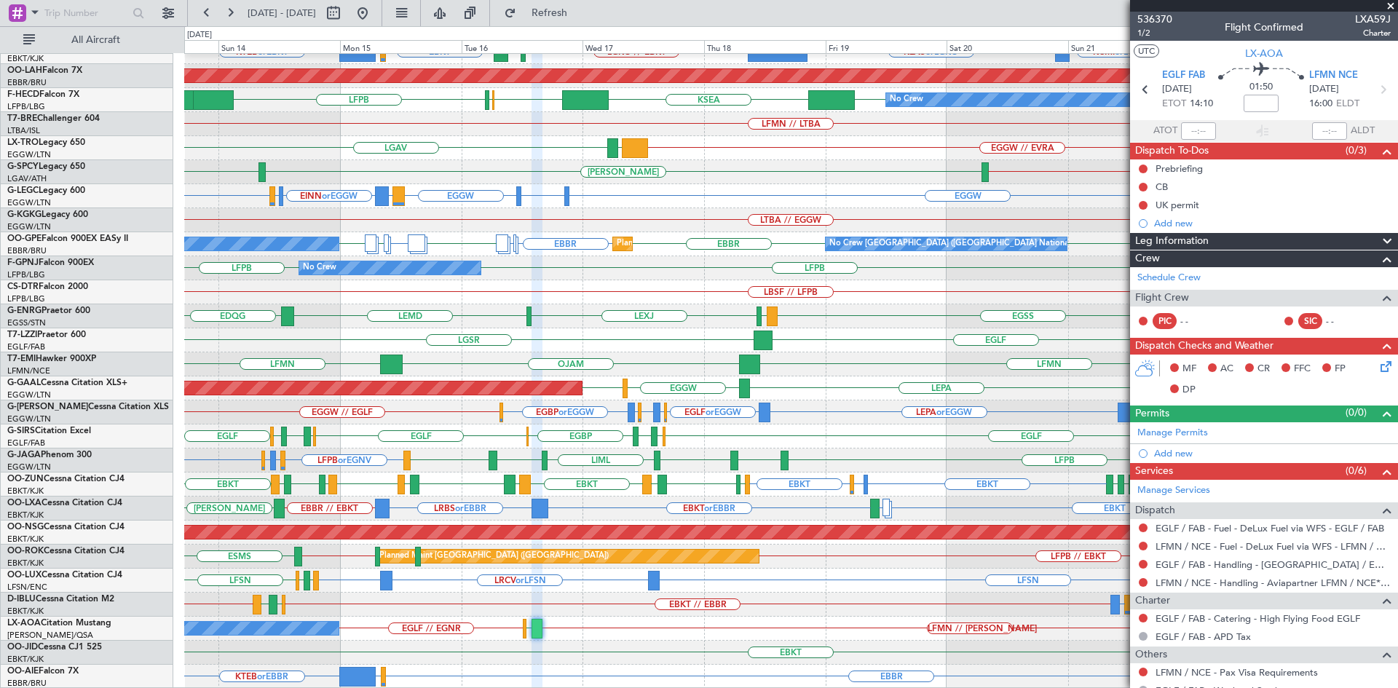
click at [1392, 7] on span at bounding box center [1390, 6] width 15 height 13
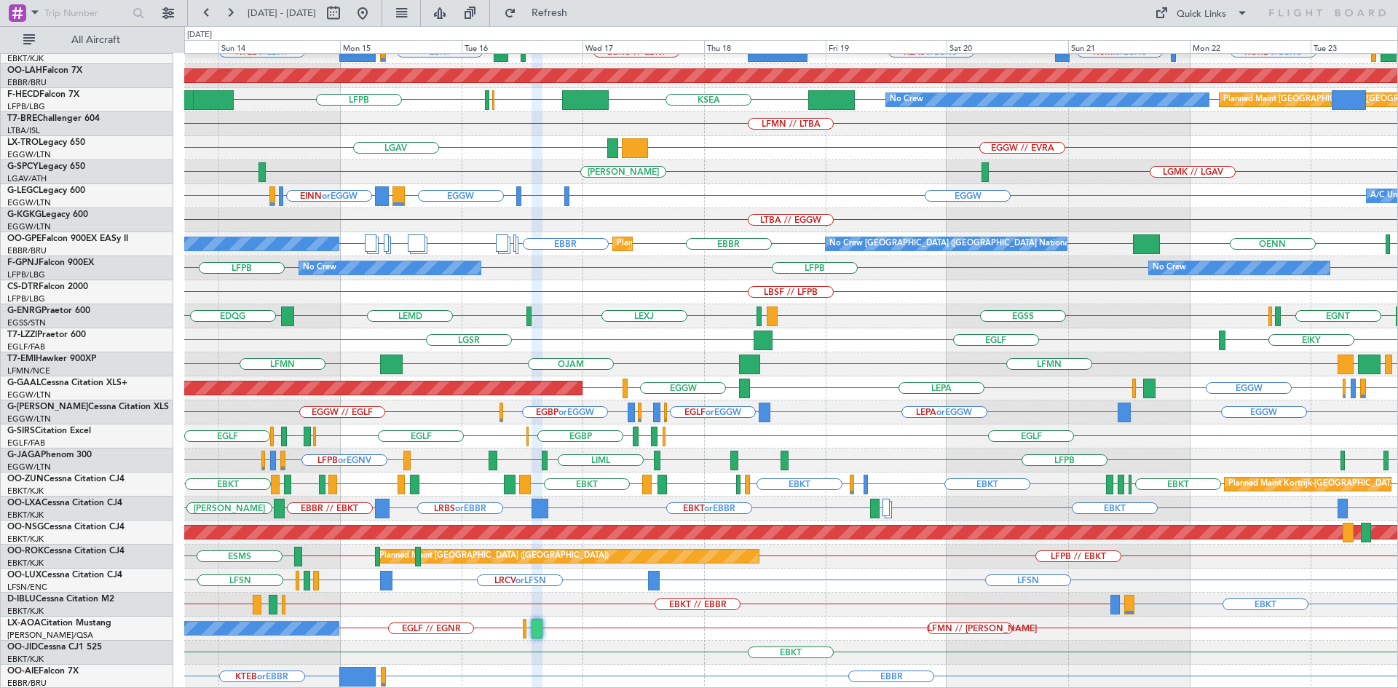
type input "0"
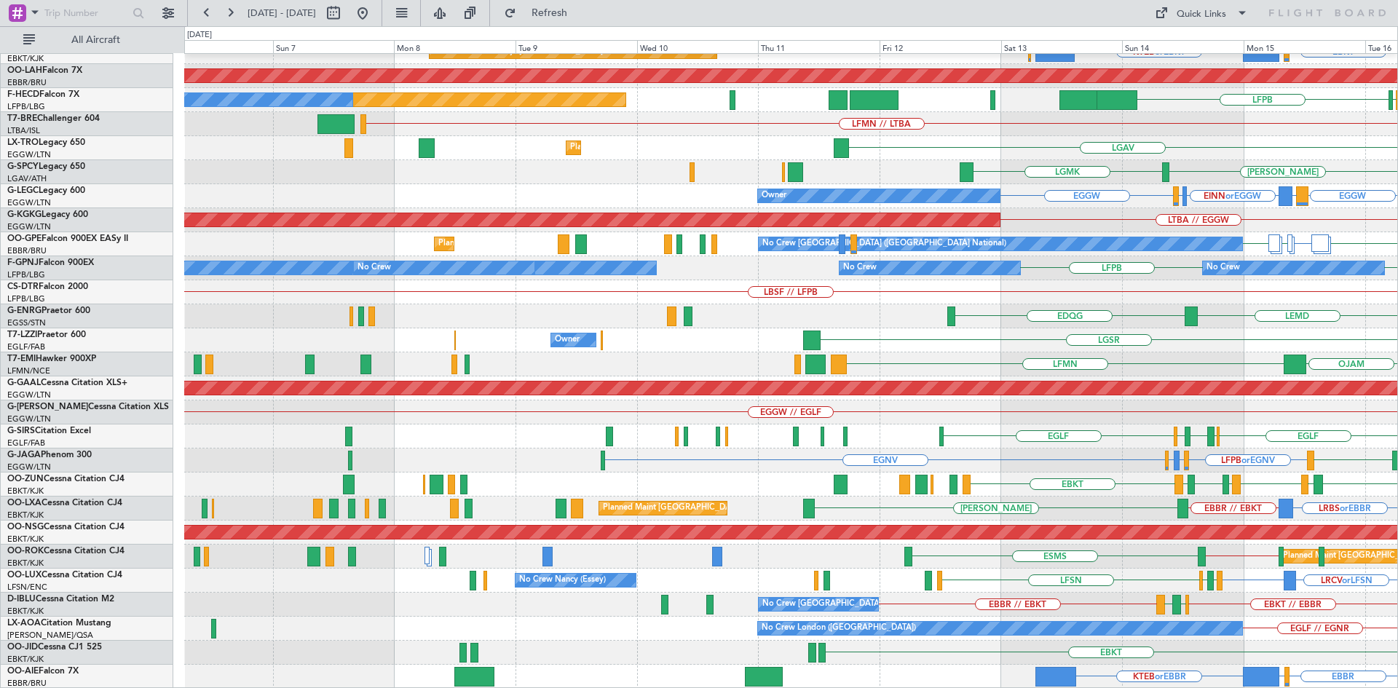
click at [1397, 300] on html "13 Sep 2025 - 23 Sep 2025 Refresh Quick Links All Aircraft Planned Maint Kortri…" at bounding box center [699, 344] width 1398 height 688
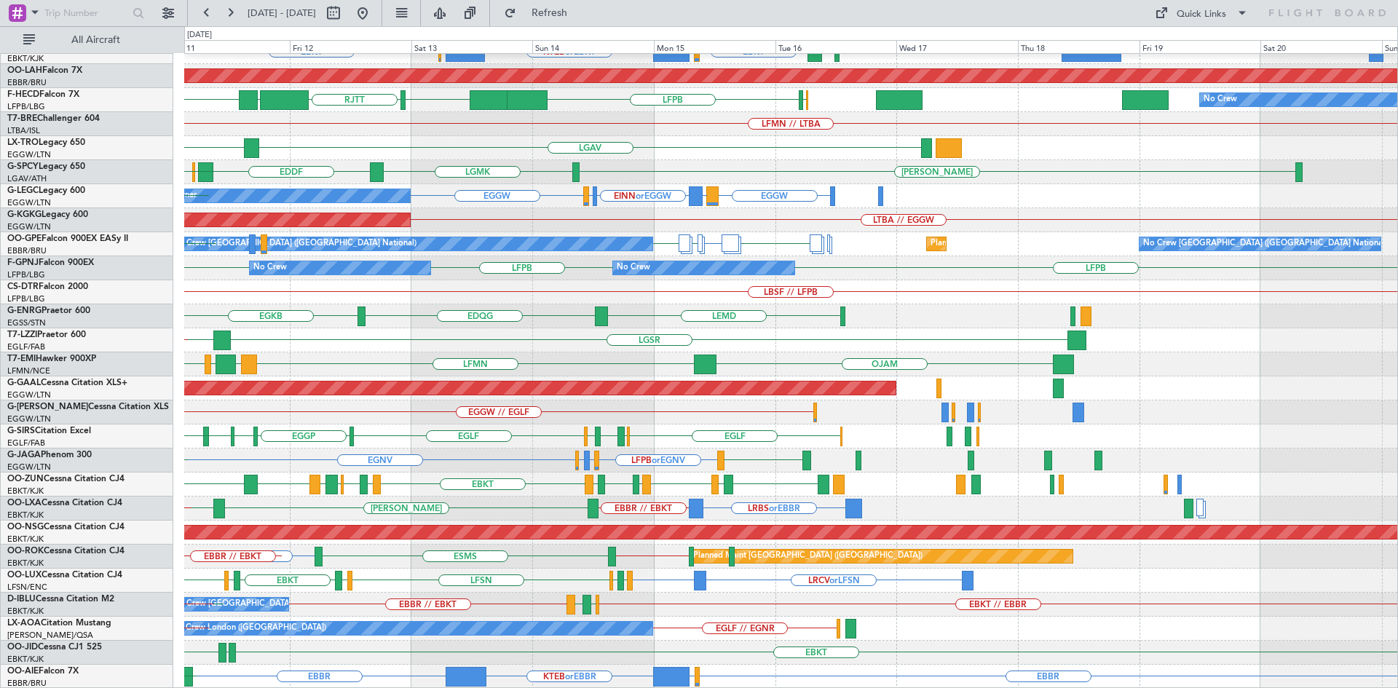
click at [405, 333] on div "Planned Maint Kortrijk-Wevelgem EBKT EBKT LSGG or EBKT KTEB or EBKT EBBR or EBK…" at bounding box center [790, 292] width 1213 height 793
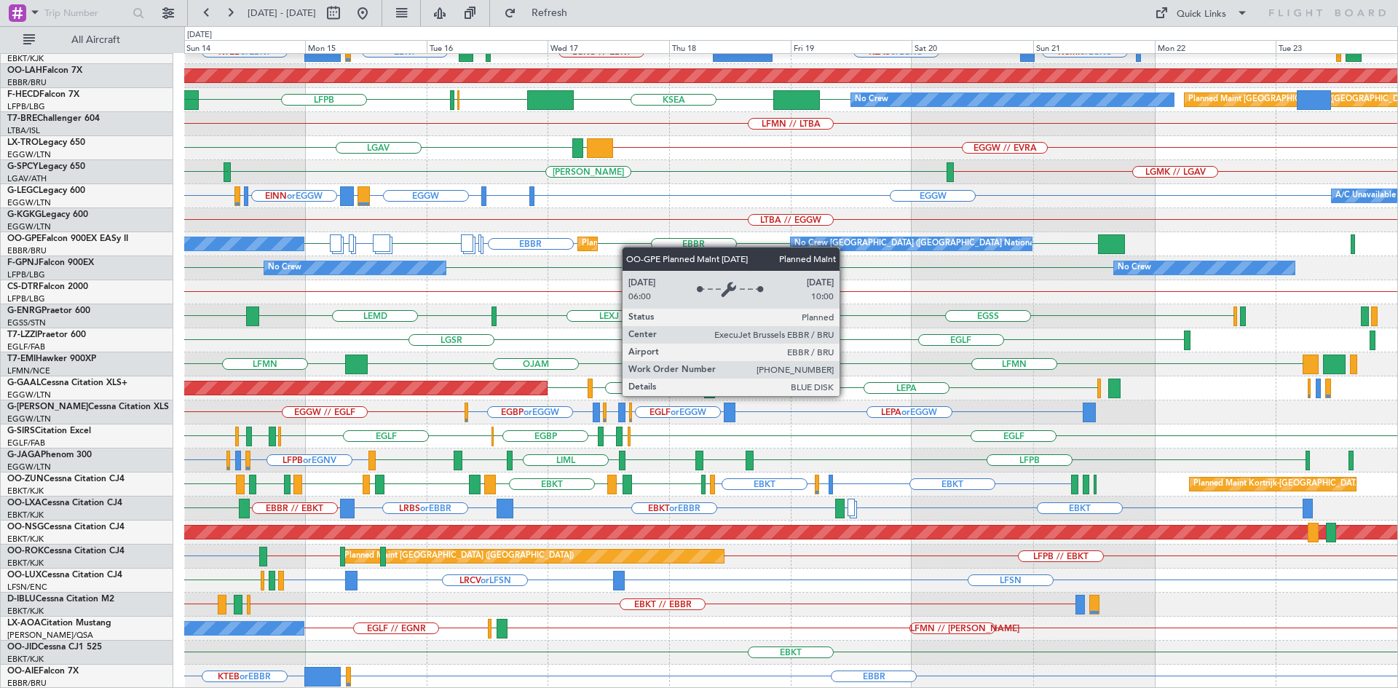
click at [555, 228] on div "Planned Maint Kortrijk-Wevelgem KCMI or LGKO EBKT LSGG or EBKT KTEB or EBKT KLA…" at bounding box center [790, 292] width 1213 height 793
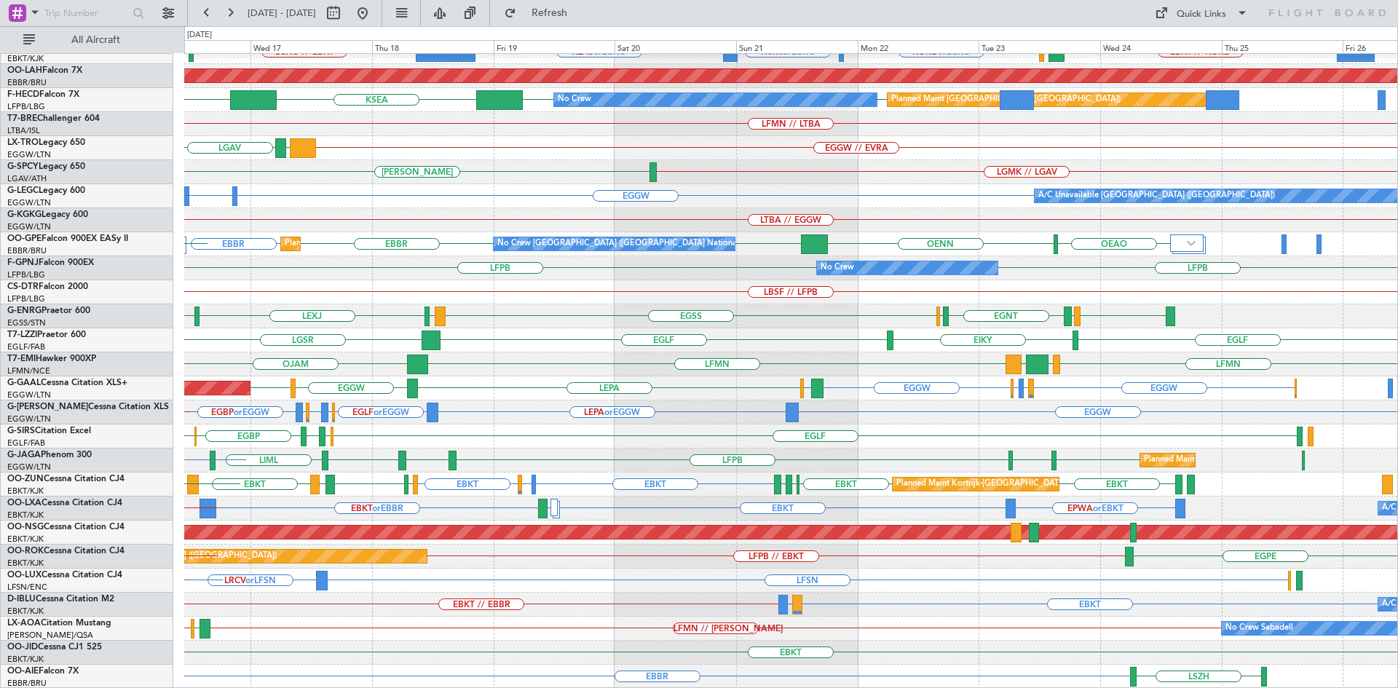
click at [646, 404] on div "Planned Maint Kortrijk-Wevelgem EBKT // KORD KORD or LGKO KCMI or LGKO KLAS or …" at bounding box center [790, 292] width 1213 height 793
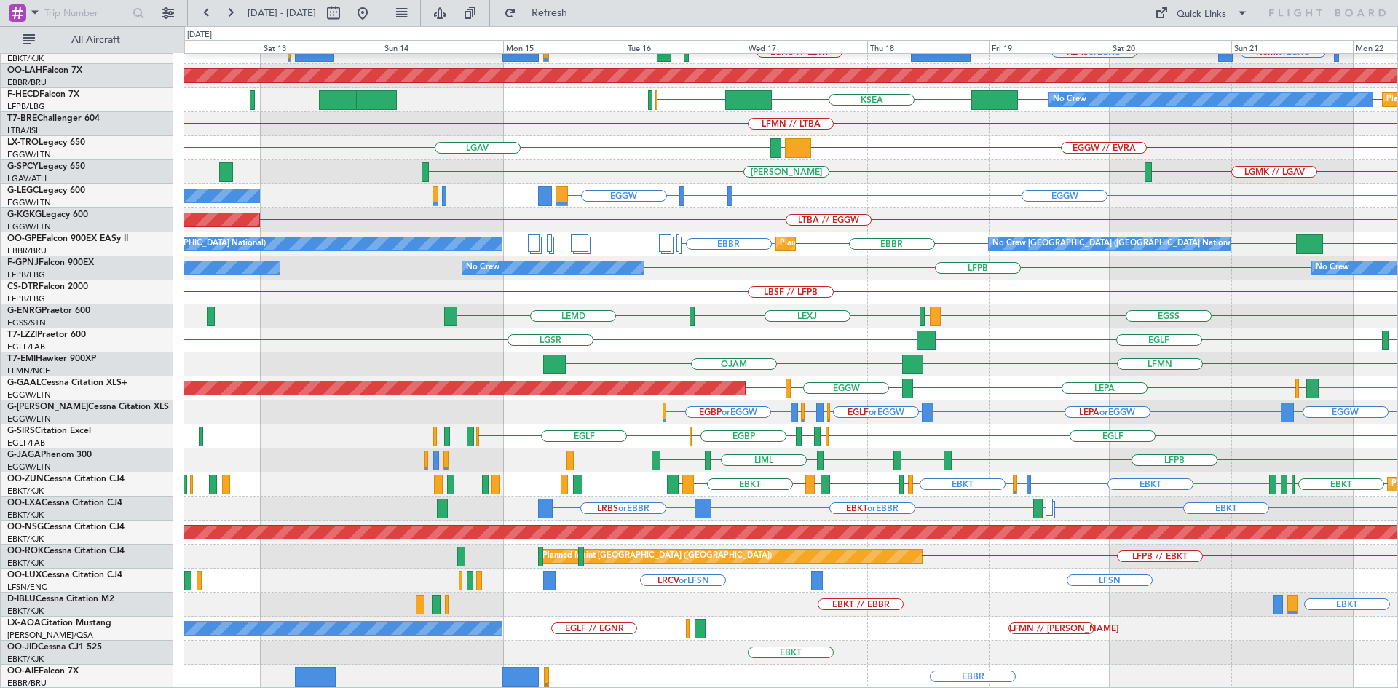
click at [1057, 416] on div "Planned Maint Kortrijk-Wevelgem KORD or LGKO KCMI or LGKO KLAS or LGKO LGKO // …" at bounding box center [790, 292] width 1213 height 793
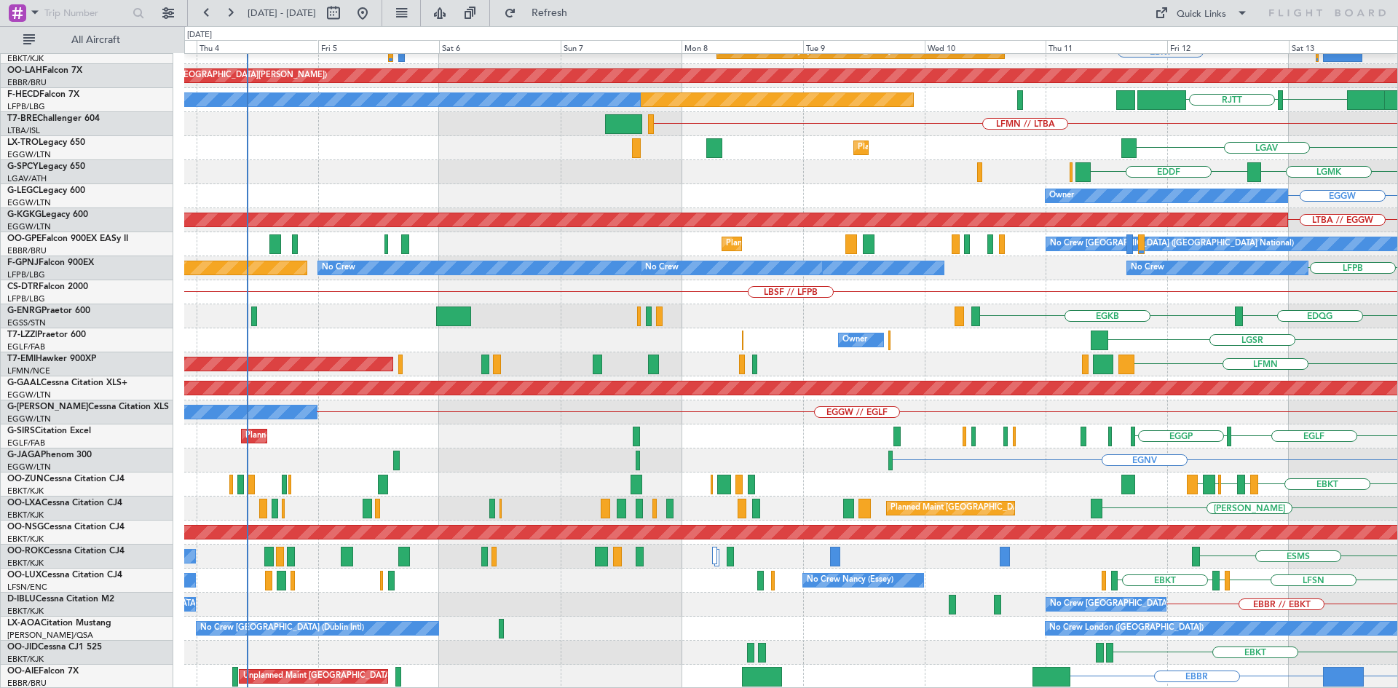
click at [1397, 315] on html "12 Sep 2025 - 22 Sep 2025 Refresh Quick Links All Aircraft Planned Maint Kortri…" at bounding box center [699, 344] width 1398 height 688
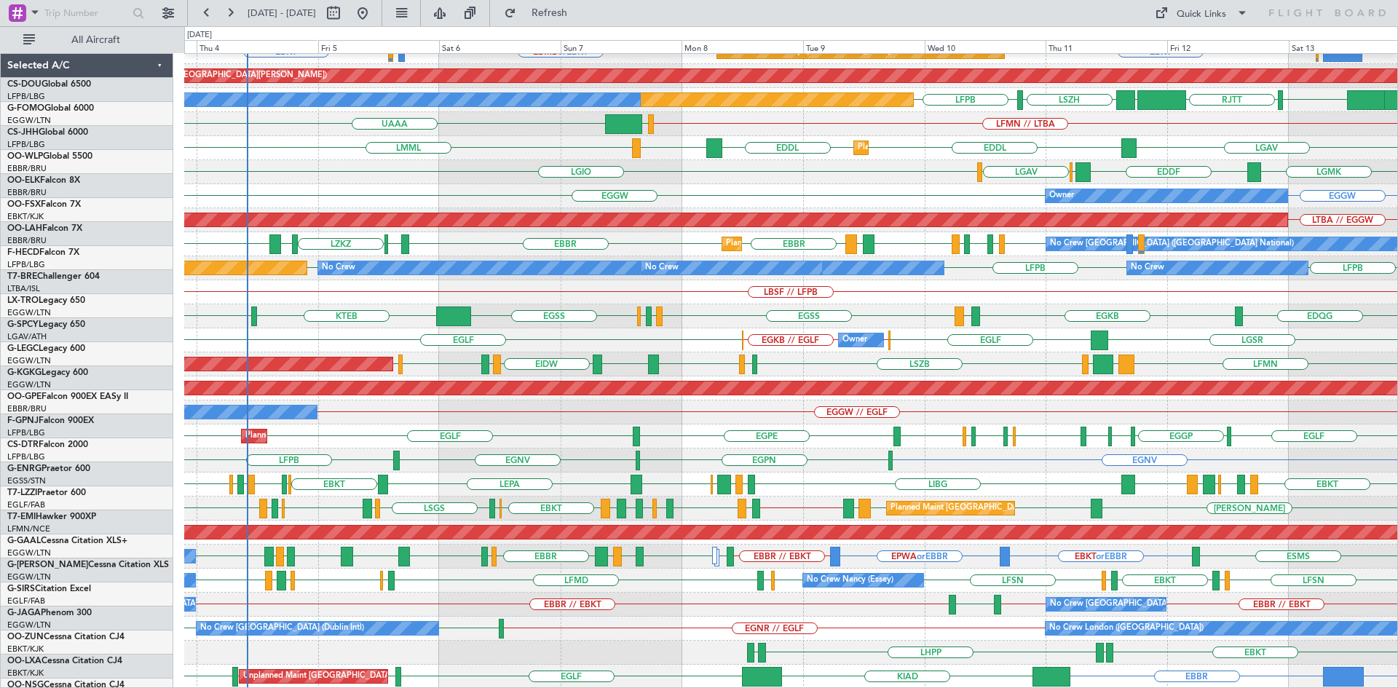
scroll to position [158, 0]
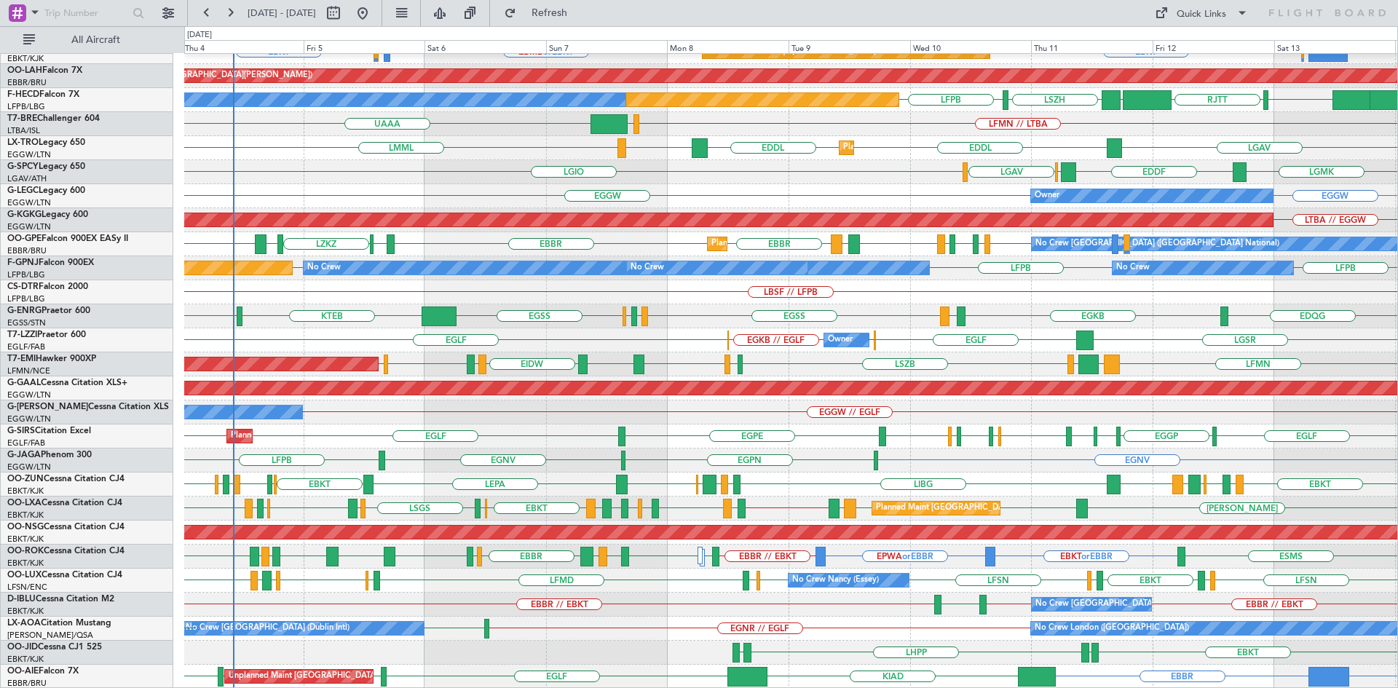
click at [783, 623] on div "EIDW EGNR // EGLF No Crew London (Farnborough) No Crew Dublin (Dublin Intl) EIDW" at bounding box center [790, 629] width 1213 height 24
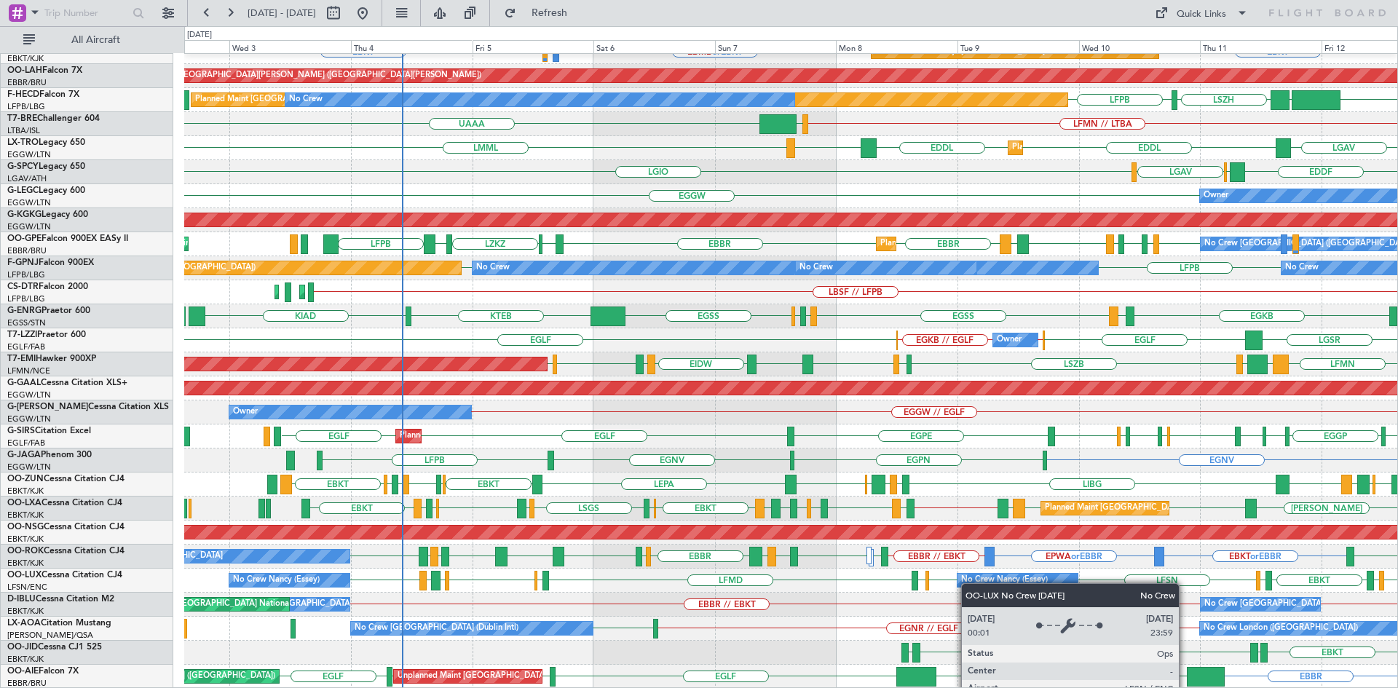
click at [1048, 582] on div "Planned Maint Kortrijk-Wevelgem LFMN EBKT EBBR EBBR Planned Maint Kortrijk-Weve…" at bounding box center [790, 292] width 1213 height 793
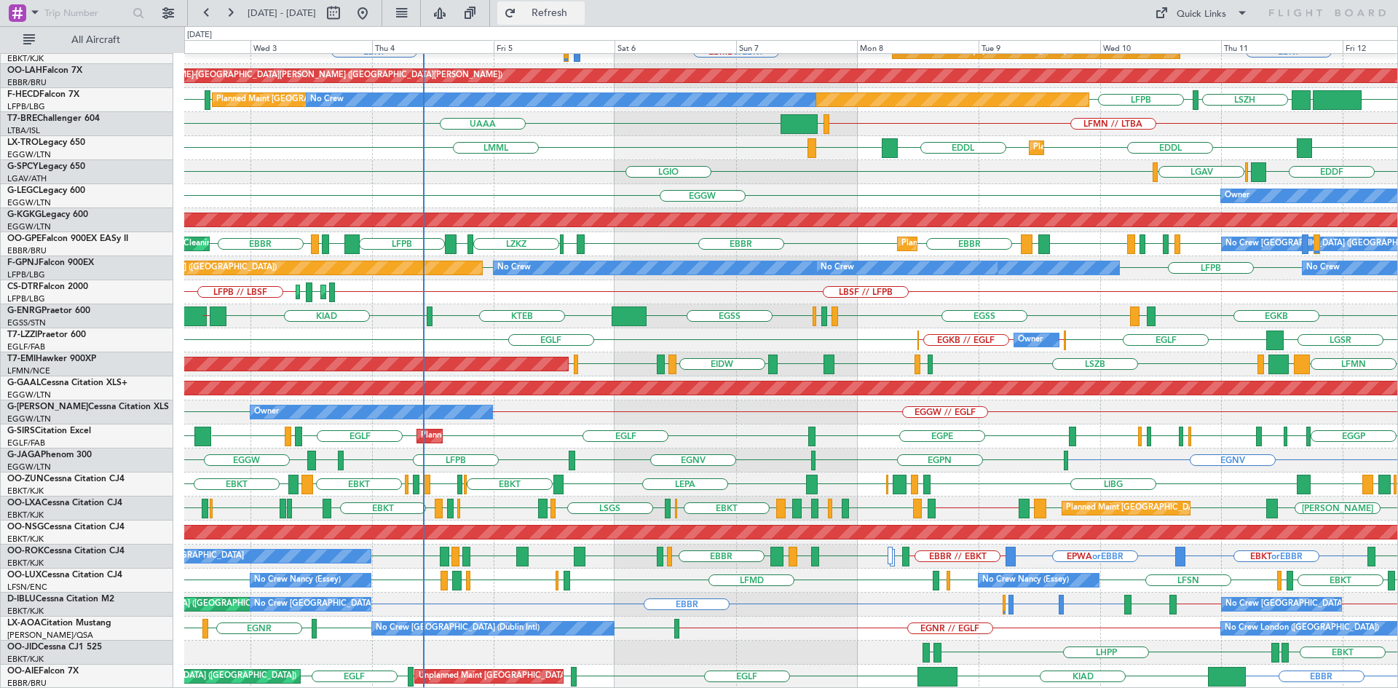
click at [580, 15] on span "Refresh" at bounding box center [549, 13] width 61 height 10
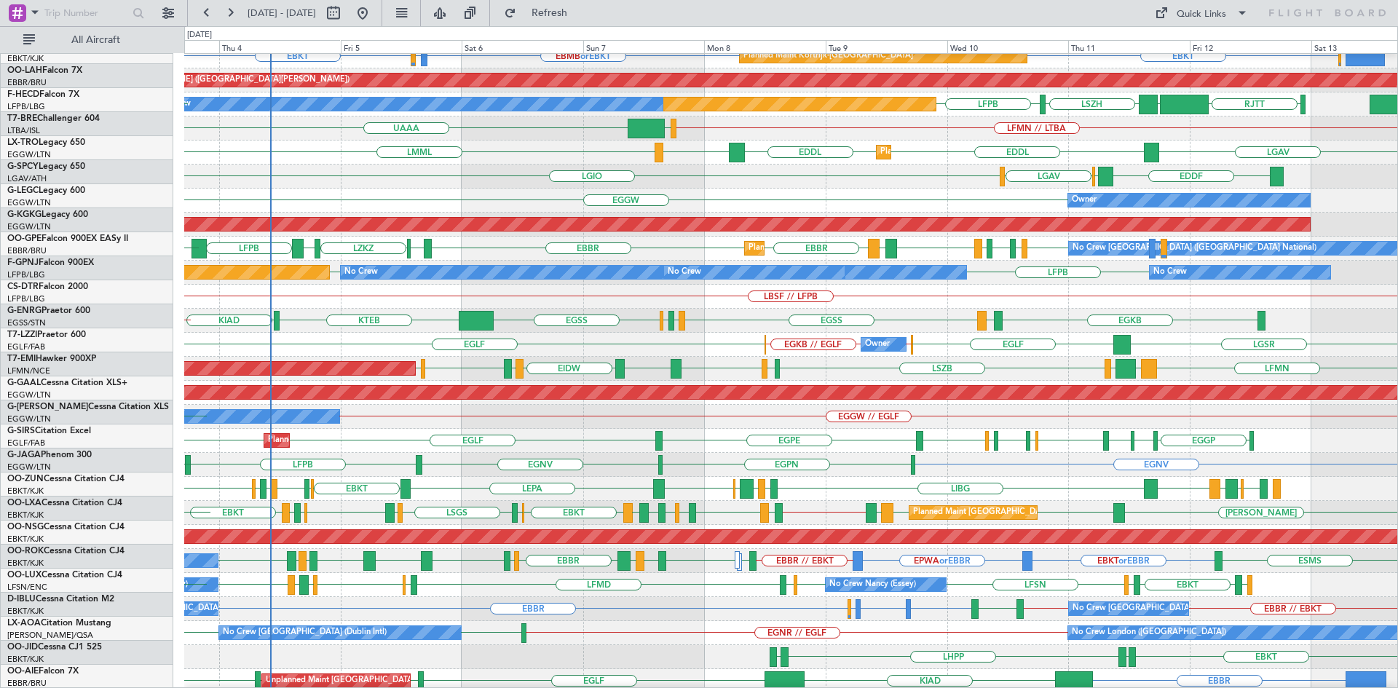
click at [922, 629] on div "EIDW EIDW EGNR // EGLF No Crew London (Farnborough) No Crew Dublin (Dublin Intl…" at bounding box center [790, 633] width 1213 height 24
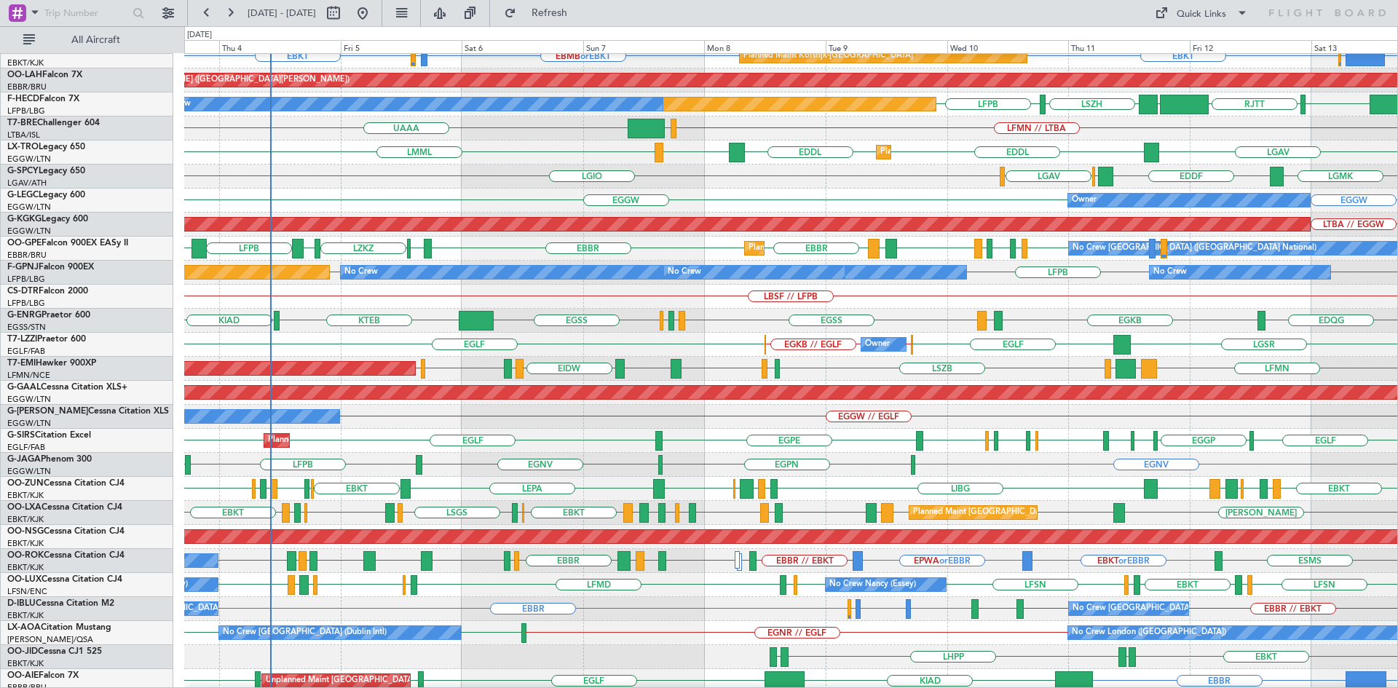
click at [999, 625] on div "No Crew London (Farnborough) No Crew Dublin (Dublin Intl) EIDW EIDW EGNR // EGLF" at bounding box center [790, 633] width 1213 height 24
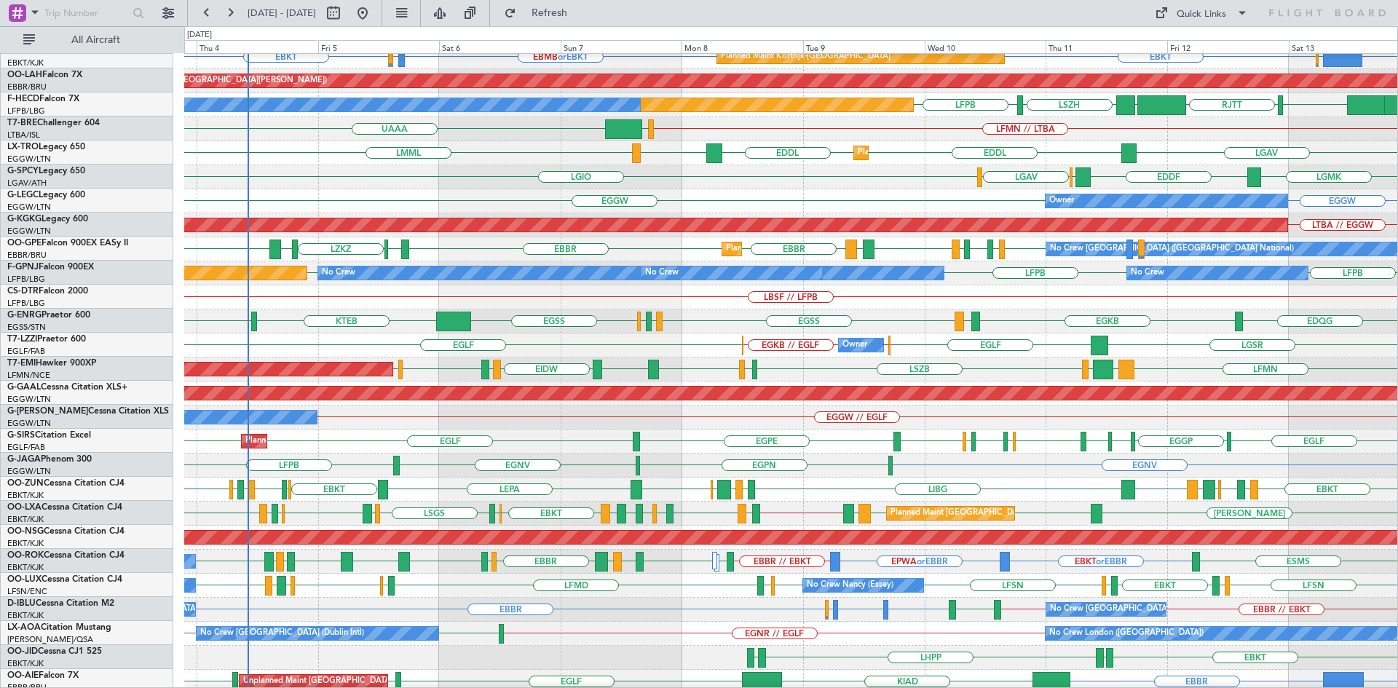
scroll to position [153, 0]
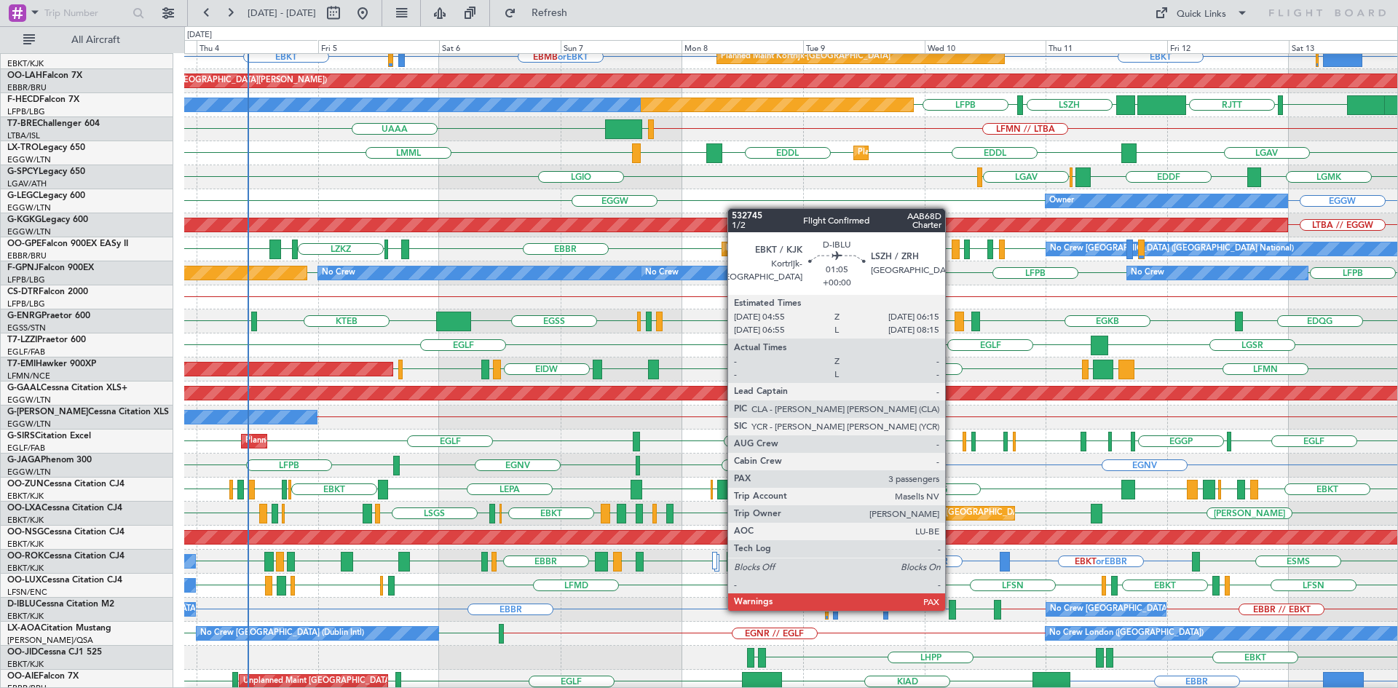
click at [952, 609] on div at bounding box center [952, 610] width 7 height 20
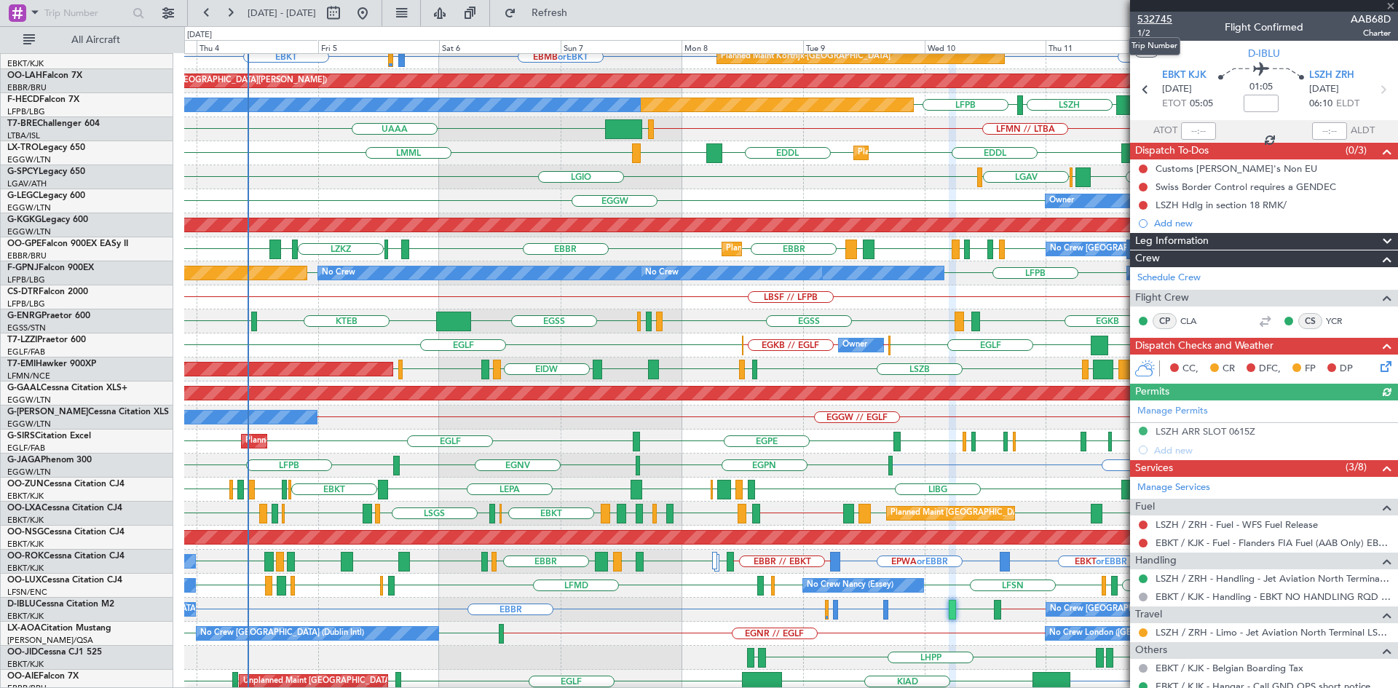
click at [1157, 20] on span "532745" at bounding box center [1154, 19] width 35 height 15
click at [1392, 4] on span at bounding box center [1390, 6] width 15 height 13
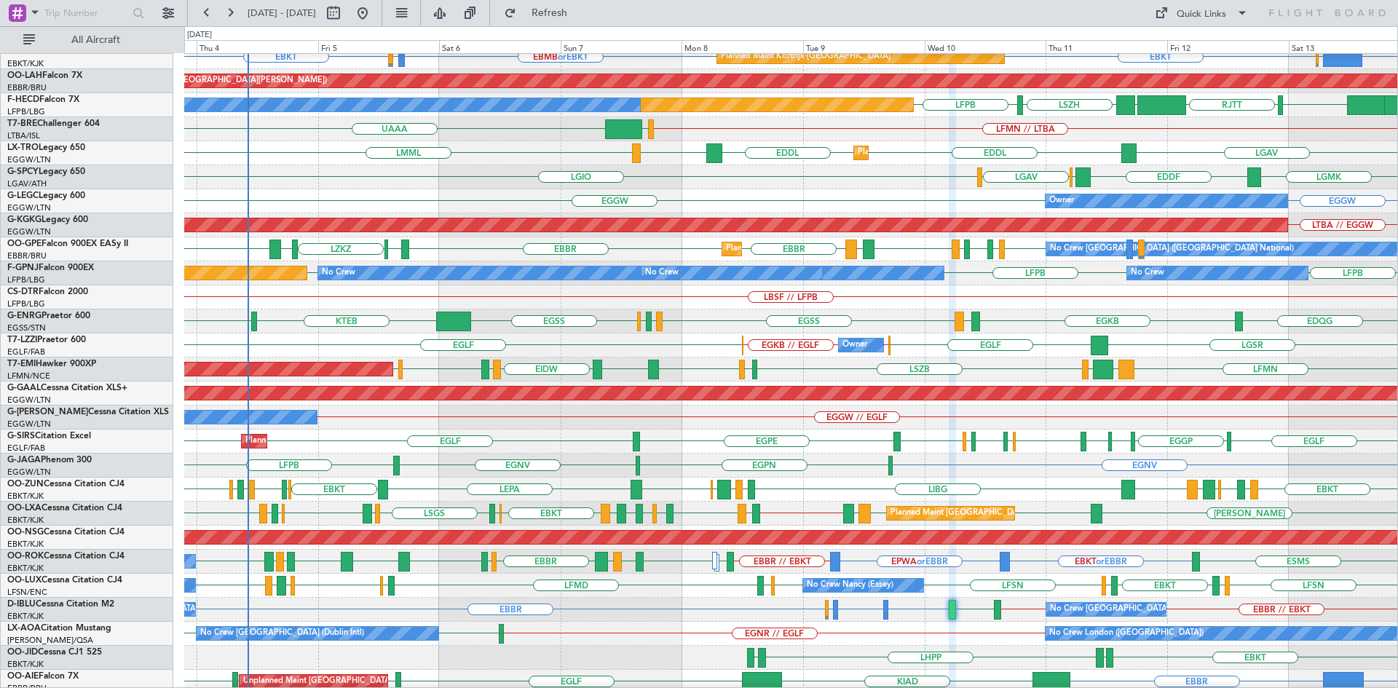
type input "0"
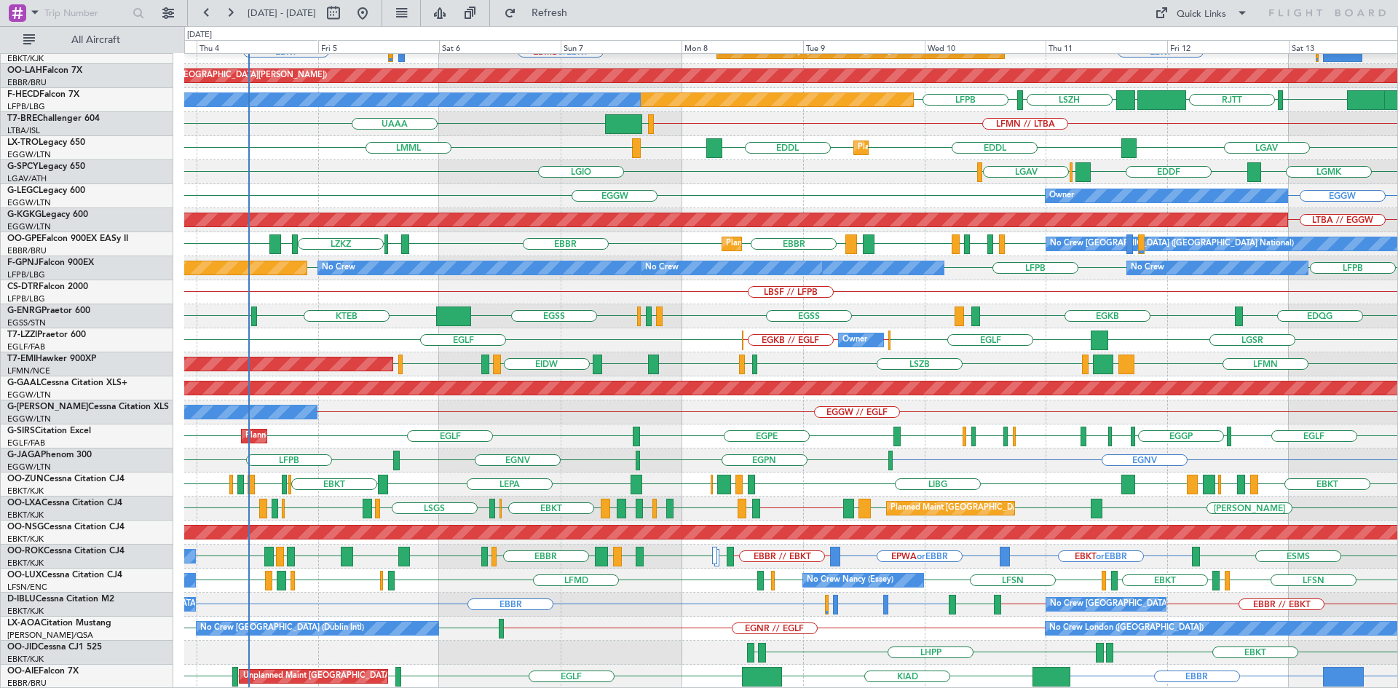
scroll to position [158, 0]
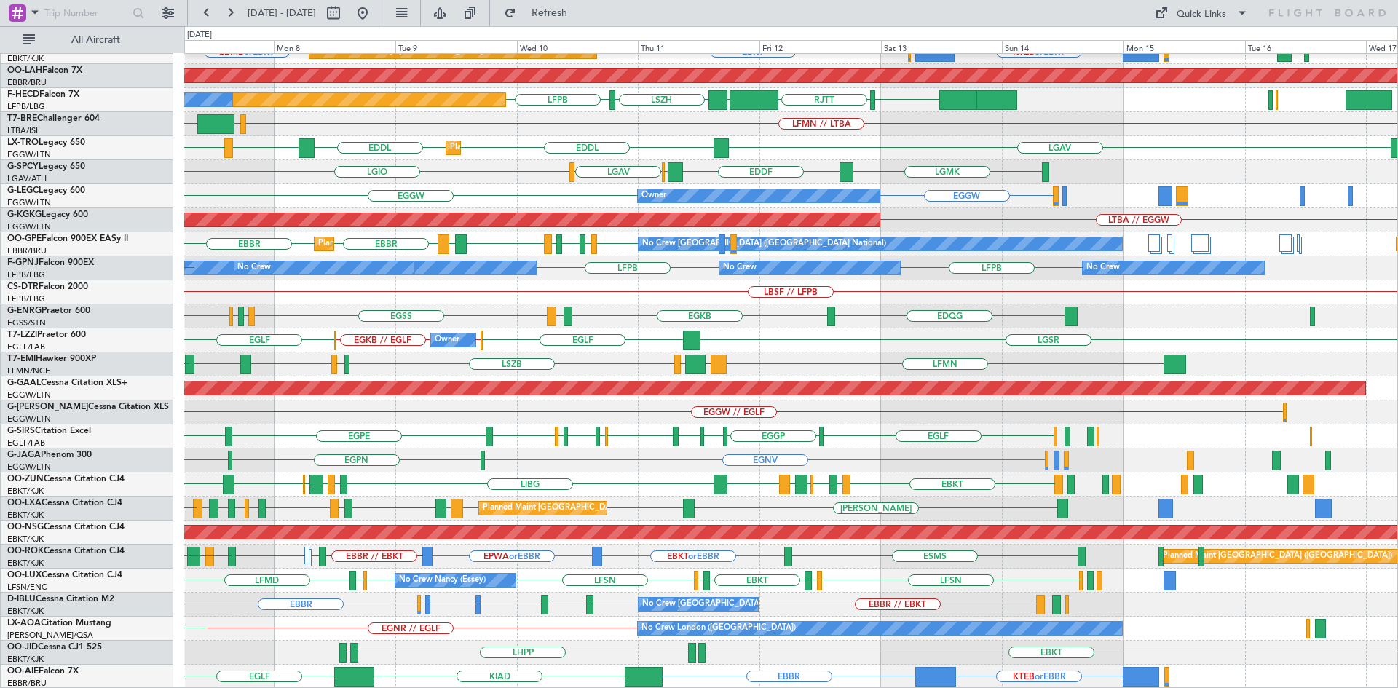
click at [673, 563] on div "LFMN EBKT EBBR Planned Maint Kortrijk-Wevelgem KTEB or EBKT EBBR or EBKT EBKT E…" at bounding box center [790, 292] width 1213 height 793
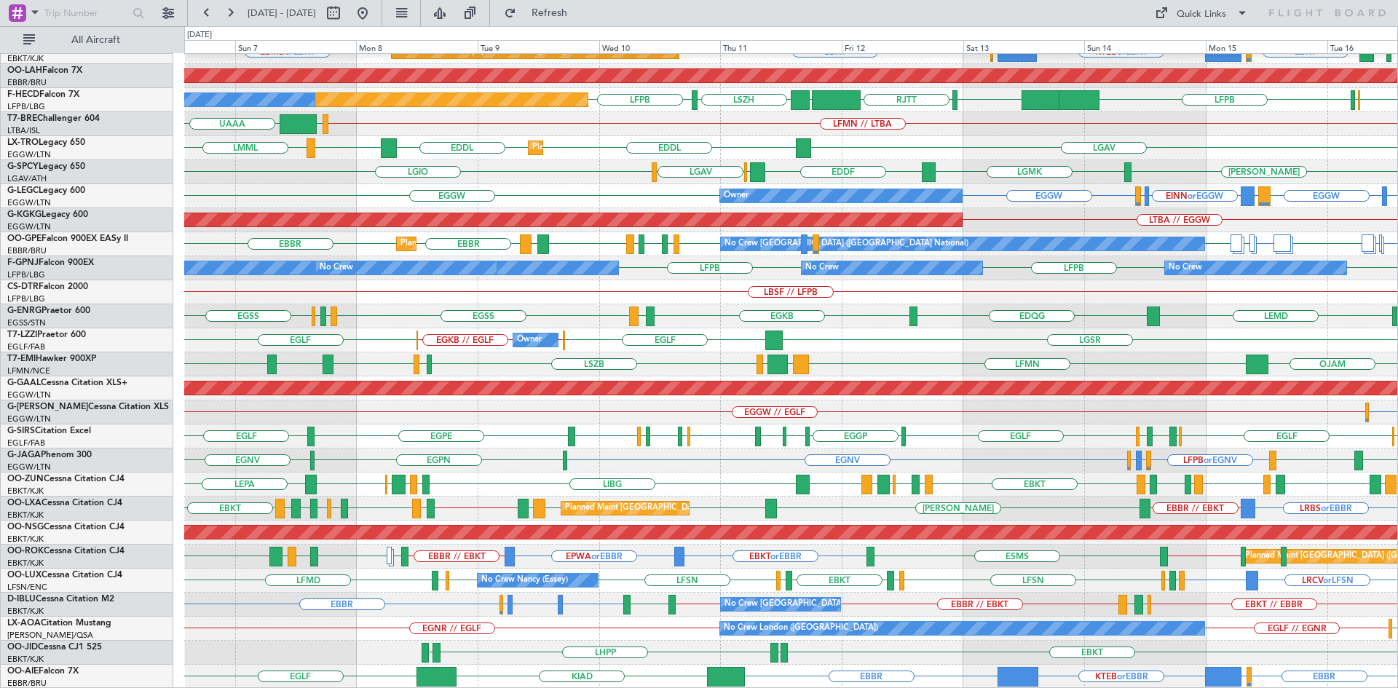
click at [637, 547] on div "Planned Maint Kortrijk-Wevelgem LFMN EBKT EBBR Planned Maint Kortrijk-Wevelgem …" at bounding box center [790, 292] width 1213 height 793
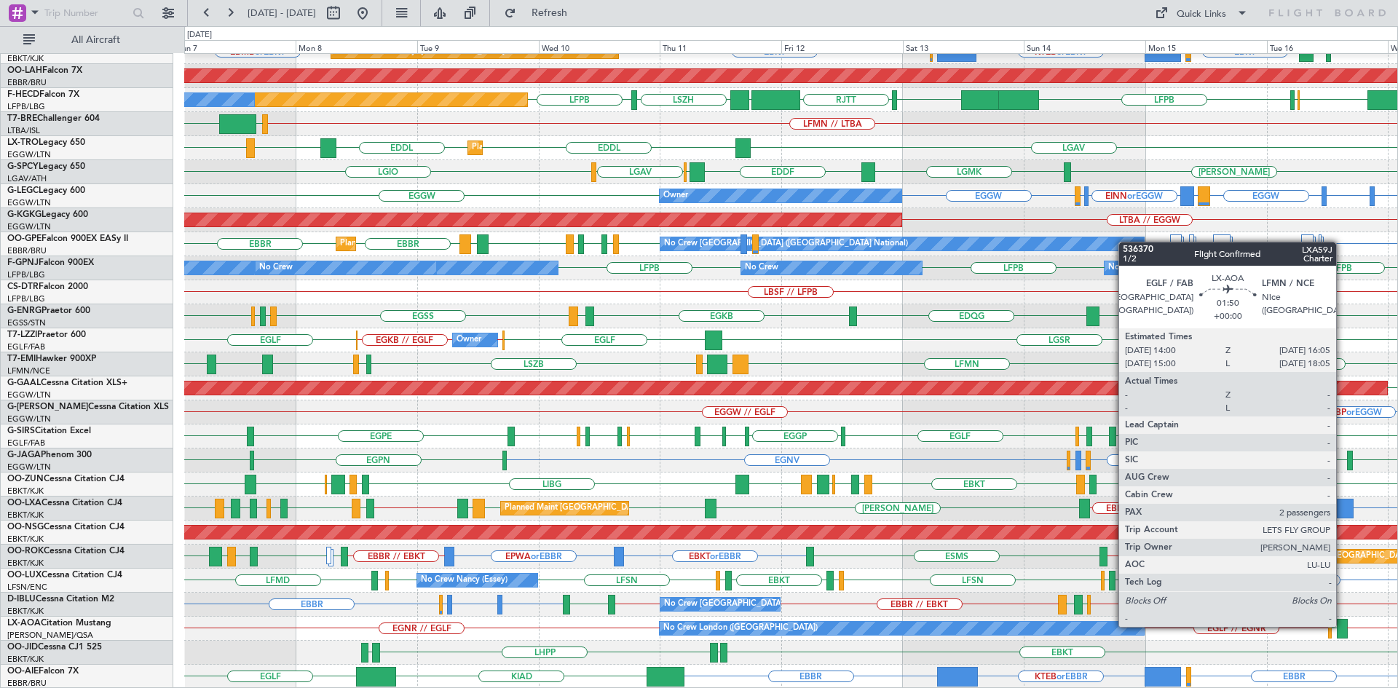
click at [1342, 625] on div at bounding box center [1342, 629] width 11 height 20
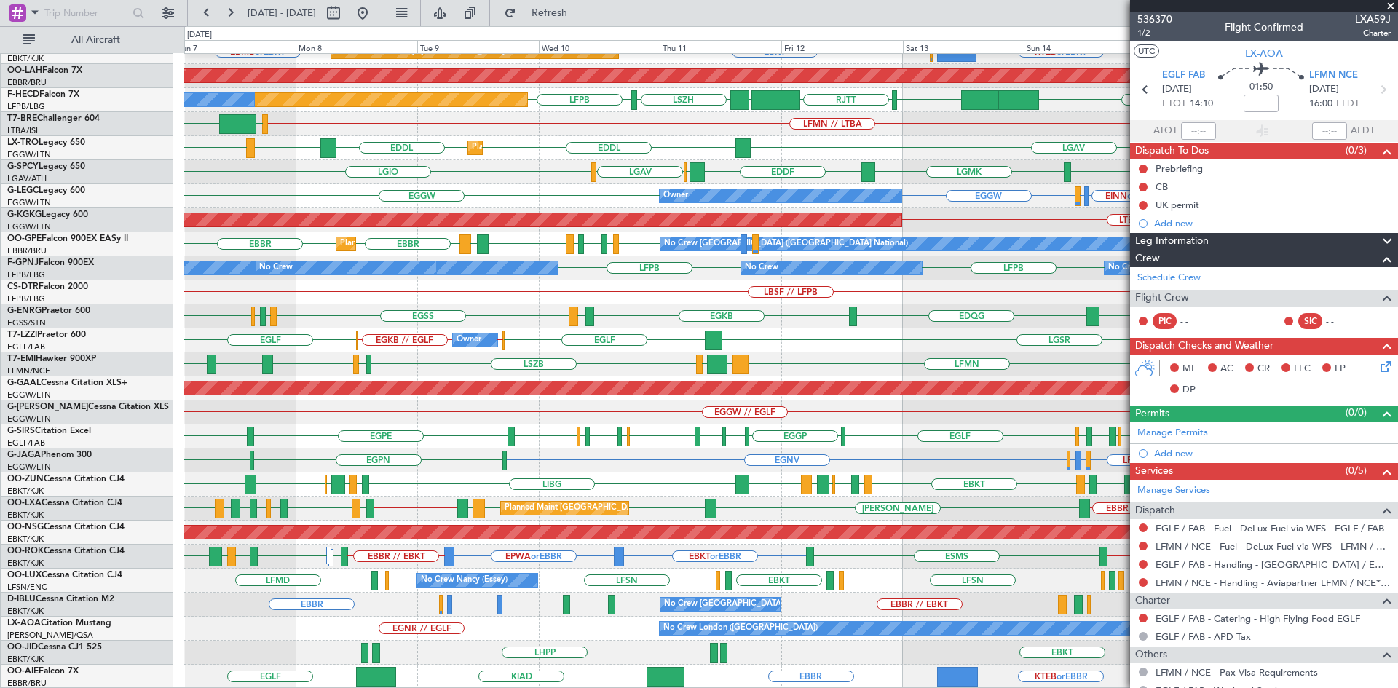
scroll to position [118, 0]
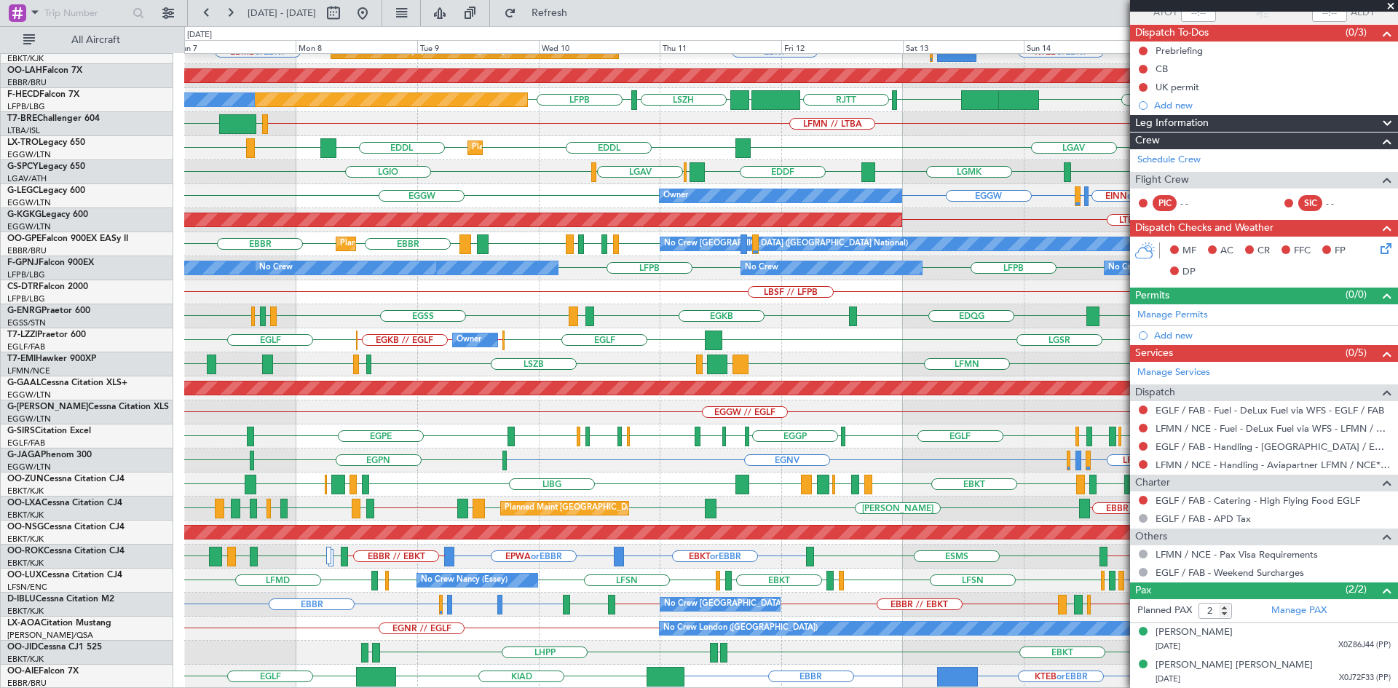
click at [1393, 5] on span at bounding box center [1390, 6] width 15 height 13
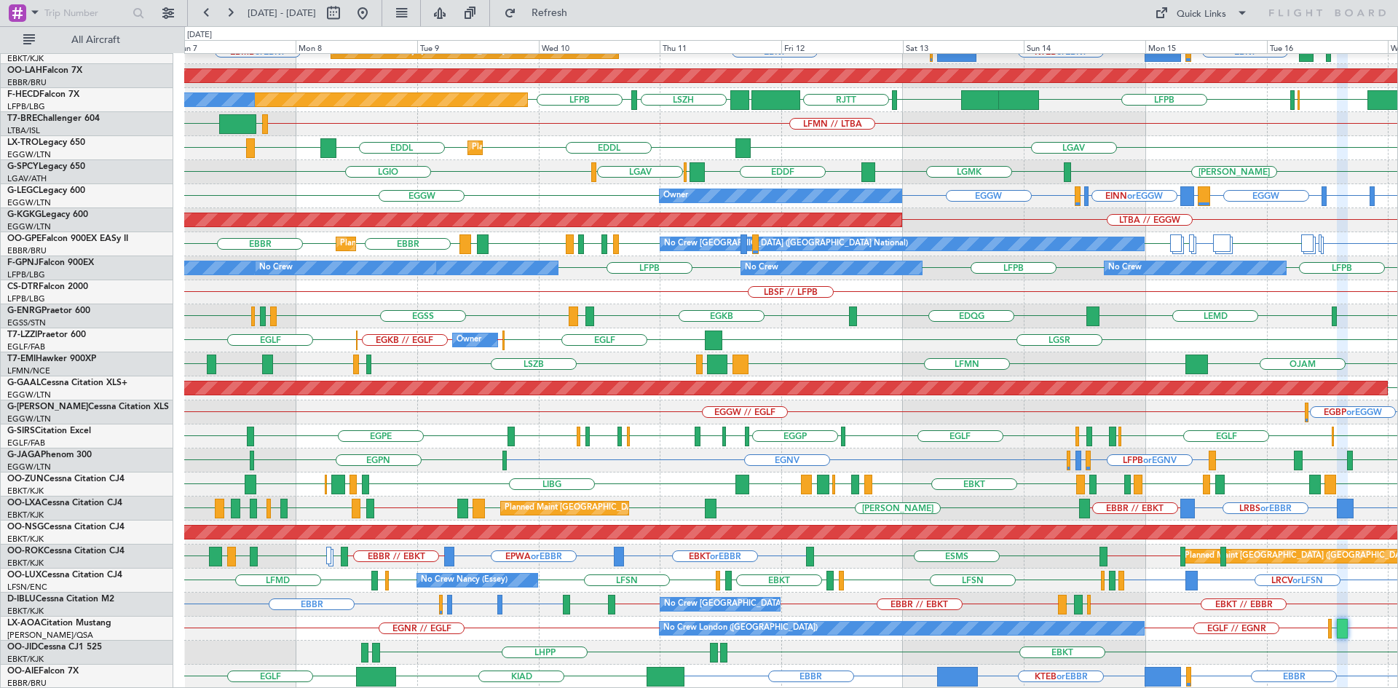
type input "0"
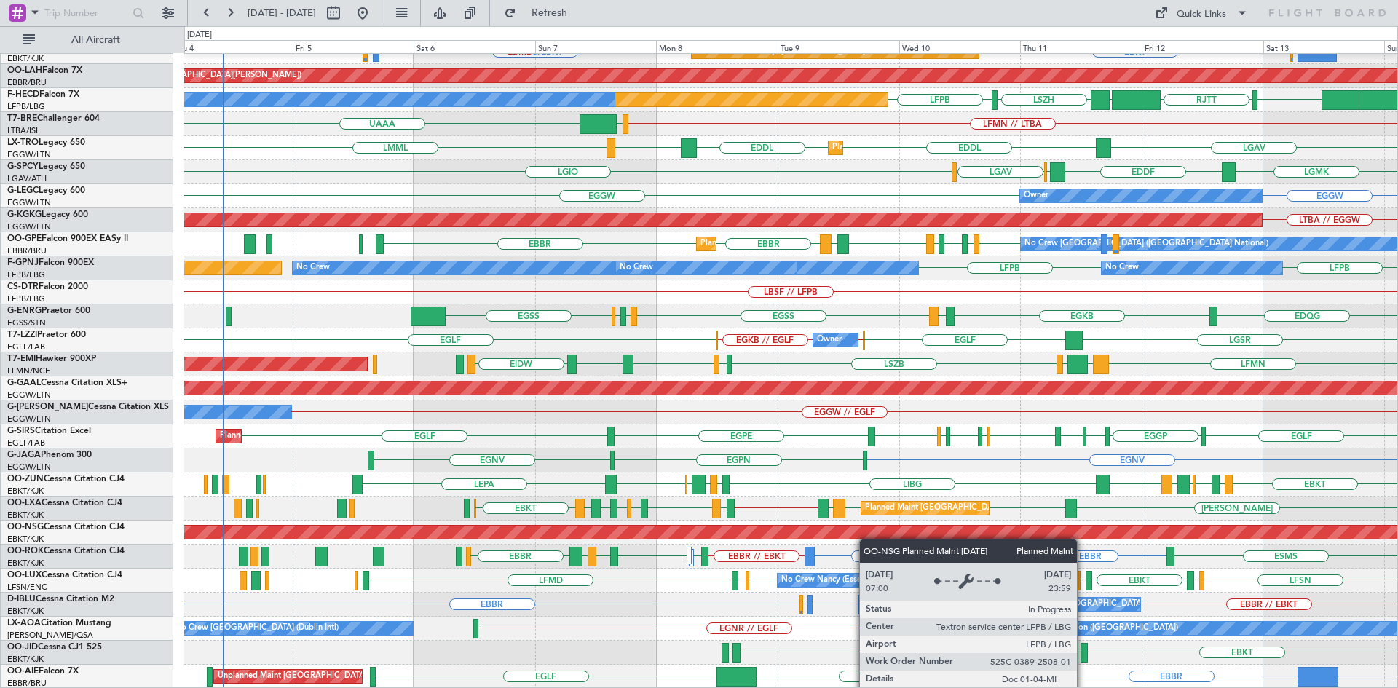
scroll to position [158, 0]
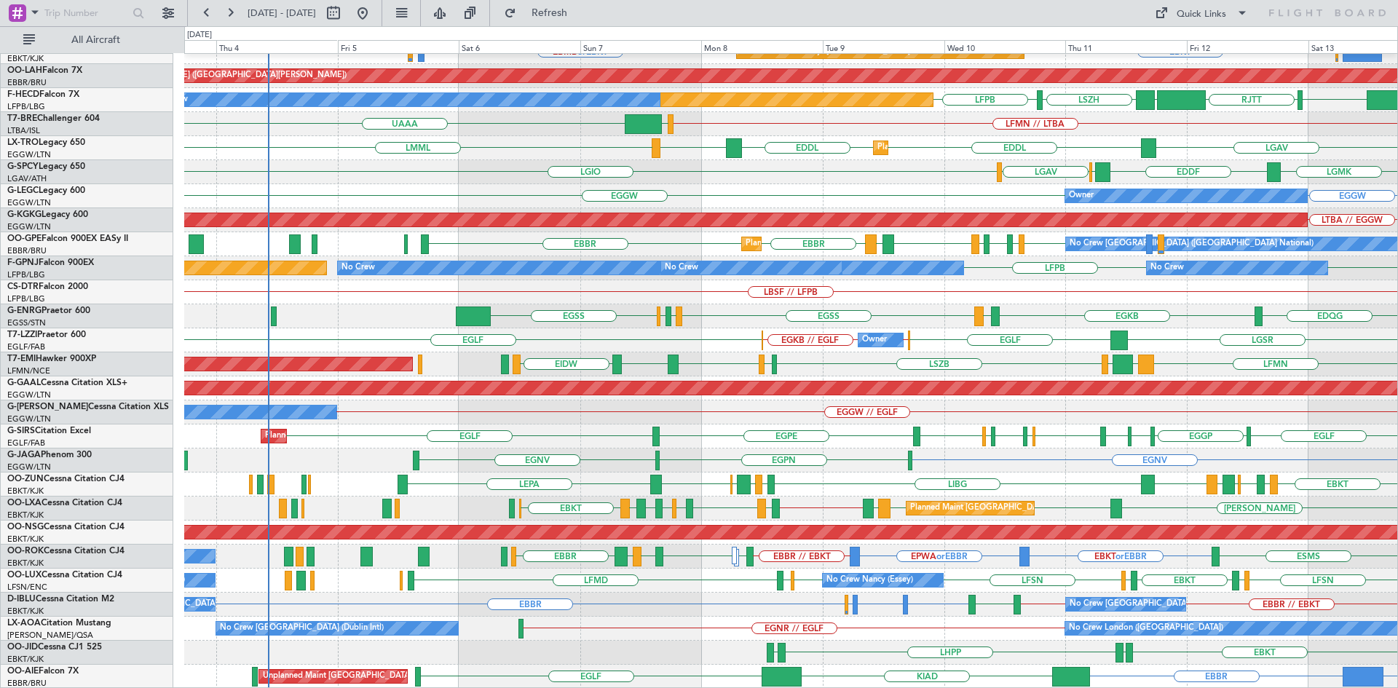
click at [911, 516] on div "LFMN EBKT EBBR Planned Maint Kortrijk-Wevelgem EBBR or EBKT EBKT EBMB or EBKT P…" at bounding box center [790, 292] width 1213 height 793
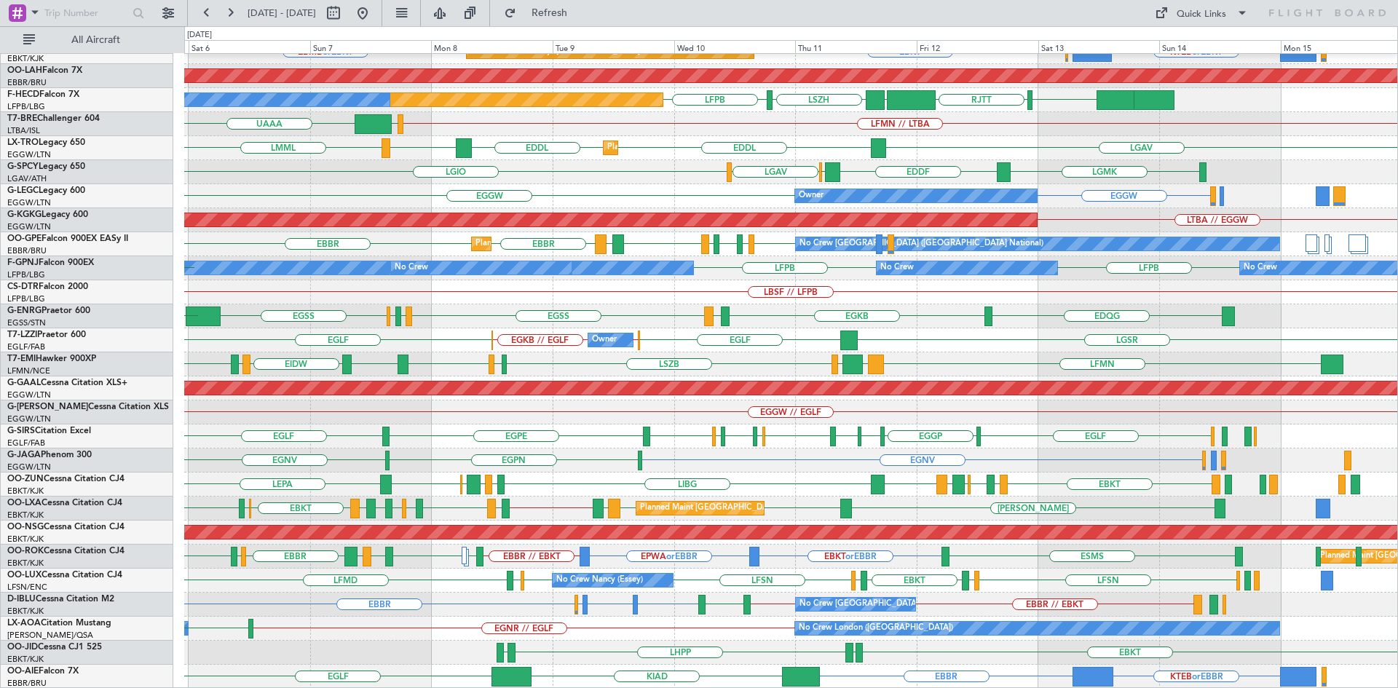
click at [736, 601] on div "LFMN EBKT EBBR Planned Maint Kortrijk-Wevelgem EBBR KTEB or EBKT EBBR or EBKT E…" at bounding box center [790, 292] width 1213 height 793
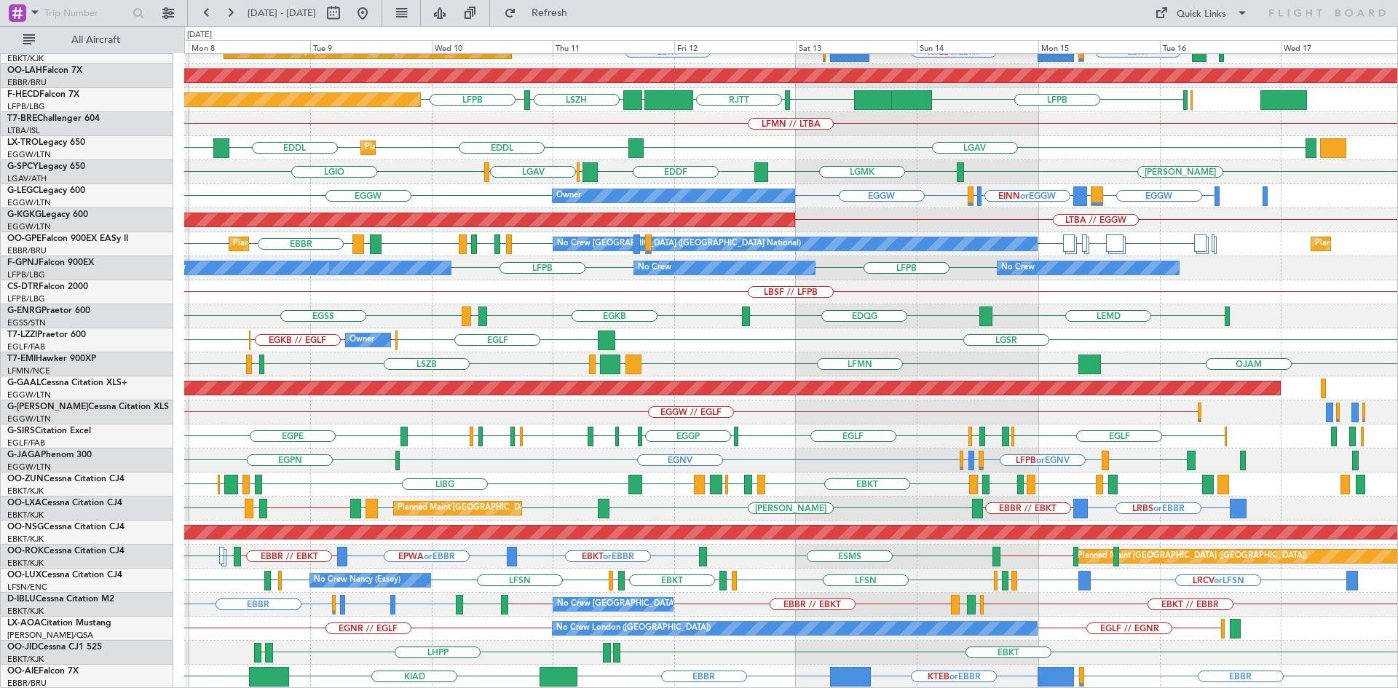
click at [511, 610] on div "Planned Maint Kortrijk-Wevelgem EBKT EBBR LFMN Planned Maint Kortrijk-Wevelgem …" at bounding box center [790, 292] width 1213 height 793
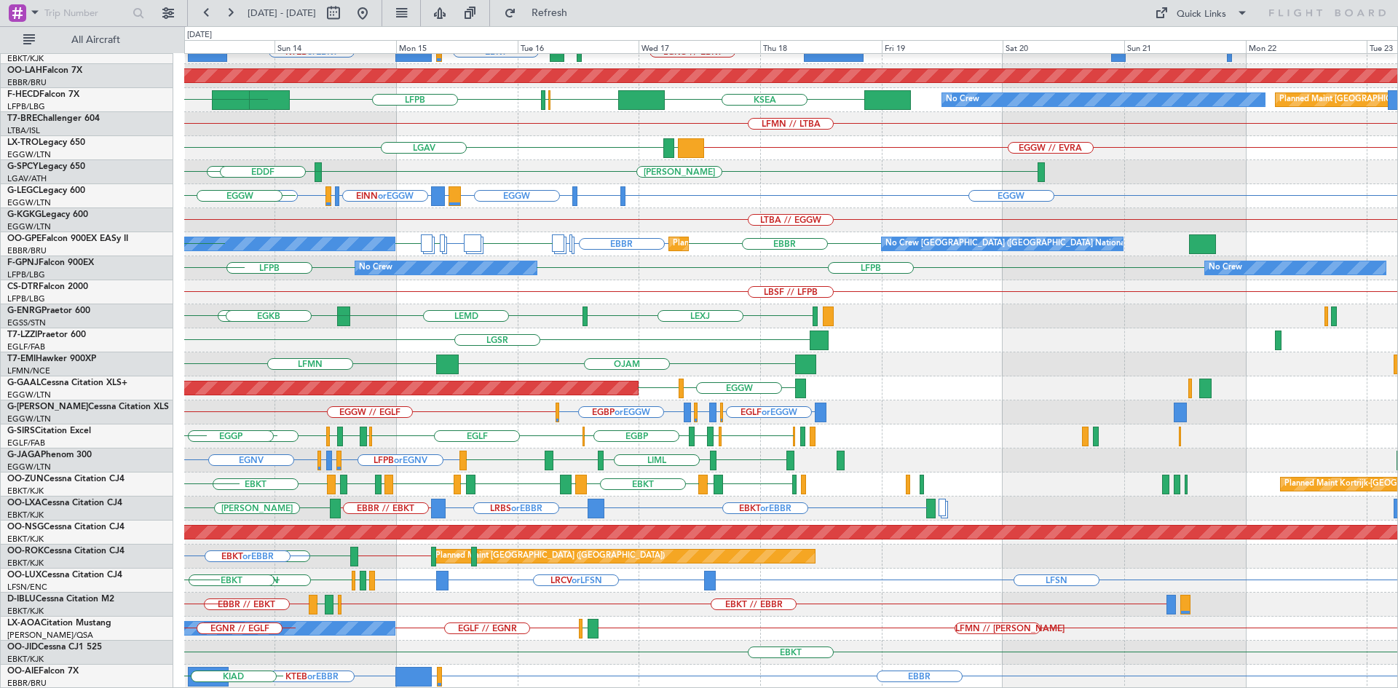
click at [414, 587] on div "Planned Maint Kortrijk-Wevelgem EBKT LSGG or EBKT KTEB or EBKT EBBR or EBKT LGK…" at bounding box center [790, 292] width 1213 height 793
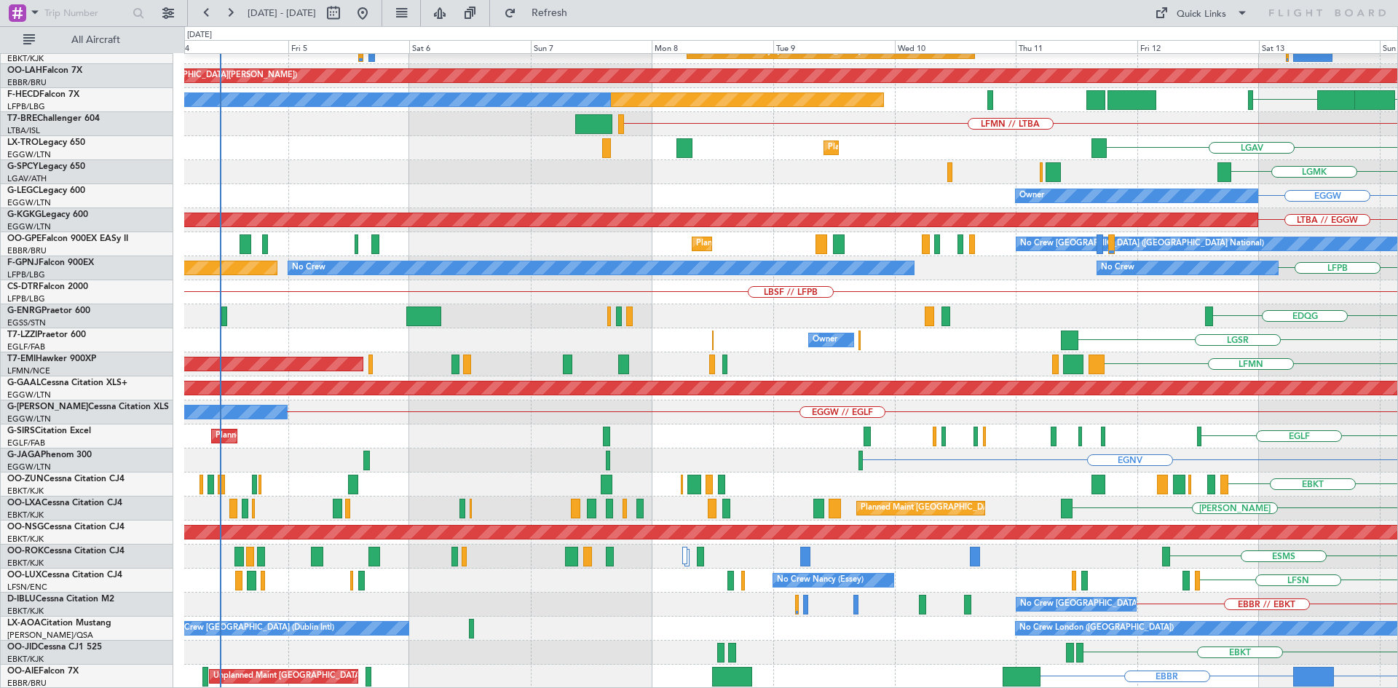
click at [1397, 285] on html "13 Sep 2025 - 23 Sep 2025 Refresh Quick Links All Aircraft Planned Maint Kortri…" at bounding box center [699, 344] width 1398 height 688
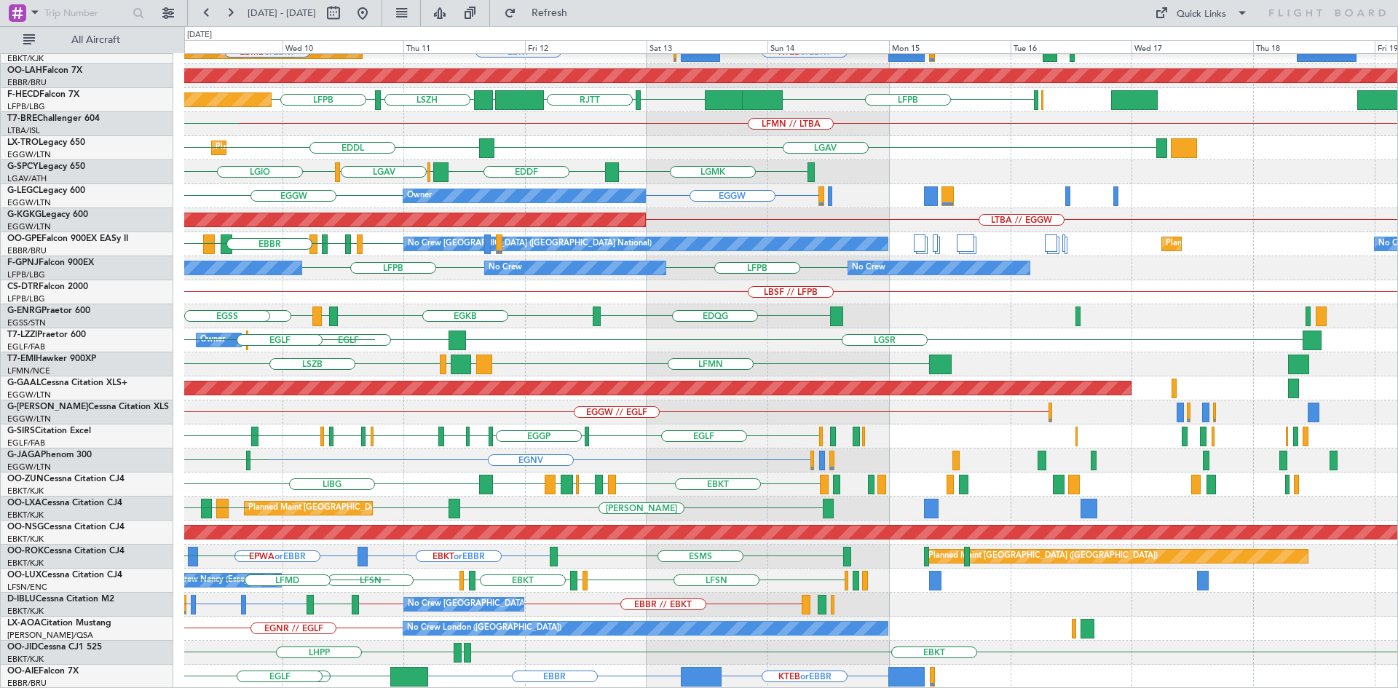
click at [372, 377] on div "Planned Maint Kortrijk-Wevelgem EBBR EBKT LFMN KTEB or EBKT EBBR or EBKT EBKT P…" at bounding box center [790, 292] width 1213 height 793
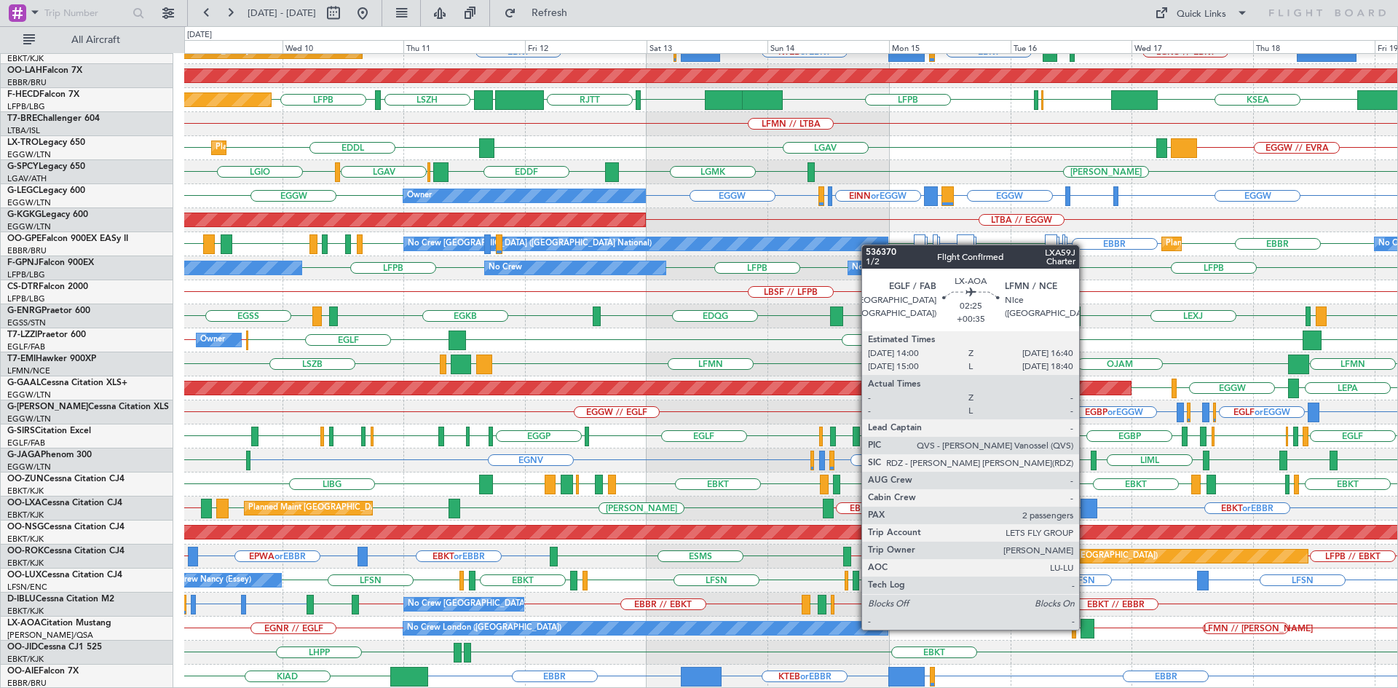
click at [1085, 628] on div at bounding box center [1087, 629] width 14 height 20
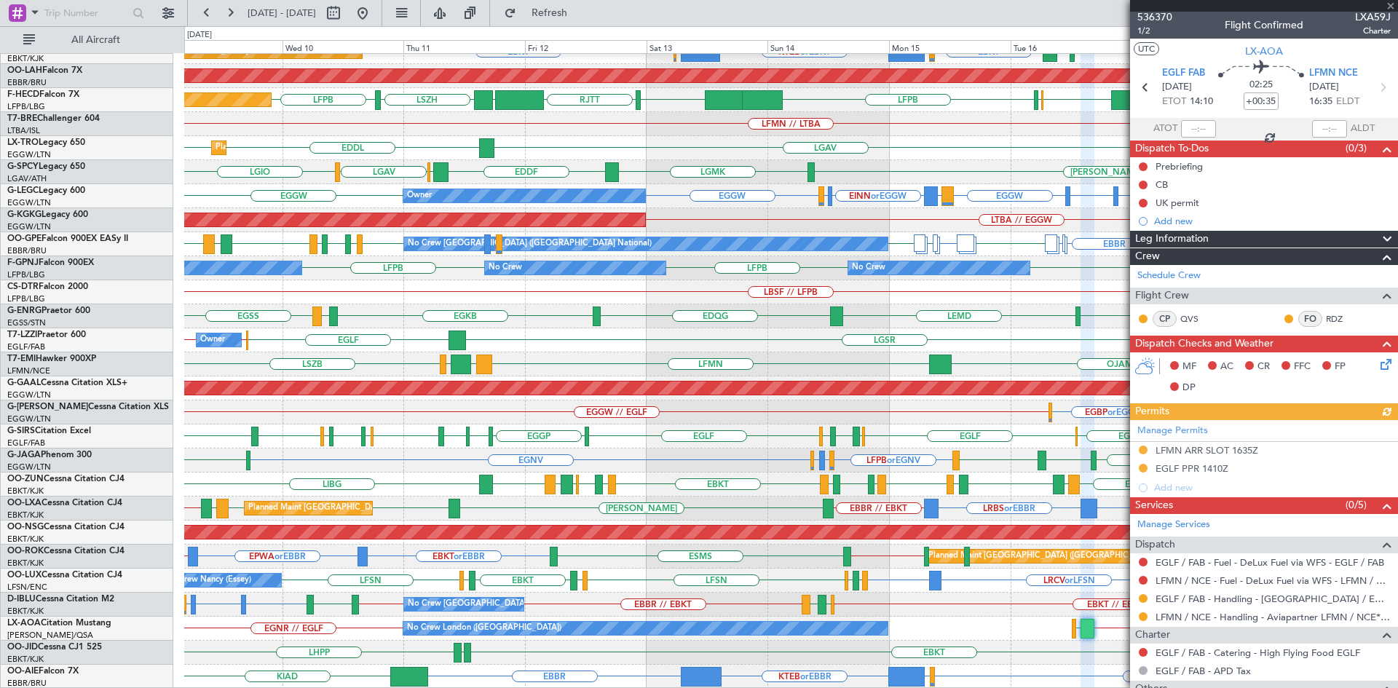
scroll to position [0, 0]
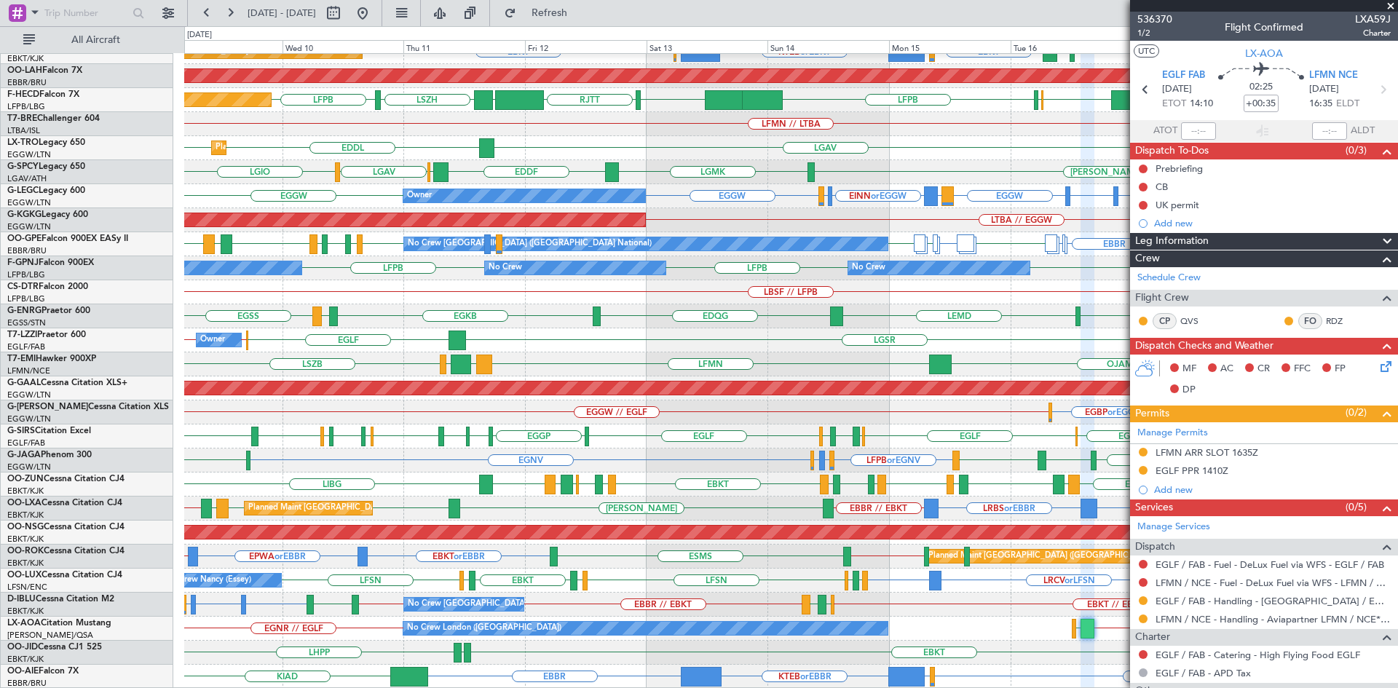
drag, startPoint x: 1389, startPoint y: 5, endPoint x: 1131, endPoint y: 275, distance: 373.3
click at [1389, 5] on span at bounding box center [1390, 6] width 15 height 13
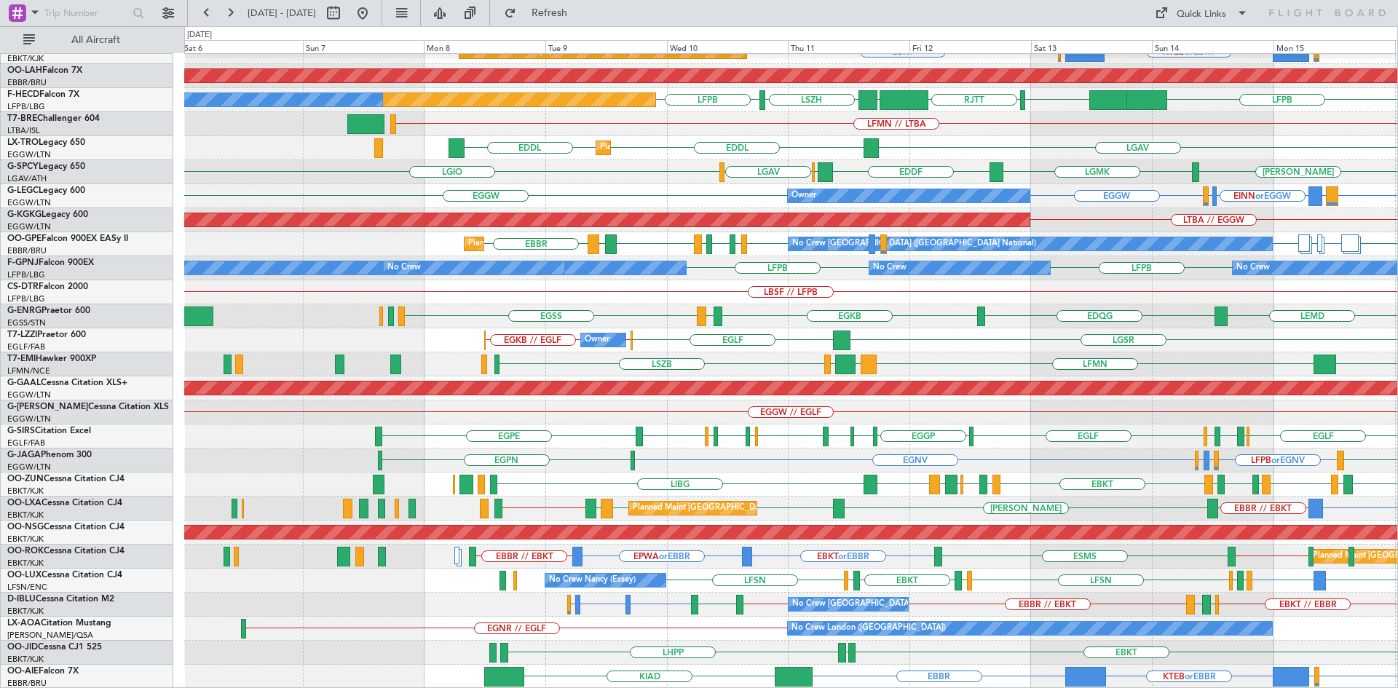
click at [1059, 348] on div "Planned Maint Kortrijk-Wevelgem EBKT LSGG or EBKT KTEB or EBKT EBBR or EBKT EBK…" at bounding box center [790, 292] width 1213 height 793
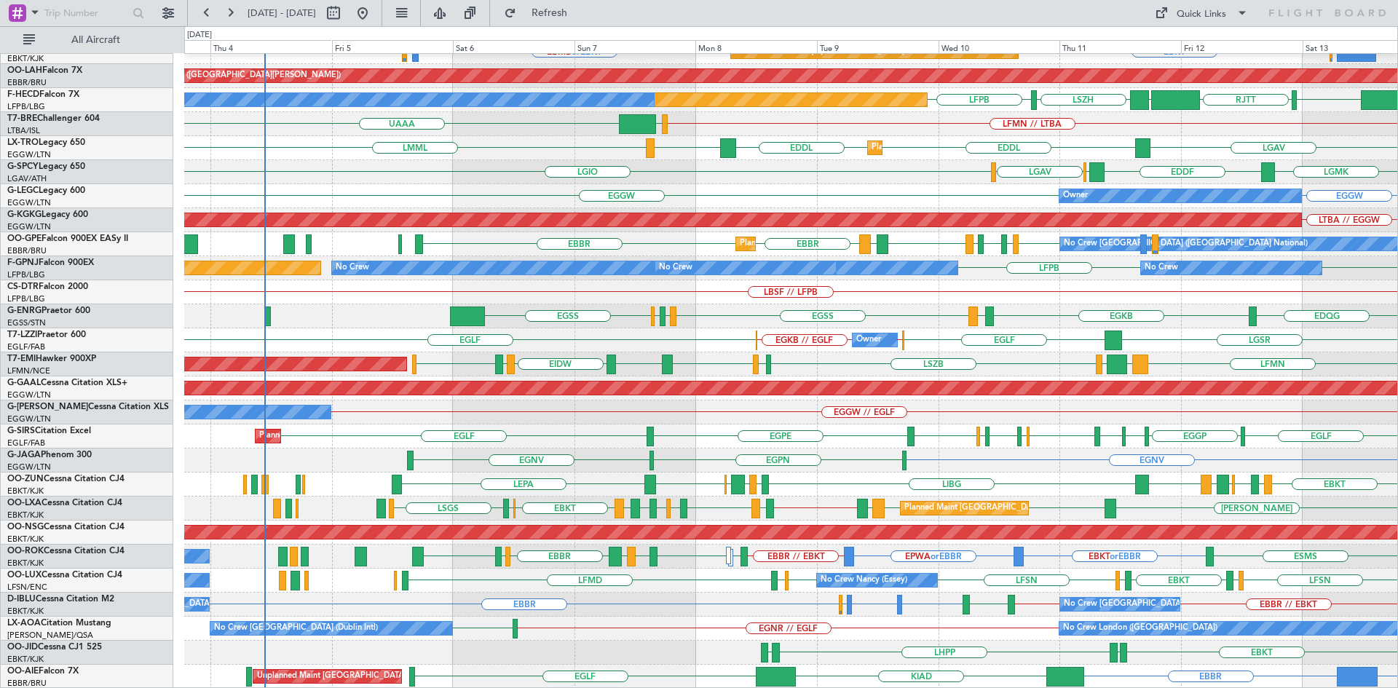
click at [1240, 340] on div "Planned Maint Kortrijk-Wevelgem EBBR EBKT LFMN Planned Maint Kortrijk-Wevelgem …" at bounding box center [790, 292] width 1213 height 793
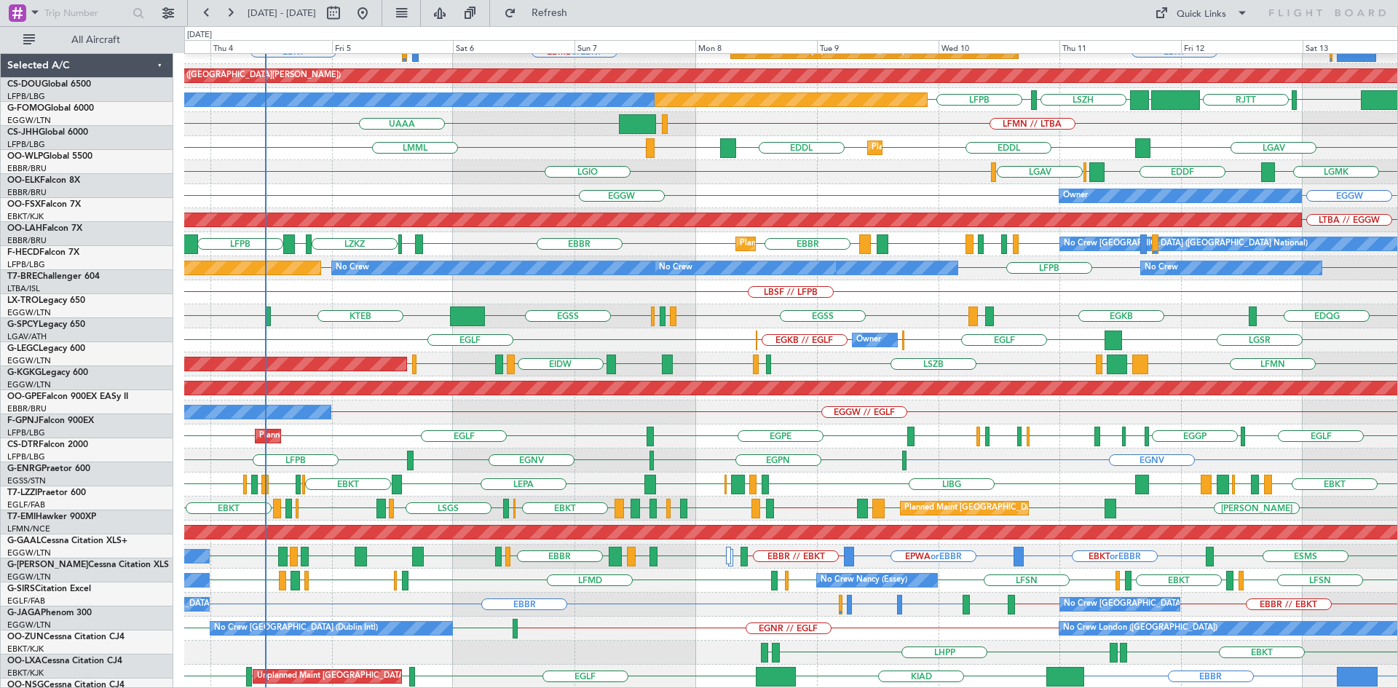
scroll to position [158, 0]
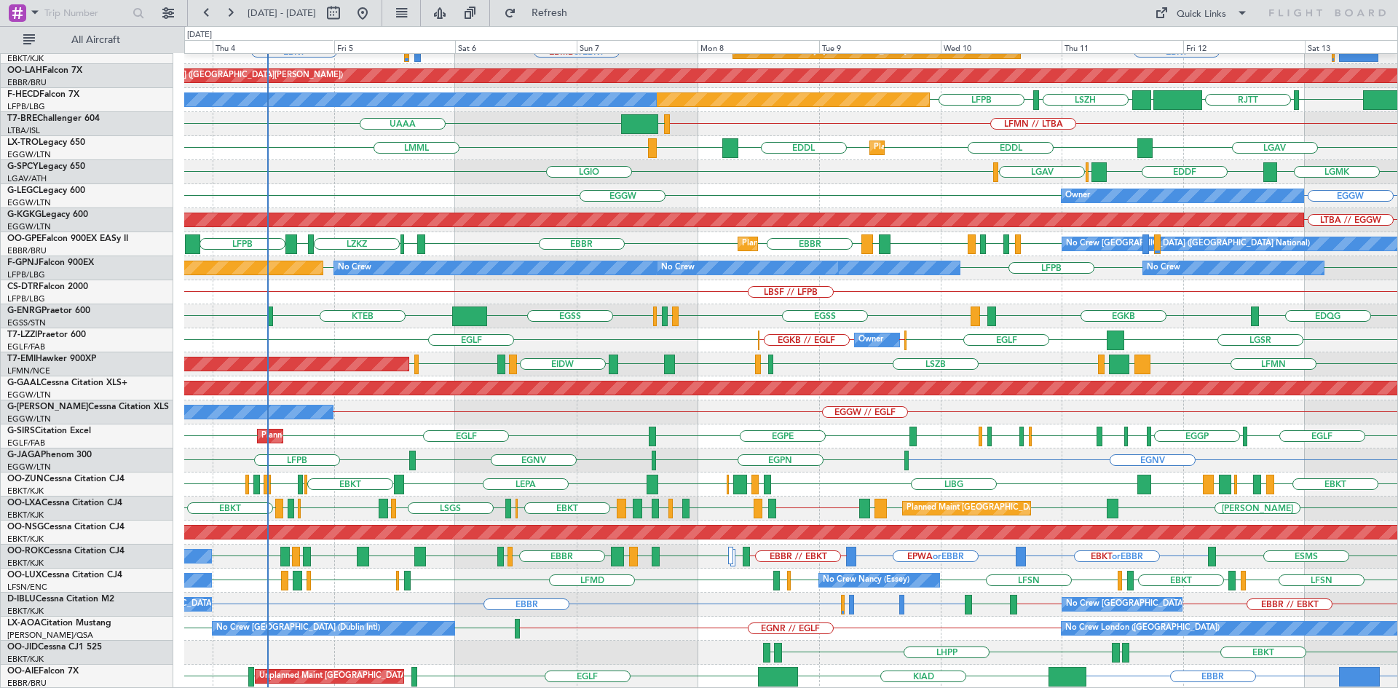
click at [1352, 510] on div "LFMN EBKT [GEOGRAPHIC_DATA] Planned Maint [GEOGRAPHIC_DATA]-[GEOGRAPHIC_DATA] […" at bounding box center [790, 292] width 1213 height 793
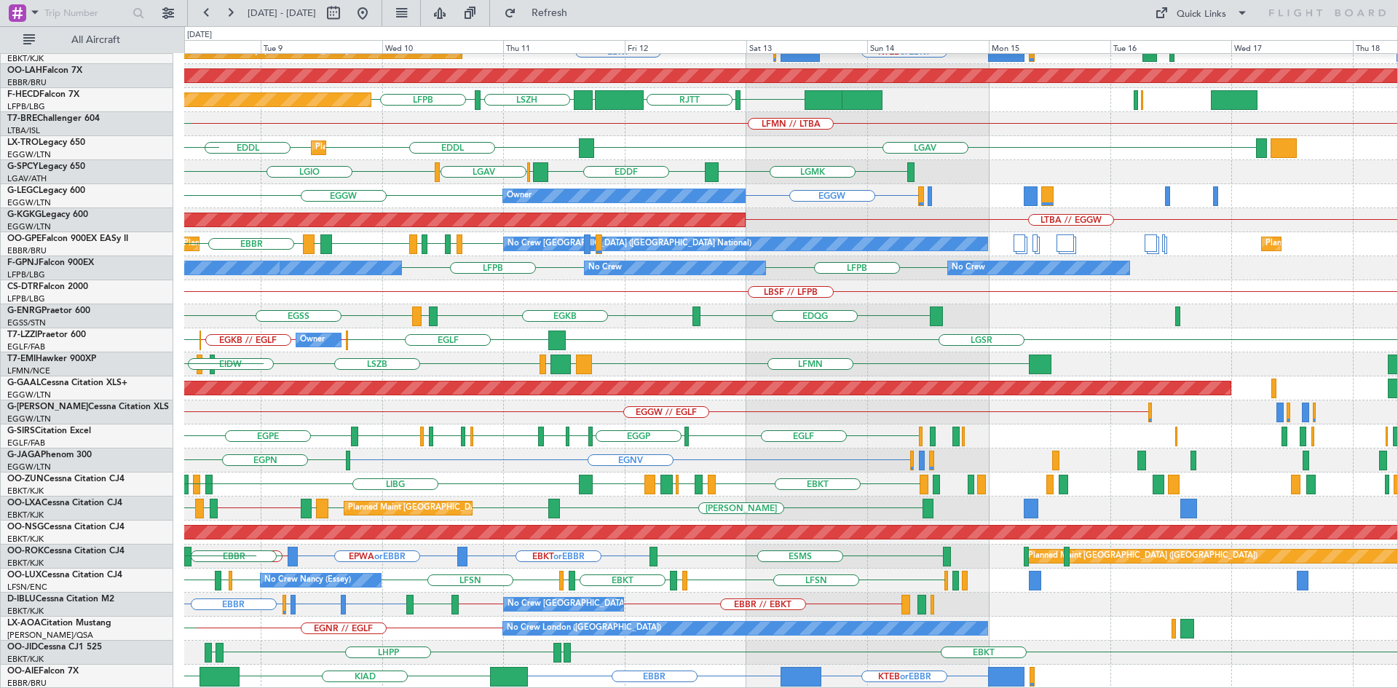
click at [714, 564] on div "Planned Maint Kortrijk-[GEOGRAPHIC_DATA] [GEOGRAPHIC_DATA] EBKT LFMN Planned Ma…" at bounding box center [790, 292] width 1213 height 793
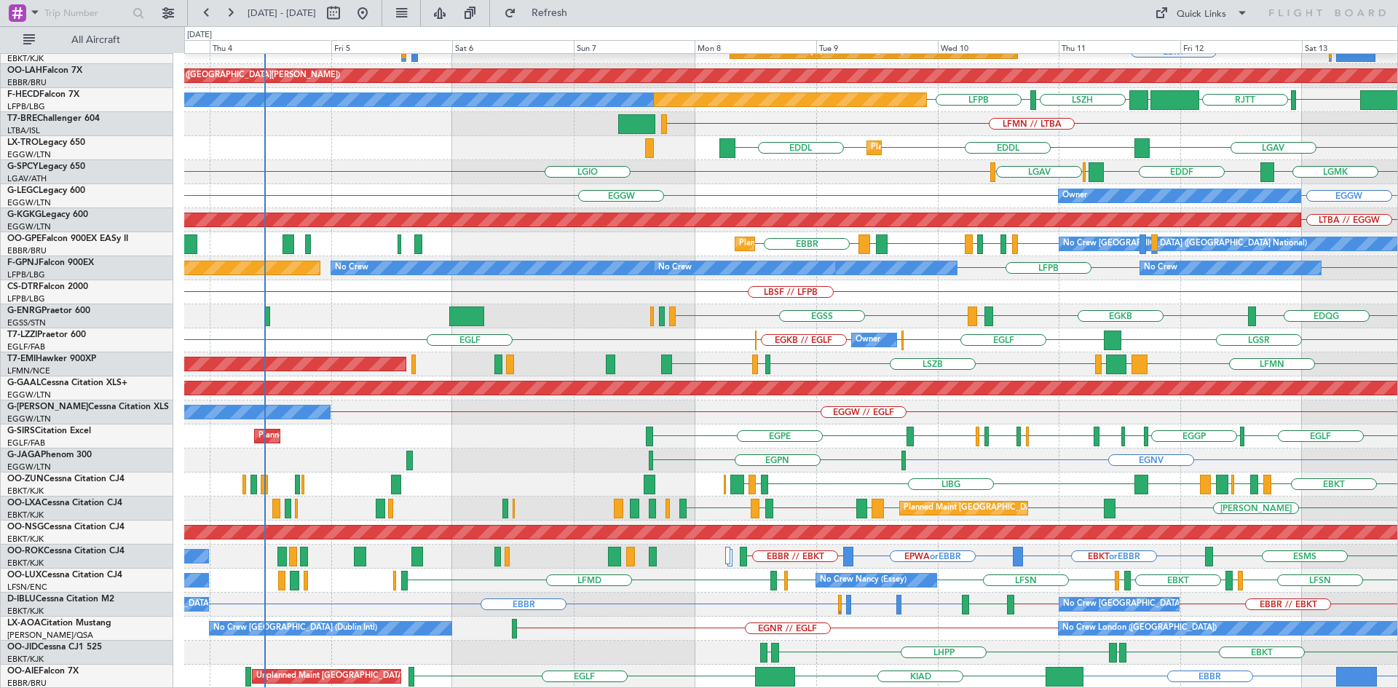
click at [965, 420] on div "Planned Maint Kortrijk-[GEOGRAPHIC_DATA] Planned Maint [GEOGRAPHIC_DATA]-[GEOGR…" at bounding box center [790, 292] width 1213 height 793
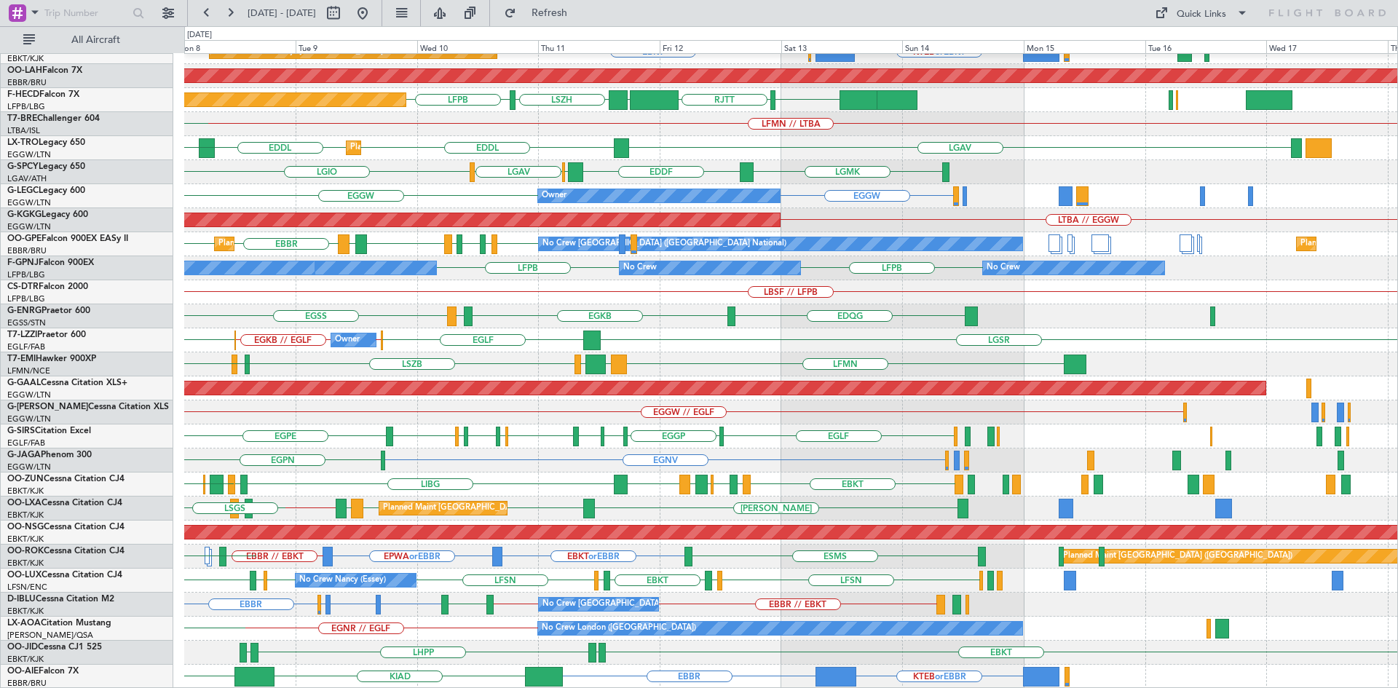
click at [358, 446] on div "Planned Maint Kortrijk-[GEOGRAPHIC_DATA] [GEOGRAPHIC_DATA] EBKT LFMN Planned Ma…" at bounding box center [790, 292] width 1213 height 793
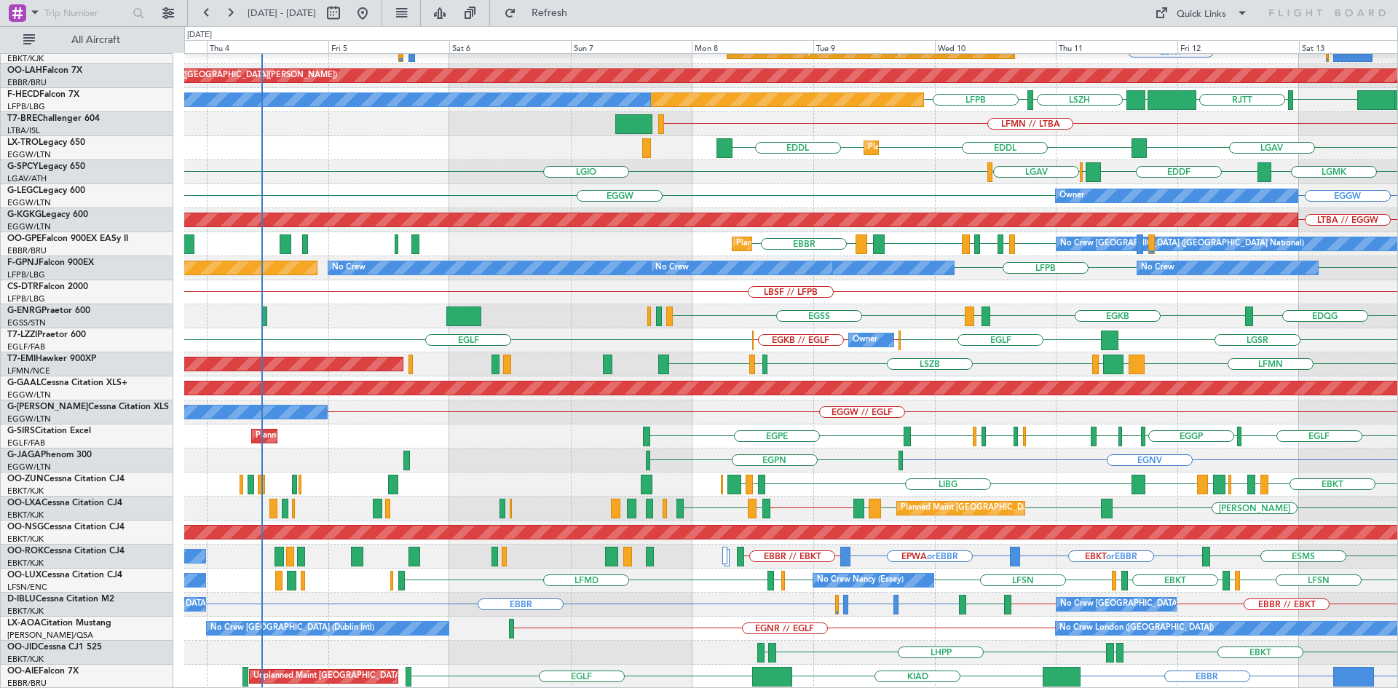
click at [1397, 547] on html "[DATE] - [DATE] Refresh Quick Links All Aircraft Planned Maint [GEOGRAPHIC_DATA…" at bounding box center [699, 344] width 1398 height 688
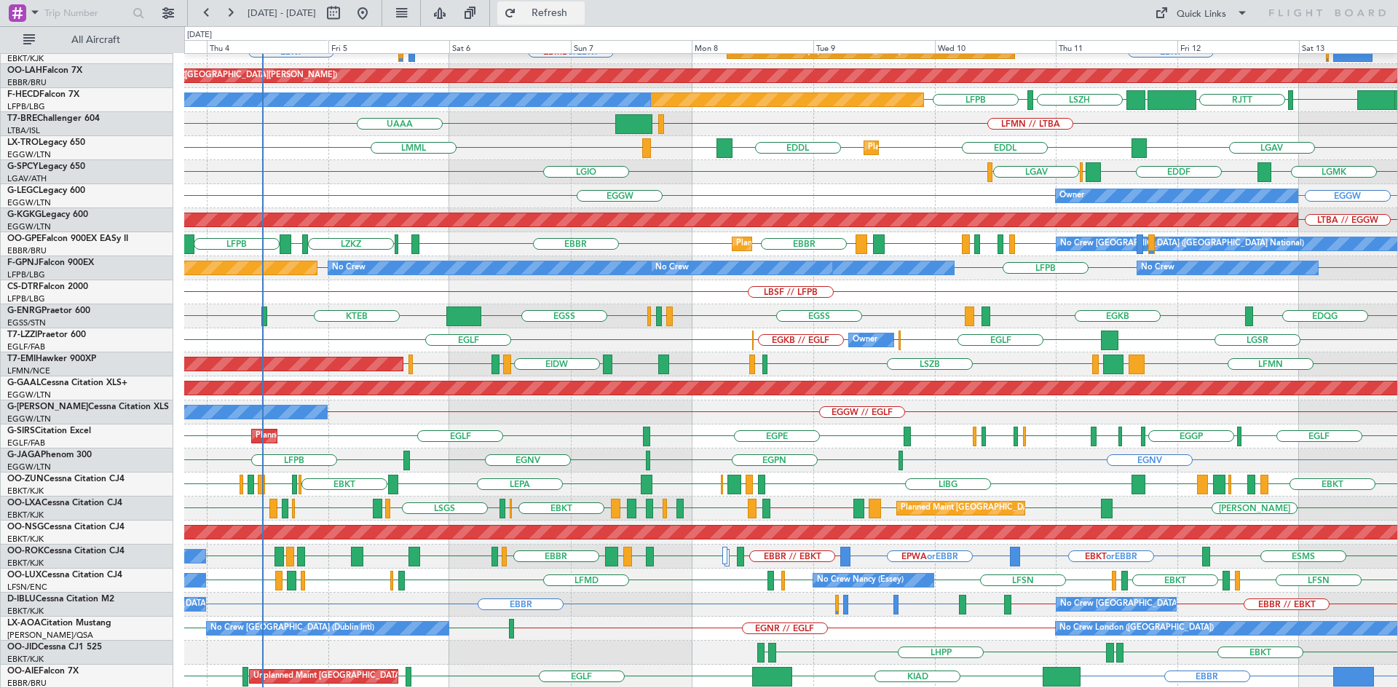
click at [580, 17] on span "Refresh" at bounding box center [549, 13] width 61 height 10
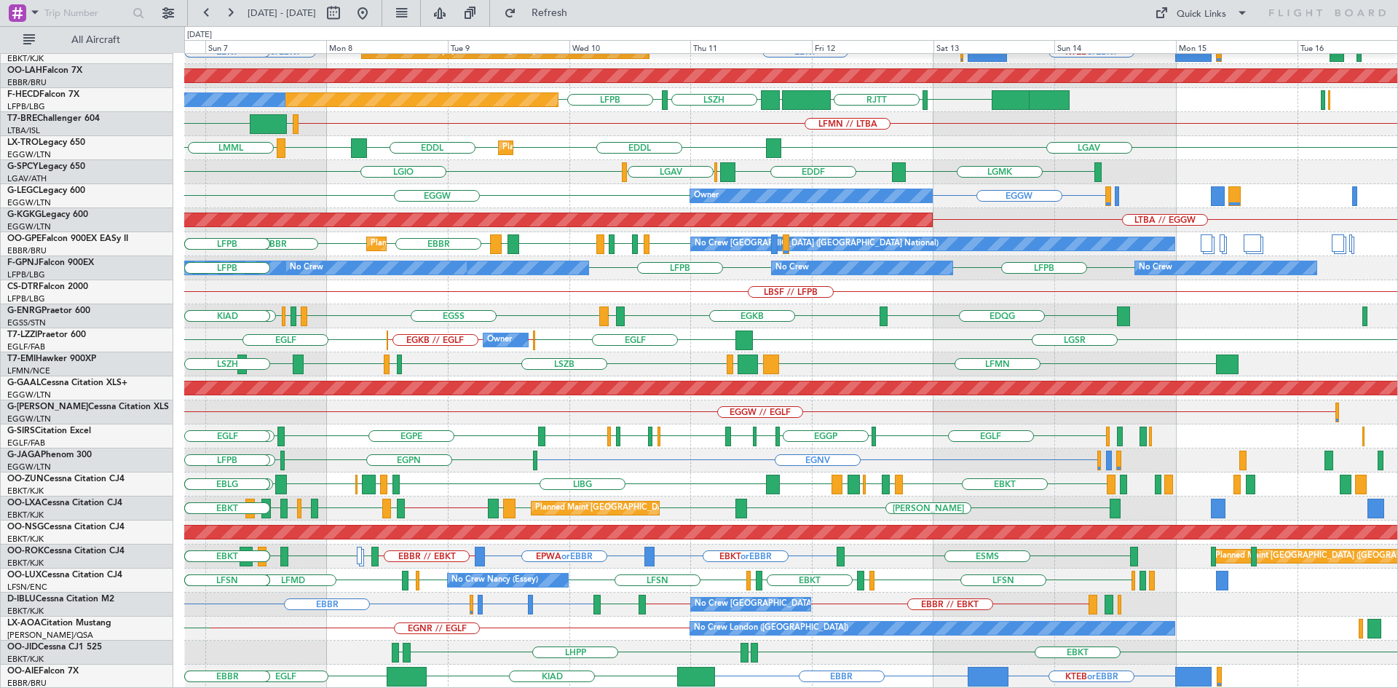
click at [550, 602] on div "Planned Maint Kortrijk-[GEOGRAPHIC_DATA] EBKT [GEOGRAPHIC_DATA] LFMN [GEOGRAPHI…" at bounding box center [790, 292] width 1213 height 793
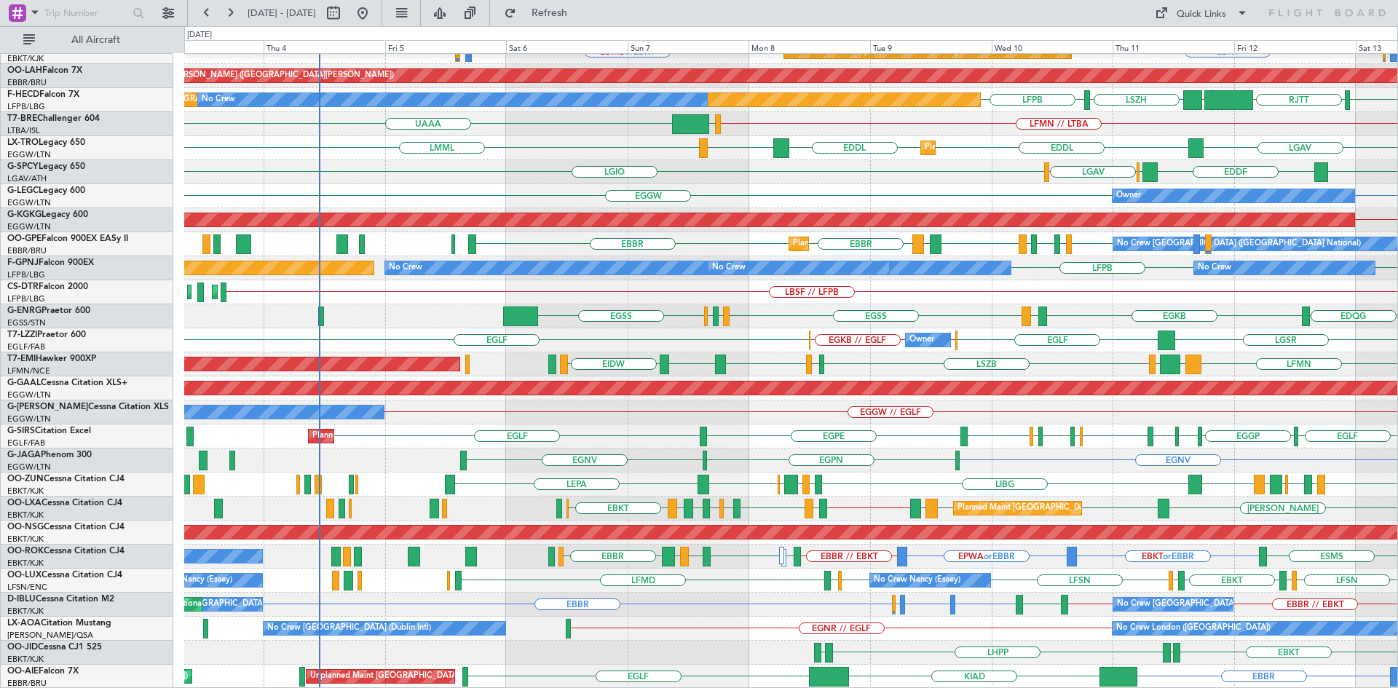
click at [820, 593] on div "Planned Maint Kortrijk-[GEOGRAPHIC_DATA] LFMN EBKT [GEOGRAPHIC_DATA] Planned Ma…" at bounding box center [790, 292] width 1213 height 793
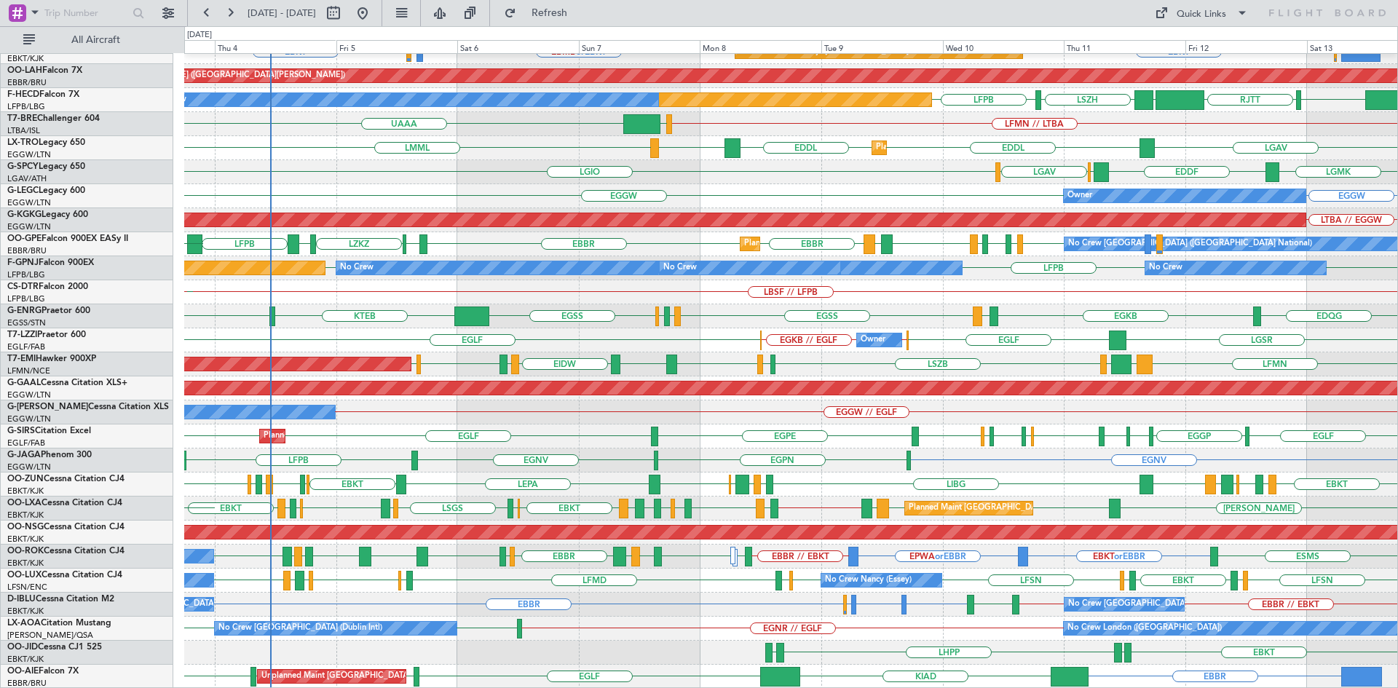
click at [762, 287] on div "Planned Maint Kortrijk-[GEOGRAPHIC_DATA] LFMN EBKT [GEOGRAPHIC_DATA] [GEOGRAPHI…" at bounding box center [790, 292] width 1213 height 793
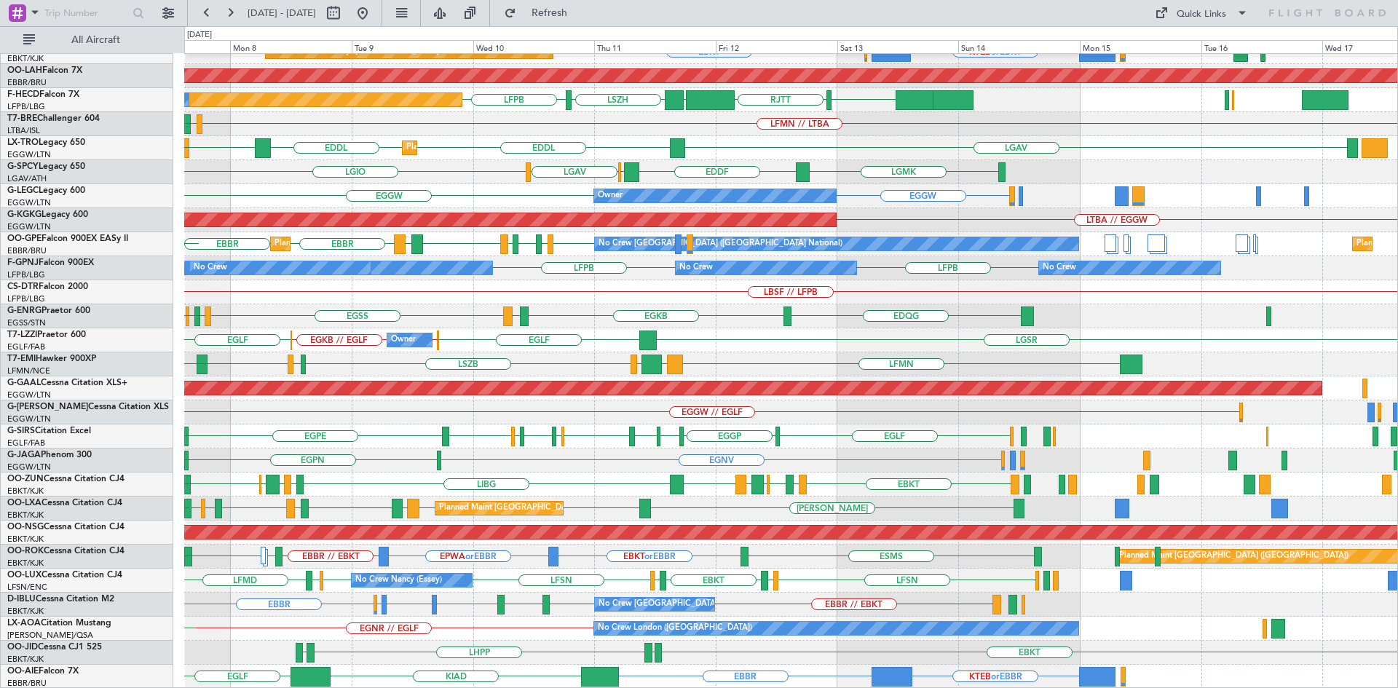
click at [628, 213] on div "Planned Maint Kortrijk-[GEOGRAPHIC_DATA] LFMN EBKT [GEOGRAPHIC_DATA] Planned Ma…" at bounding box center [790, 292] width 1213 height 793
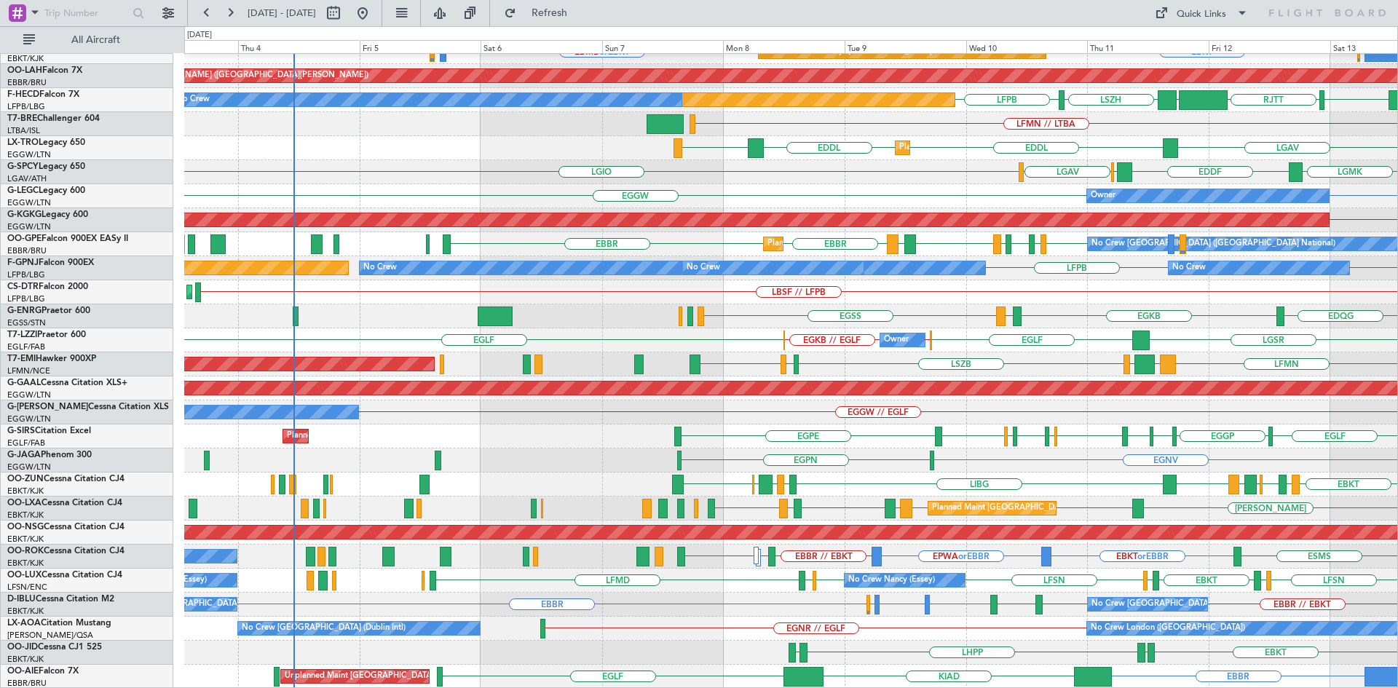
click at [1397, 445] on html "[DATE] - [DATE] Refresh Quick Links All Aircraft Planned Maint [GEOGRAPHIC_DATA…" at bounding box center [699, 344] width 1398 height 688
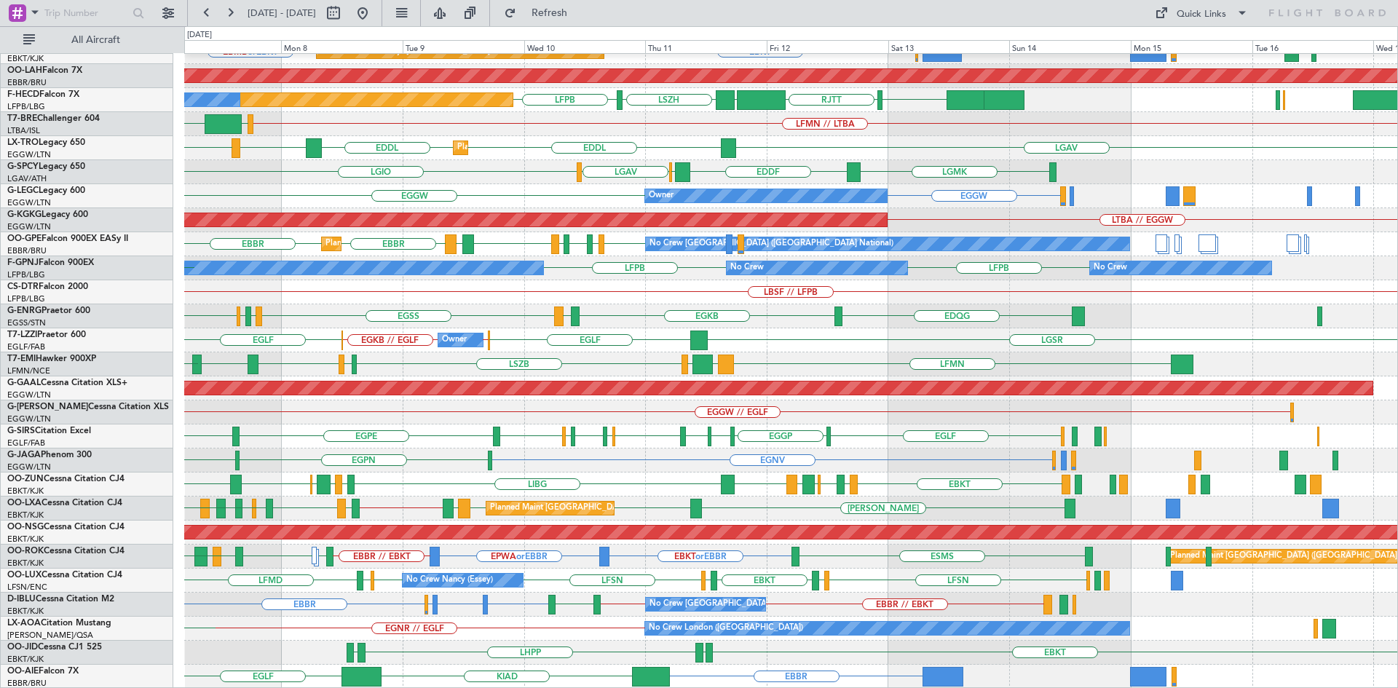
click at [594, 547] on div "EBKT [GEOGRAPHIC_DATA] LFMN Planned Maint [GEOGRAPHIC_DATA]-[GEOGRAPHIC_DATA] E…" at bounding box center [790, 292] width 1213 height 793
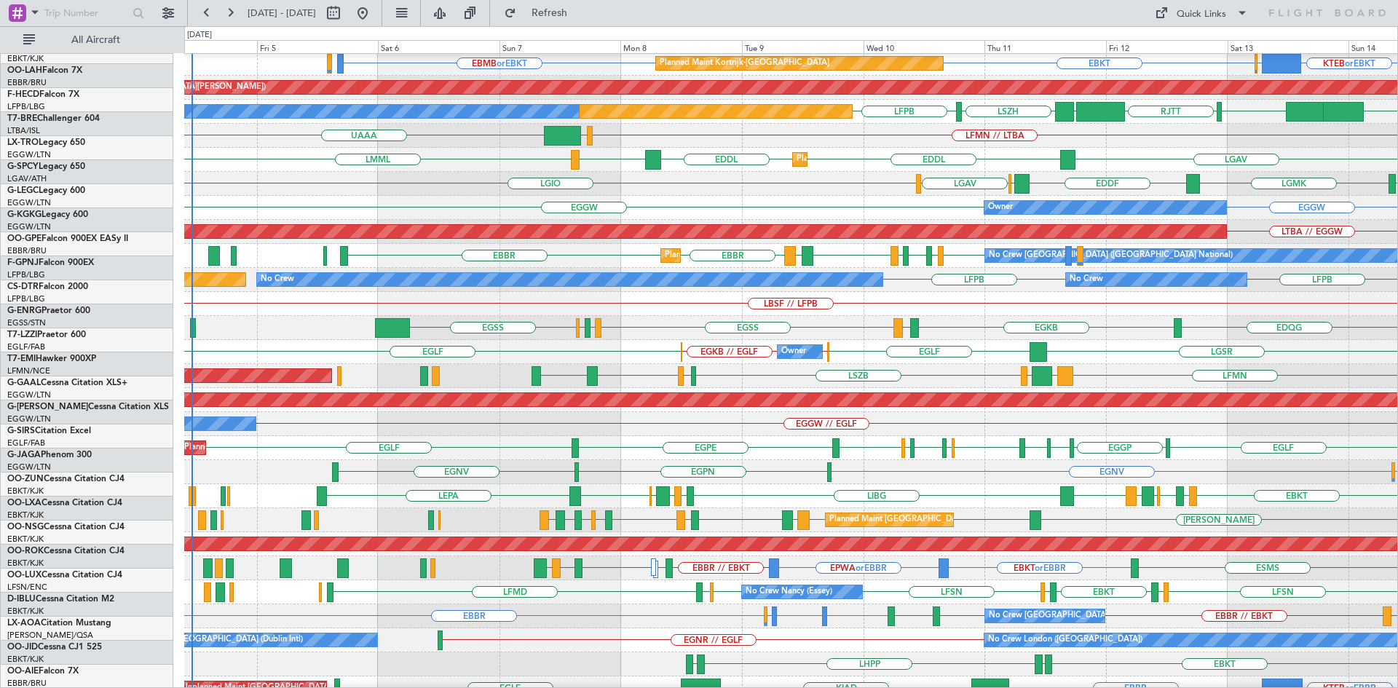
scroll to position [140, 0]
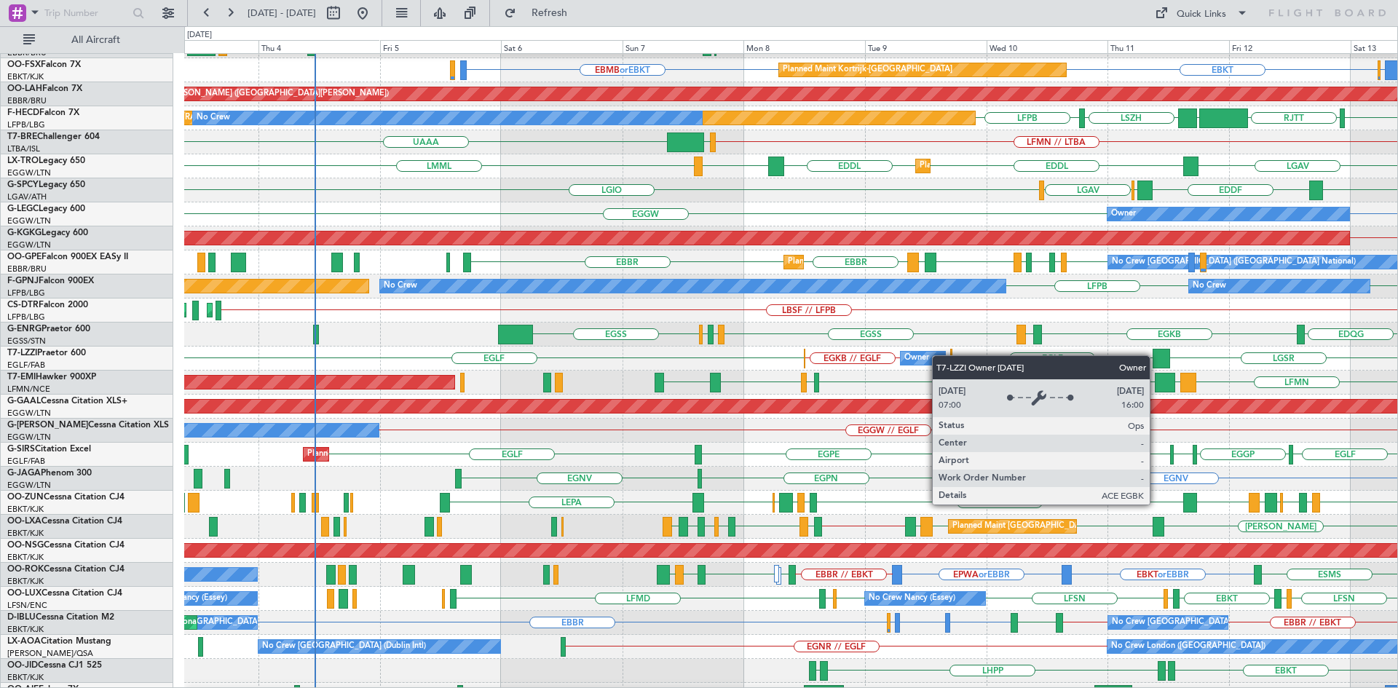
click at [939, 355] on div "Owner" at bounding box center [923, 358] width 44 height 13
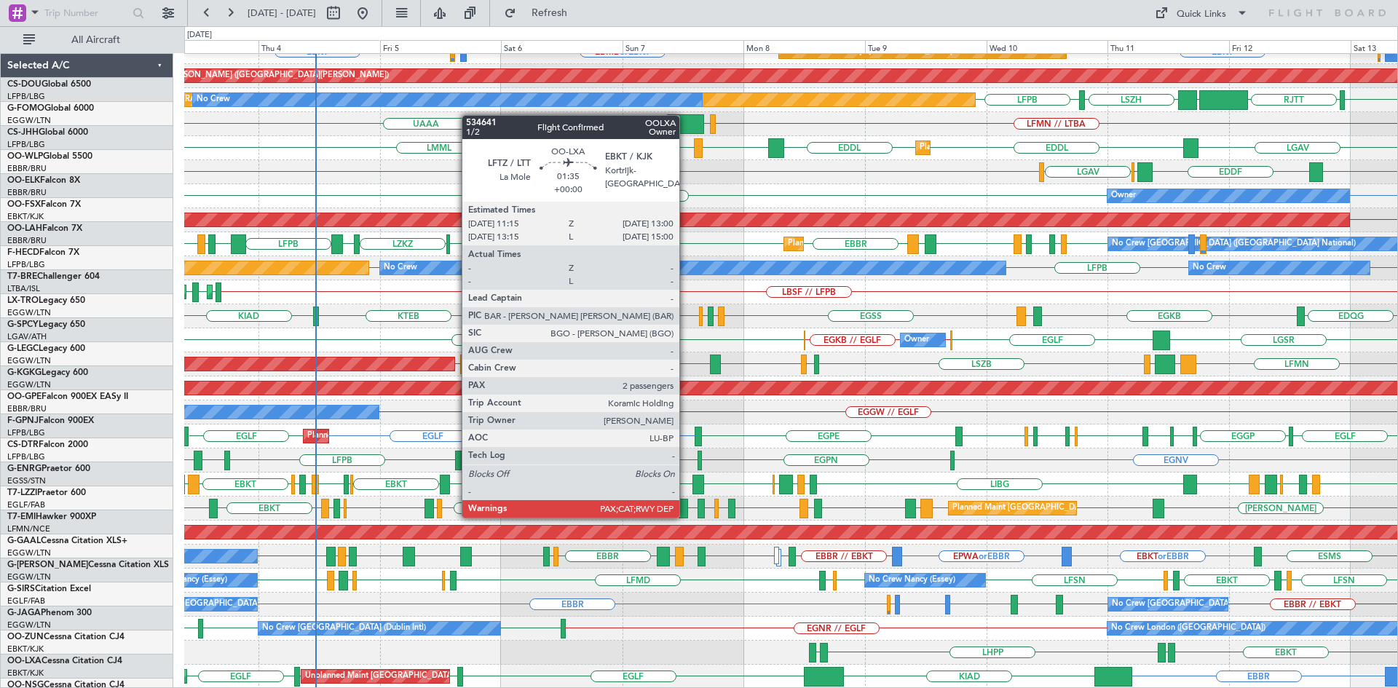
scroll to position [158, 0]
